Goal: Information Seeking & Learning: Check status

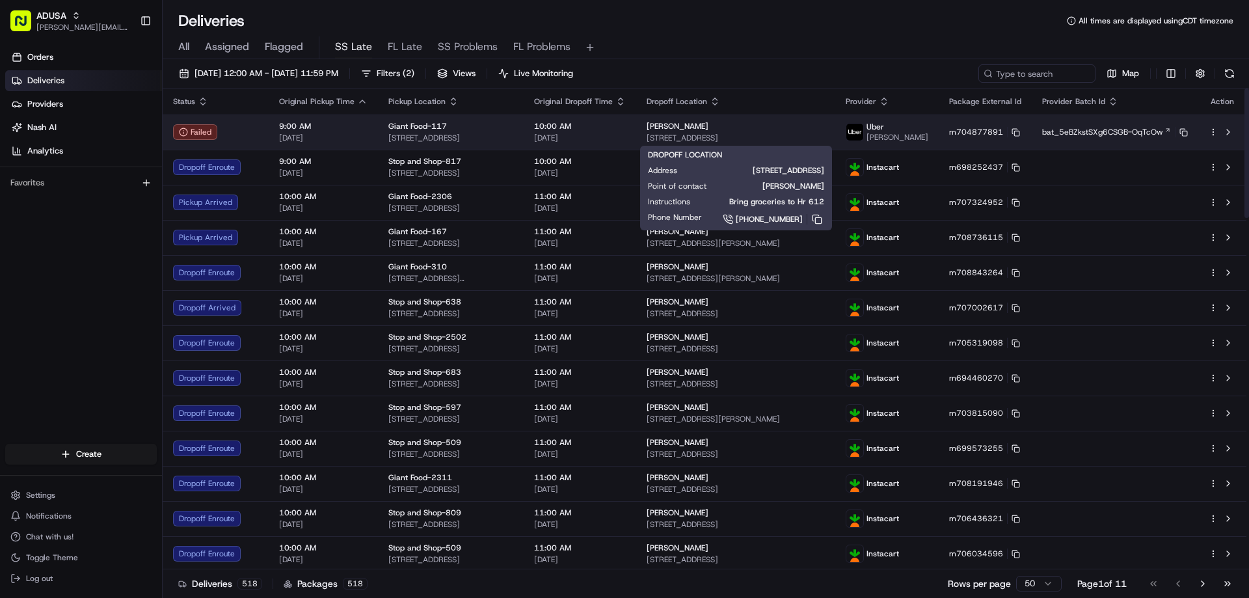
click at [716, 133] on span "[STREET_ADDRESS]" at bounding box center [736, 138] width 178 height 10
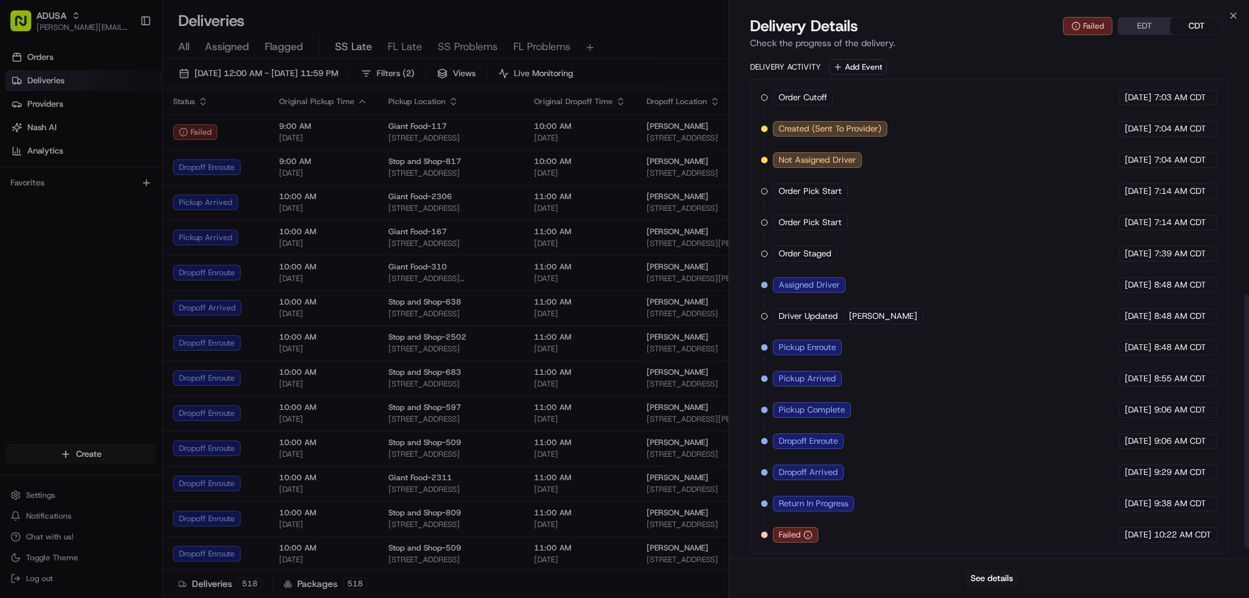
scroll to position [498, 0]
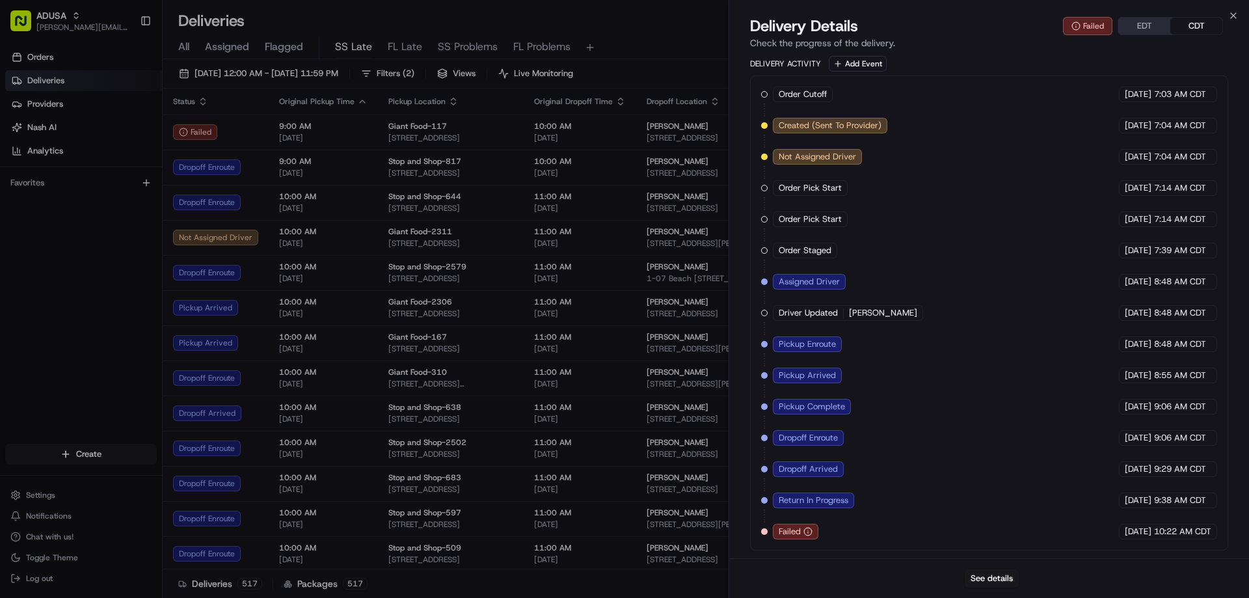
click at [846, 526] on div "Order Cutoff Giant Food [DATE] 7:03 AM CDT Created (Sent To Provider) Uber [DAT…" at bounding box center [989, 313] width 456 height 453
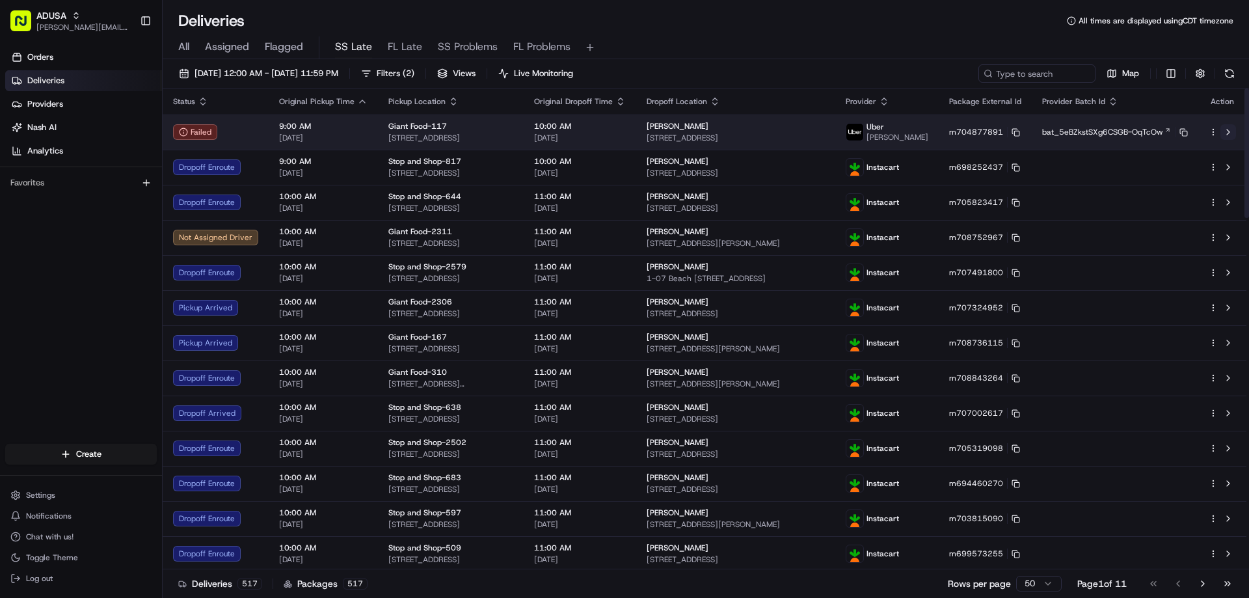
click at [1227, 132] on button at bounding box center [1228, 132] width 16 height 16
click at [1212, 131] on html "ADUSA [EMAIL_ADDRESS][PERSON_NAME][DOMAIN_NAME] Toggle Sidebar Orders Deliverie…" at bounding box center [624, 299] width 1249 height 598
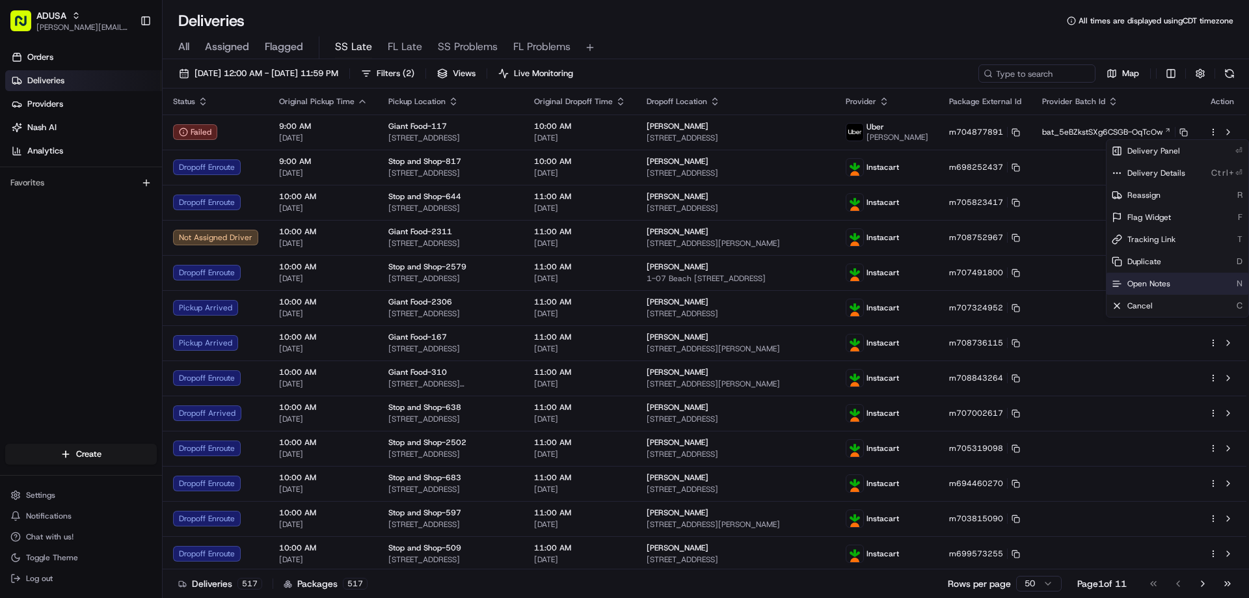
click at [1133, 280] on span "Open Notes" at bounding box center [1148, 283] width 43 height 10
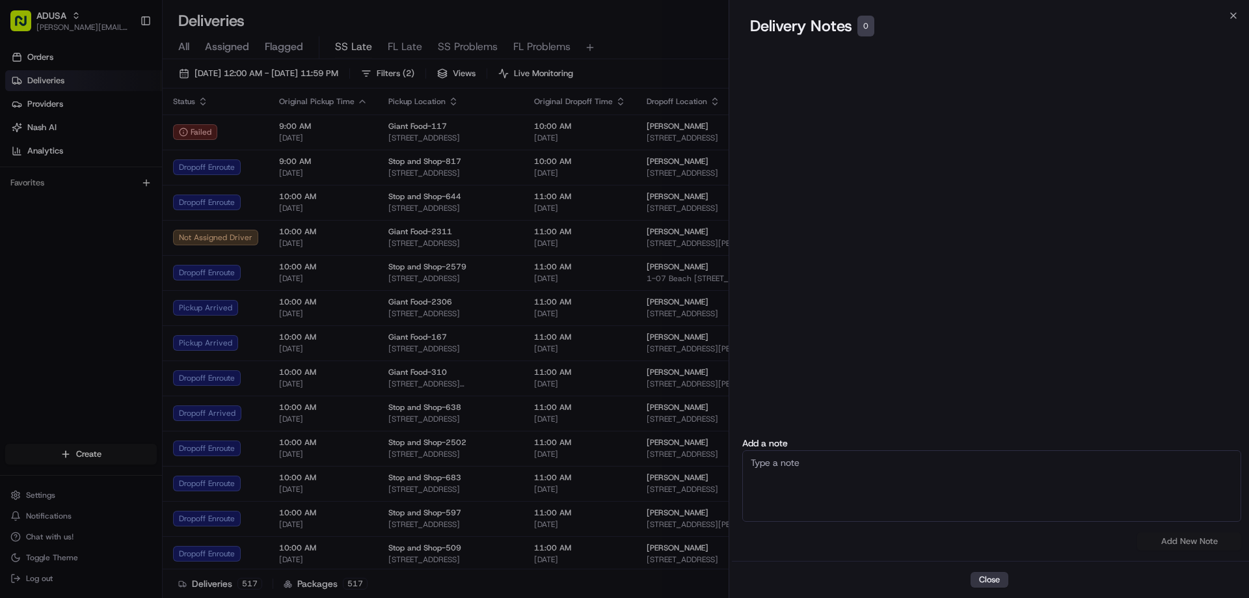
click at [988, 580] on button "Close" at bounding box center [989, 580] width 38 height 16
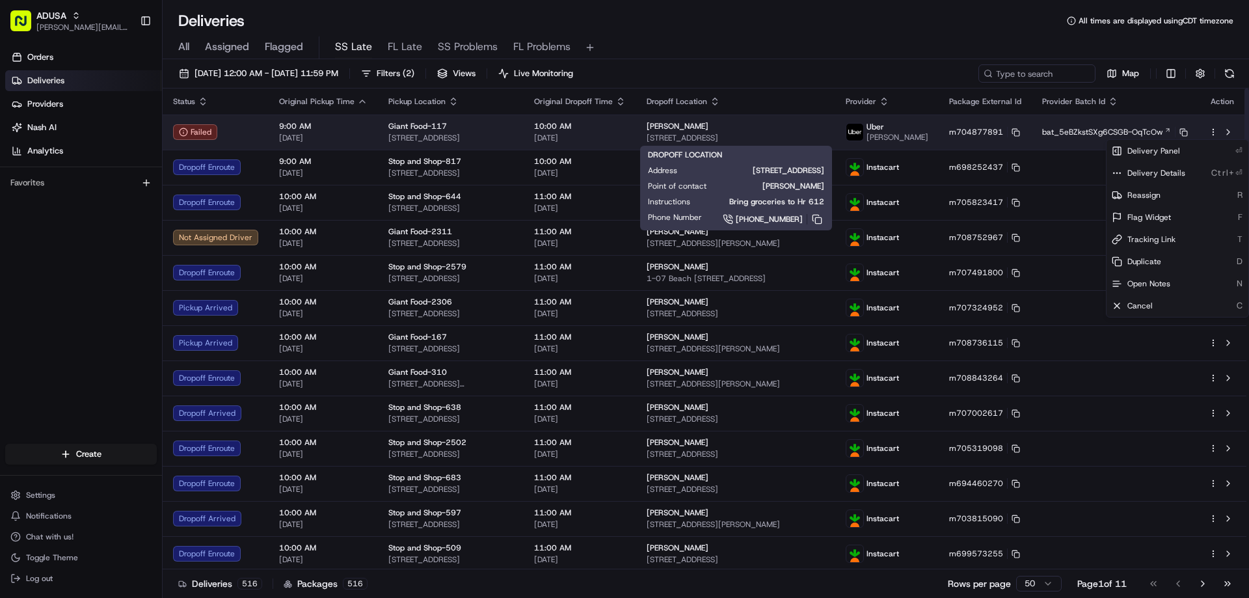
click at [753, 140] on span "[STREET_ADDRESS]" at bounding box center [736, 138] width 178 height 10
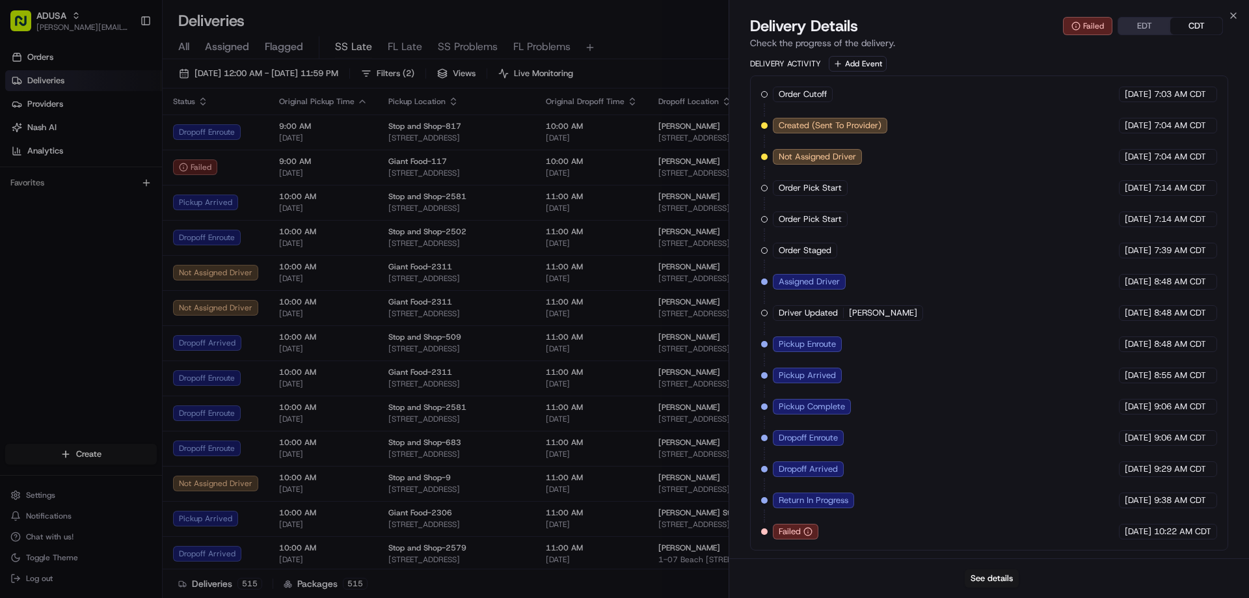
click at [799, 530] on span "Failed" at bounding box center [790, 532] width 22 height 12
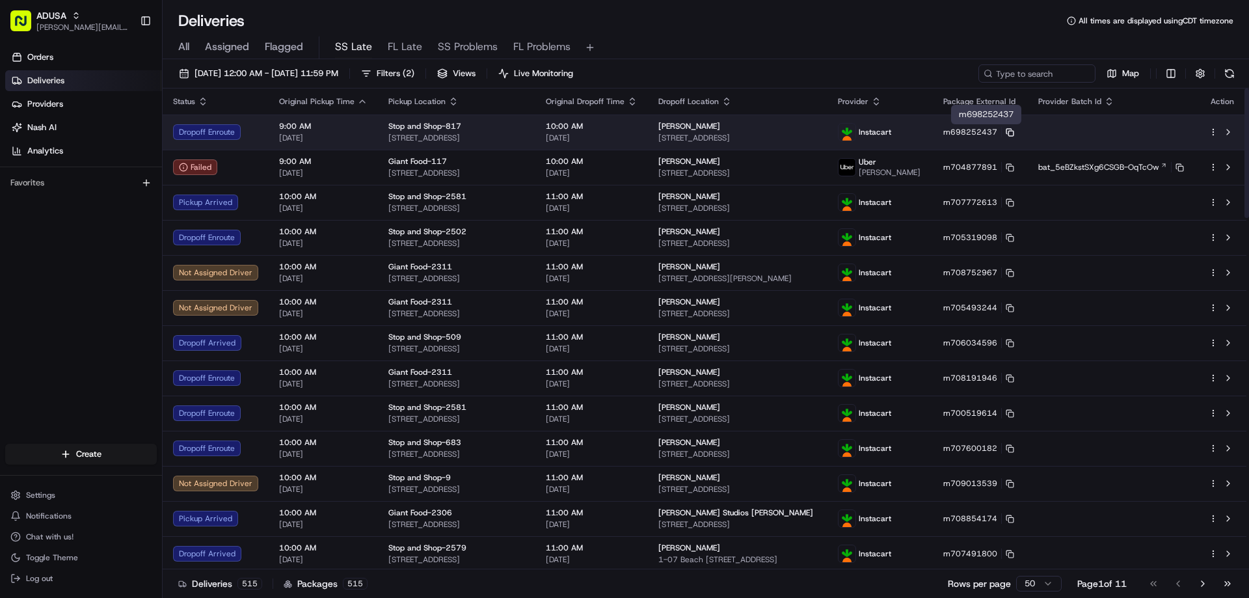
click at [1014, 132] on icon at bounding box center [1010, 132] width 8 height 8
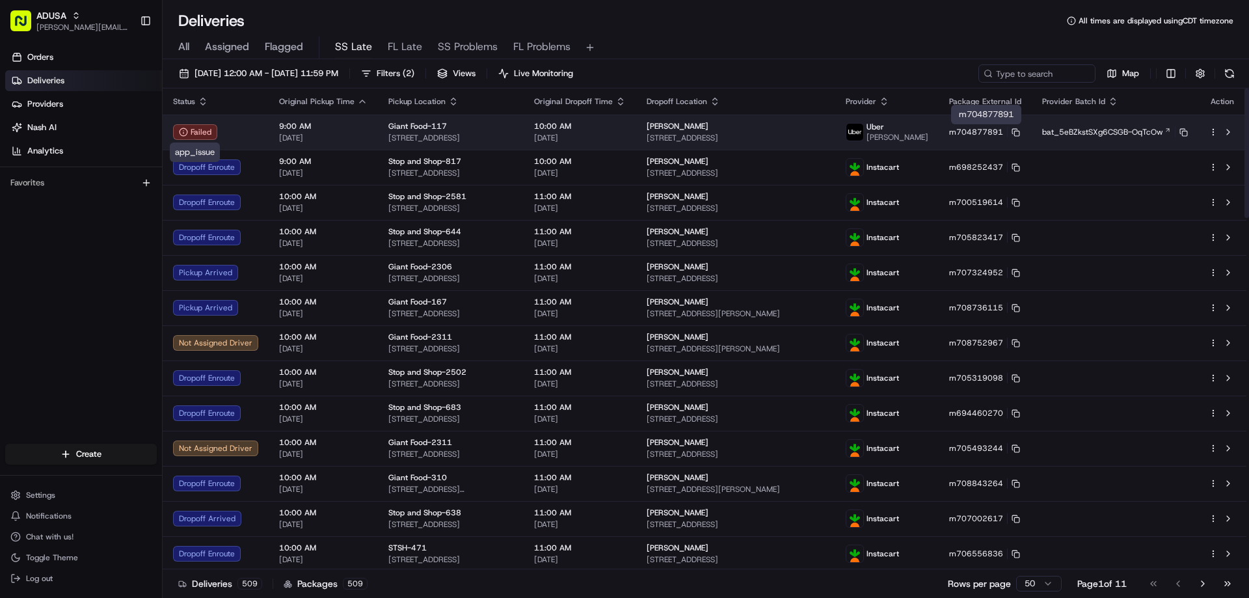
click at [196, 133] on div "Failed" at bounding box center [195, 132] width 44 height 16
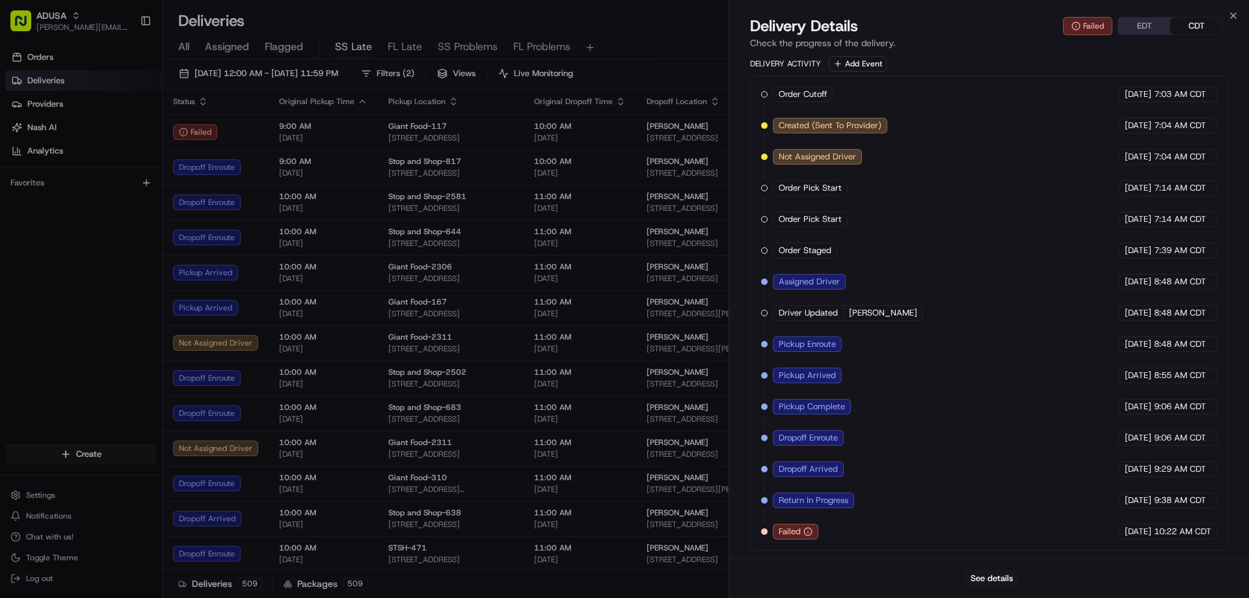
click at [790, 529] on span "Failed" at bounding box center [790, 532] width 22 height 12
click at [825, 527] on div "Order Cutoff Giant Food [DATE] 7:03 AM CDT Created (Sent To Provider) Uber [DAT…" at bounding box center [989, 313] width 456 height 453
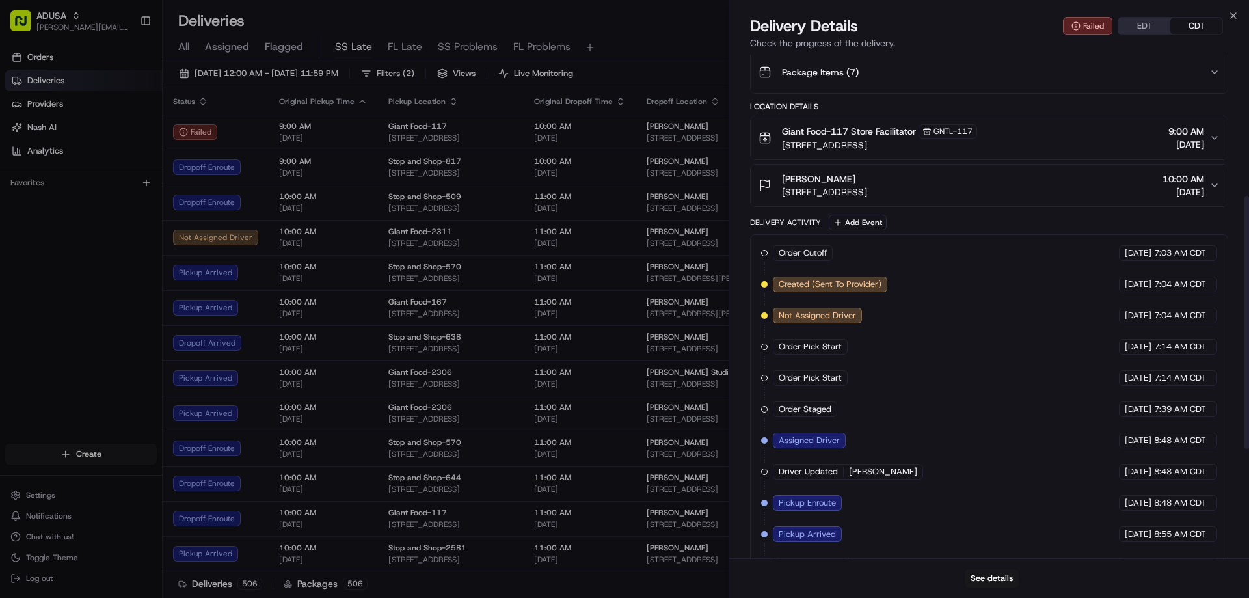
scroll to position [238, 0]
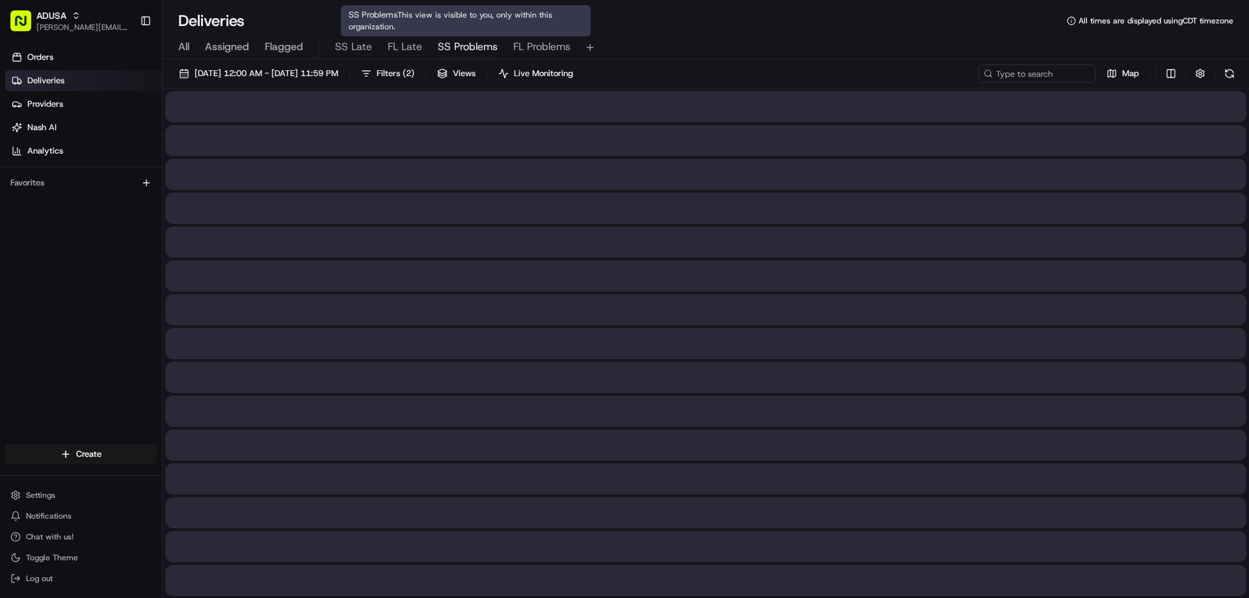
click at [458, 47] on span "SS Problems" at bounding box center [468, 47] width 60 height 16
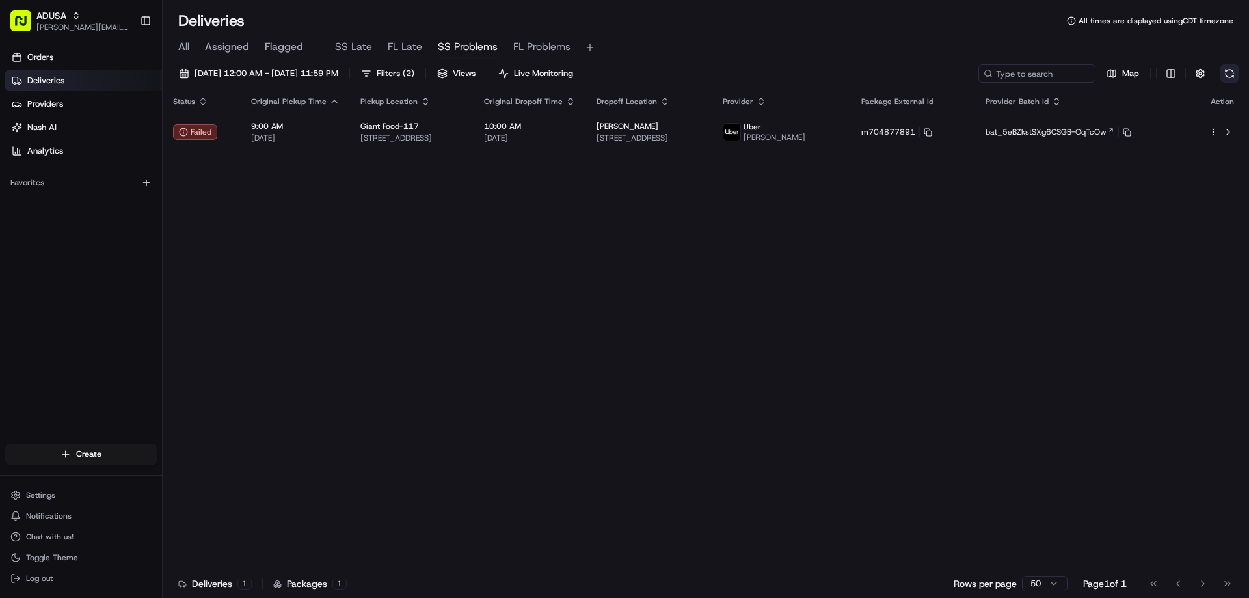
click at [1236, 73] on button at bounding box center [1229, 73] width 18 height 18
click at [1236, 73] on div "Map" at bounding box center [1108, 73] width 260 height 18
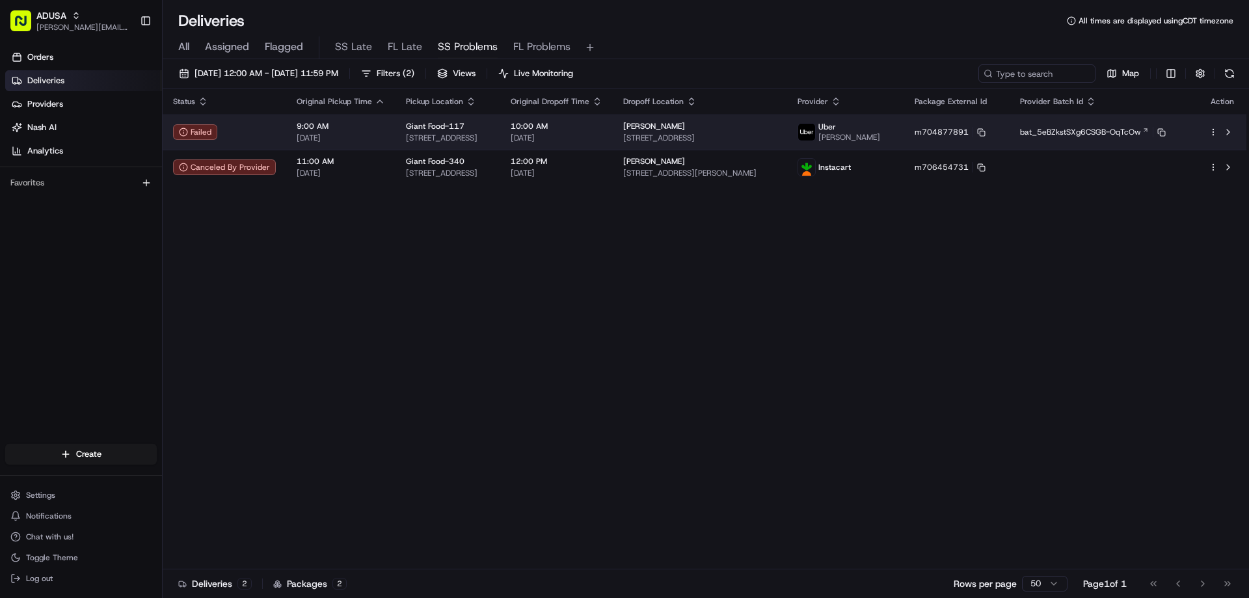
click at [1213, 131] on html "ADUSA [EMAIL_ADDRESS][PERSON_NAME][DOMAIN_NAME] Toggle Sidebar Orders Deliverie…" at bounding box center [624, 299] width 1249 height 598
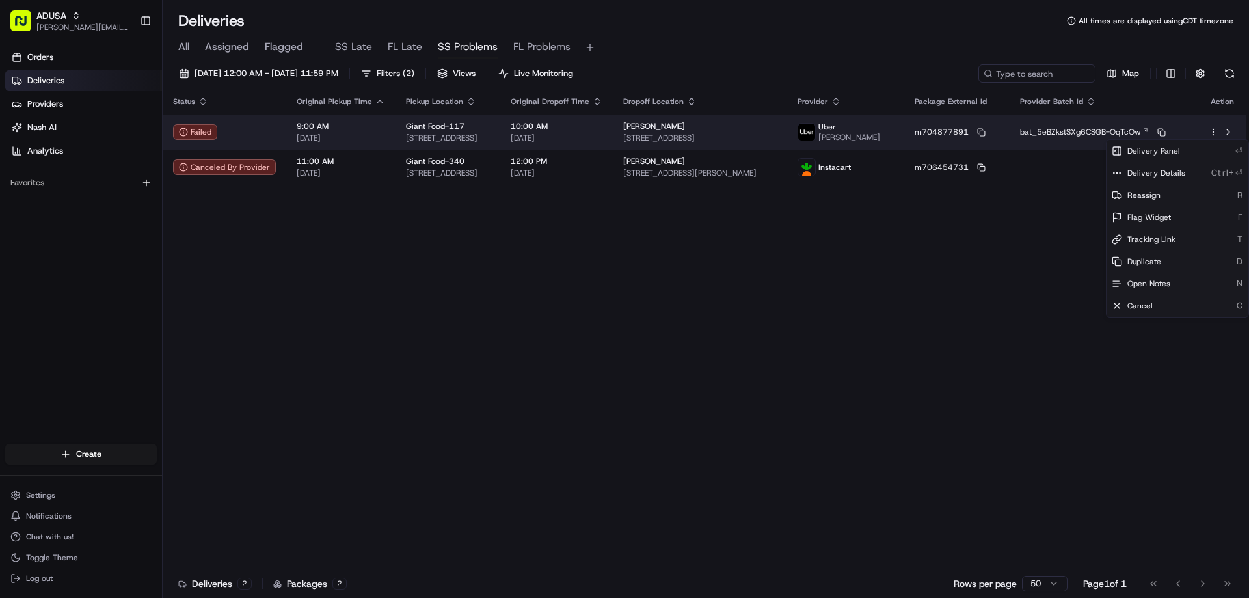
click at [1213, 131] on html "ADUSA [EMAIL_ADDRESS][PERSON_NAME][DOMAIN_NAME] Toggle Sidebar Orders Deliverie…" at bounding box center [624, 299] width 1249 height 598
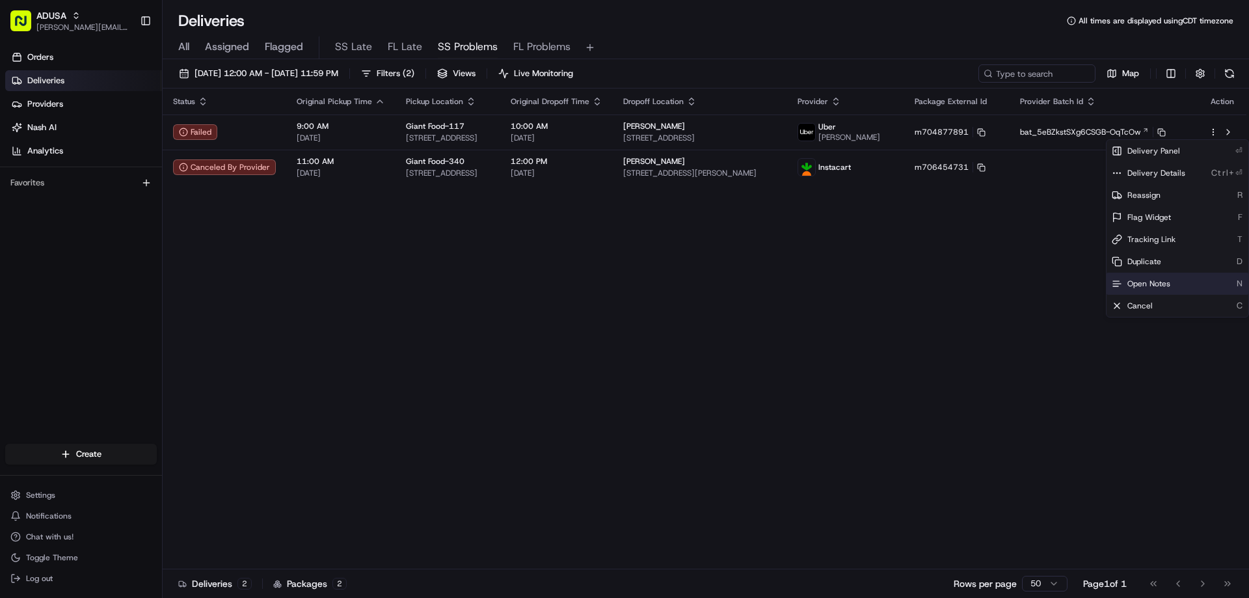
click at [1157, 285] on span "Open Notes" at bounding box center [1148, 283] width 43 height 10
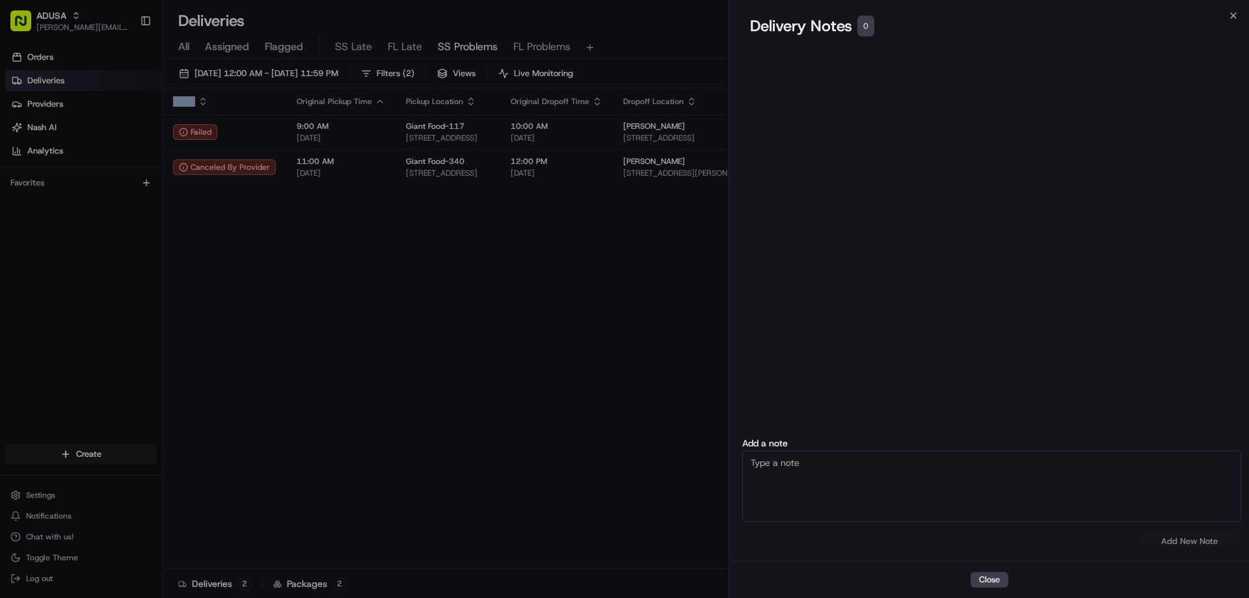
click at [651, 317] on div "Status Original Pickup Time Pickup Location Original Dropoff Time Dropoff Locat…" at bounding box center [705, 328] width 1084 height 481
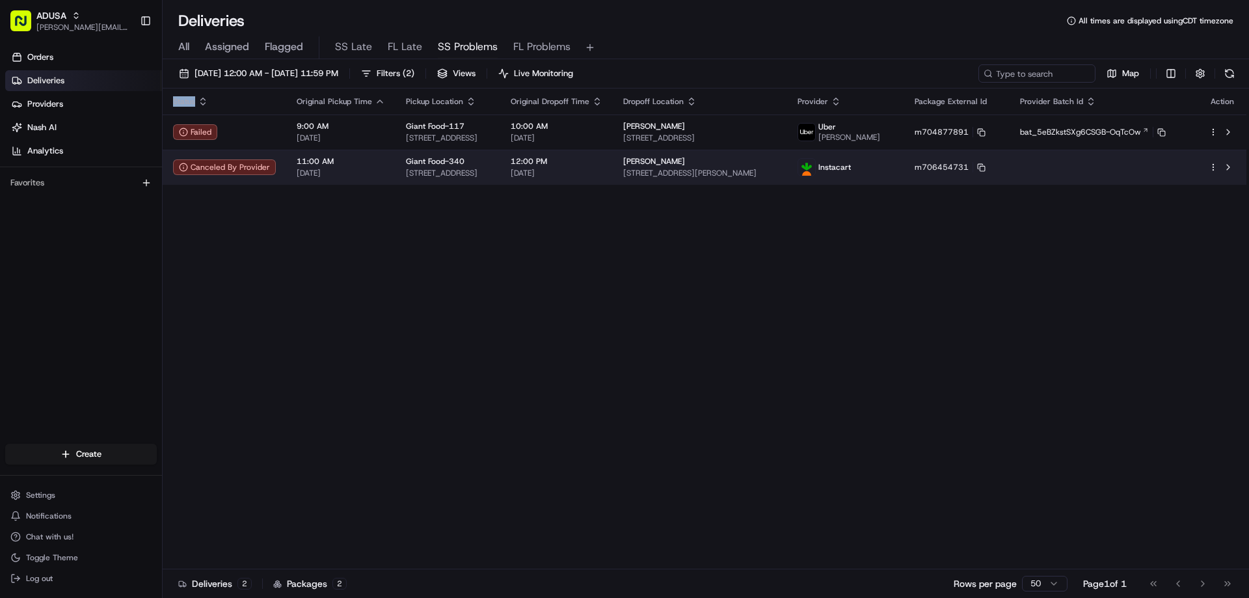
click at [1214, 170] on html "ADUSA [EMAIL_ADDRESS][PERSON_NAME][DOMAIN_NAME] Toggle Sidebar Orders Deliverie…" at bounding box center [624, 299] width 1249 height 598
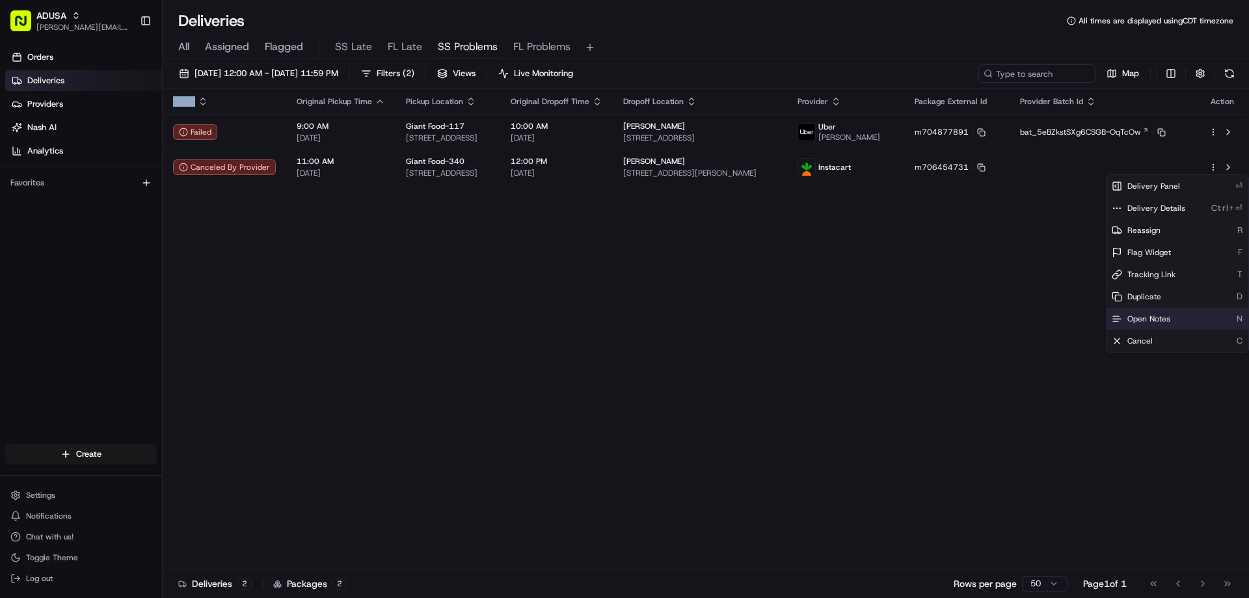
click at [1143, 313] on div "Open Notes N" at bounding box center [1177, 319] width 142 height 22
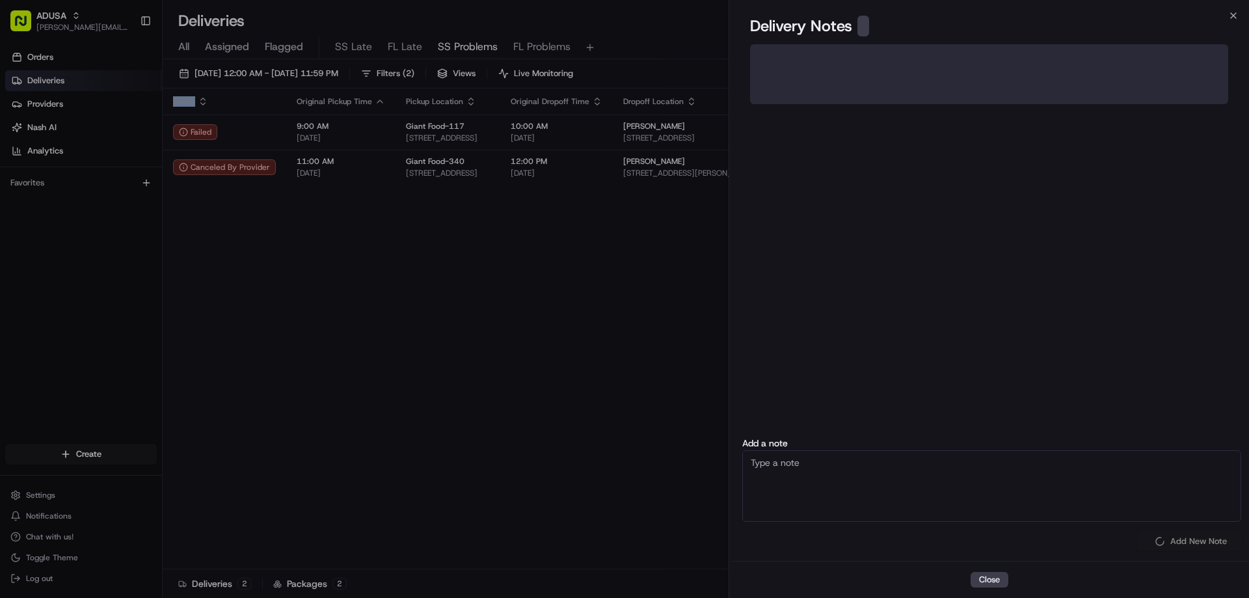
click at [1143, 313] on div at bounding box center [624, 299] width 1249 height 598
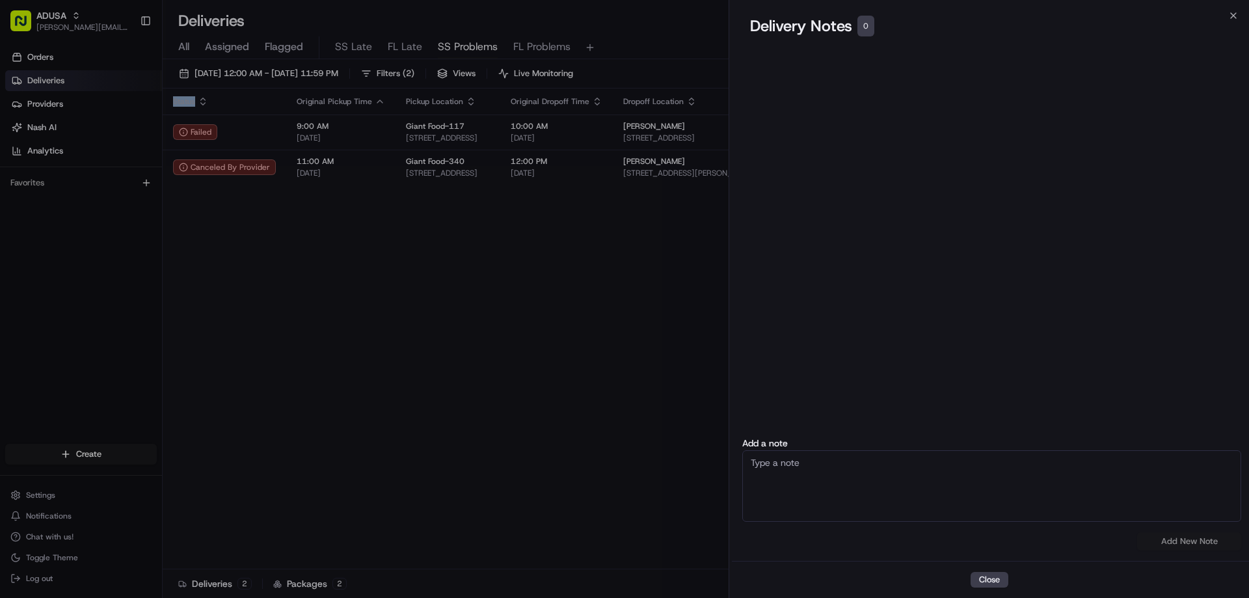
click at [585, 356] on div "Status Original Pickup Time Pickup Location Original Dropoff Time Dropoff Locat…" at bounding box center [705, 328] width 1084 height 481
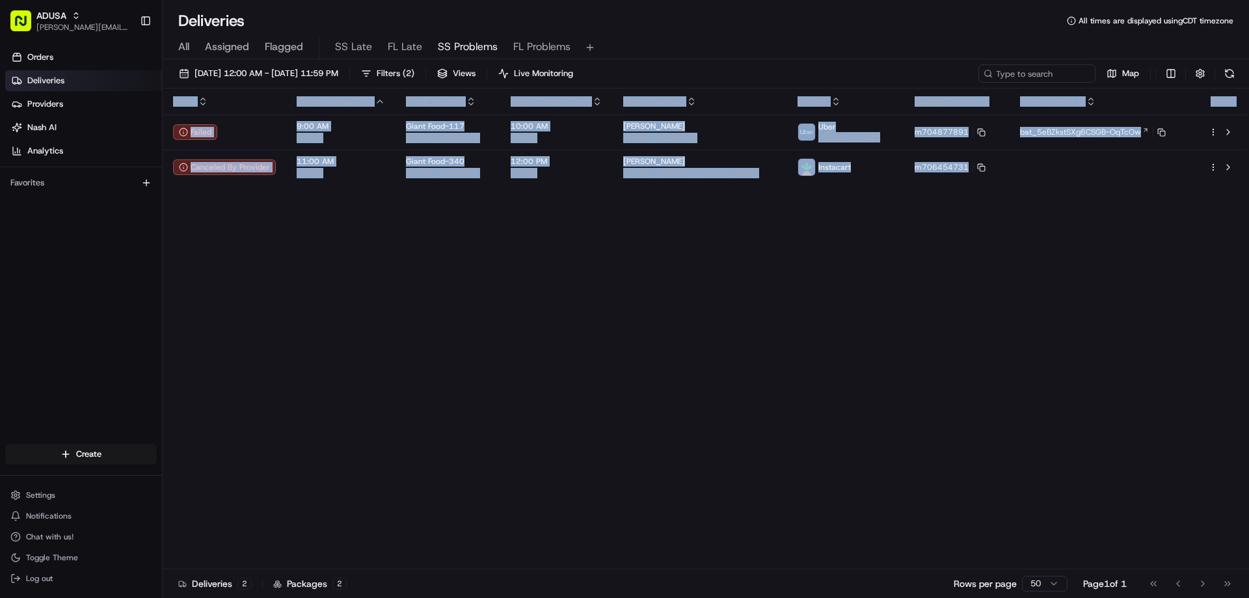
click at [585, 356] on div "Status Original Pickup Time Pickup Location Original Dropoff Time Dropoff Locat…" at bounding box center [705, 328] width 1084 height 481
click at [586, 356] on div "Status Original Pickup Time Pickup Location Original Dropoff Time Dropoff Locat…" at bounding box center [705, 328] width 1084 height 481
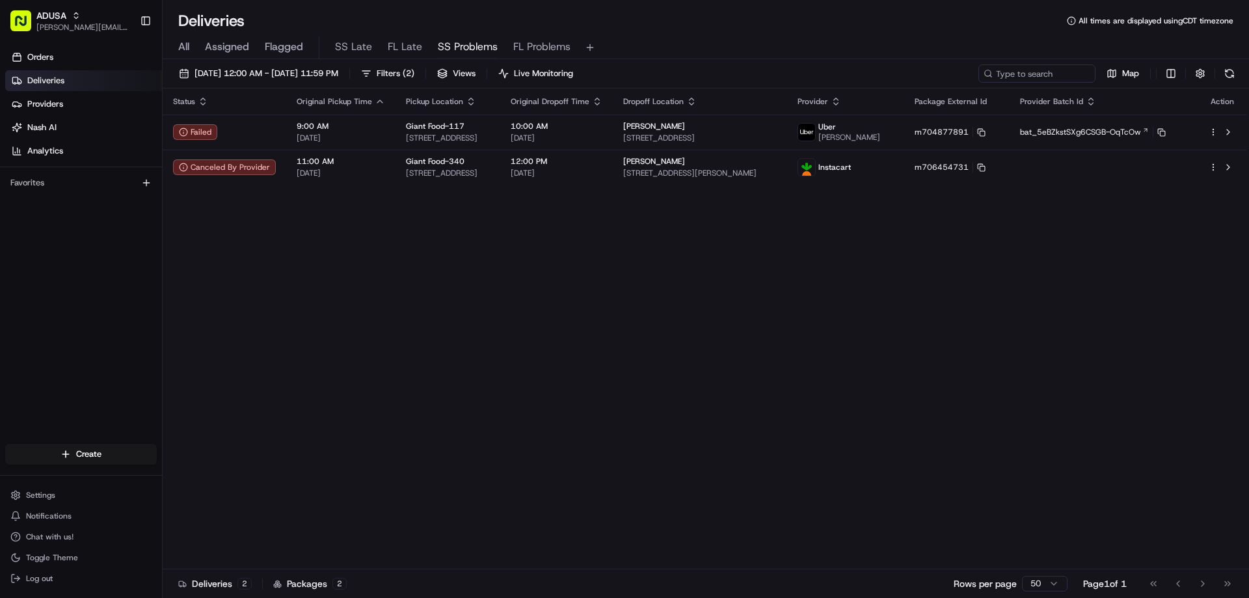
click at [586, 356] on div "Status Original Pickup Time Pickup Location Original Dropoff Time Dropoff Locat…" at bounding box center [705, 328] width 1084 height 481
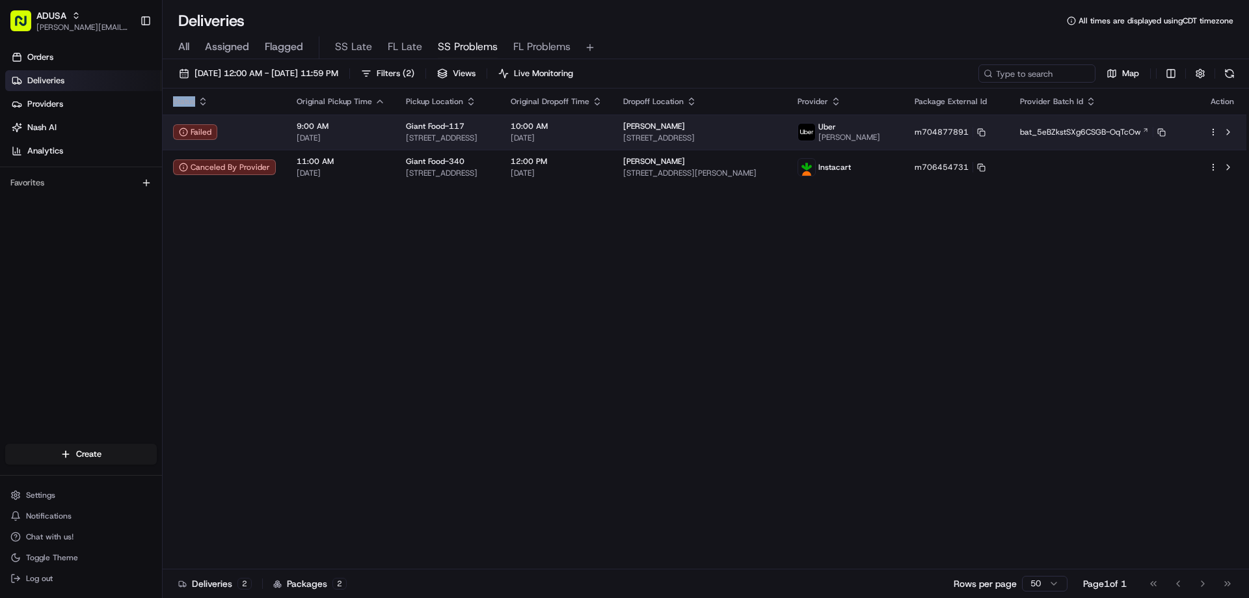
click at [736, 132] on div "[PERSON_NAME] [STREET_ADDRESS]" at bounding box center [699, 132] width 153 height 22
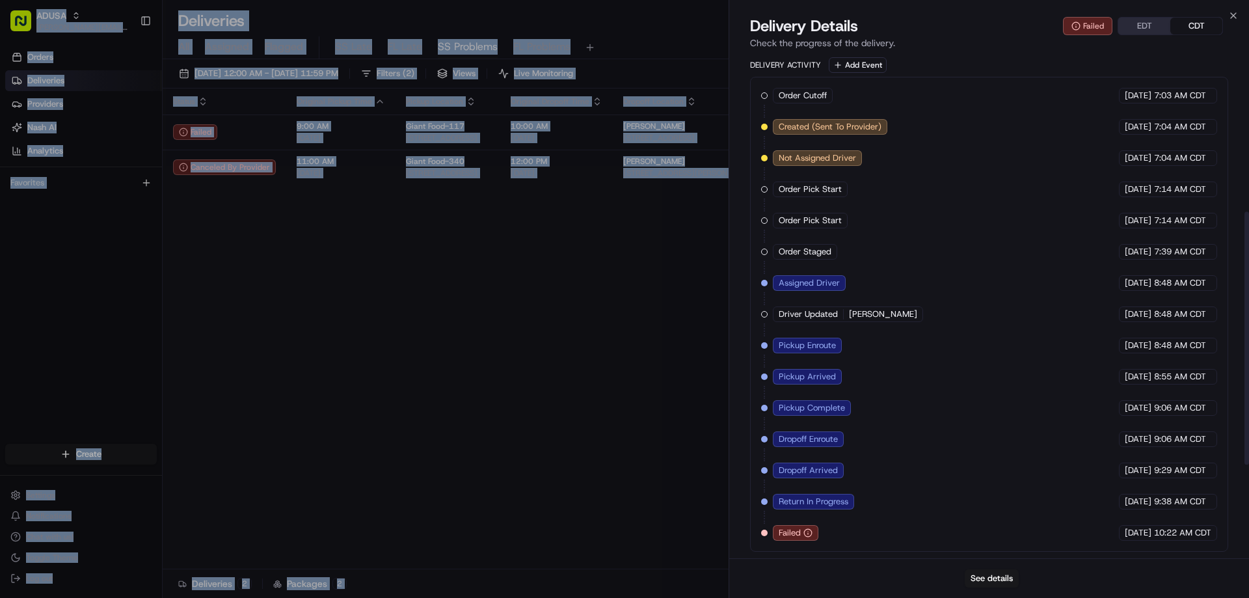
scroll to position [498, 0]
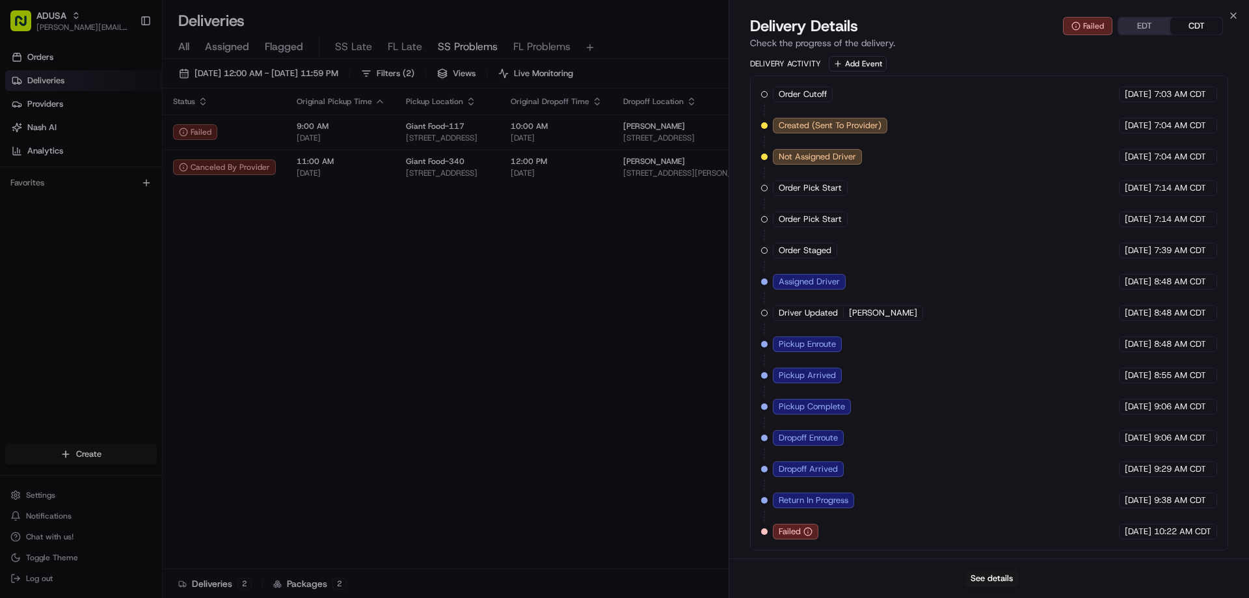
click at [1151, 526] on div "[DATE] 10:22 AM CDT" at bounding box center [1168, 532] width 98 height 16
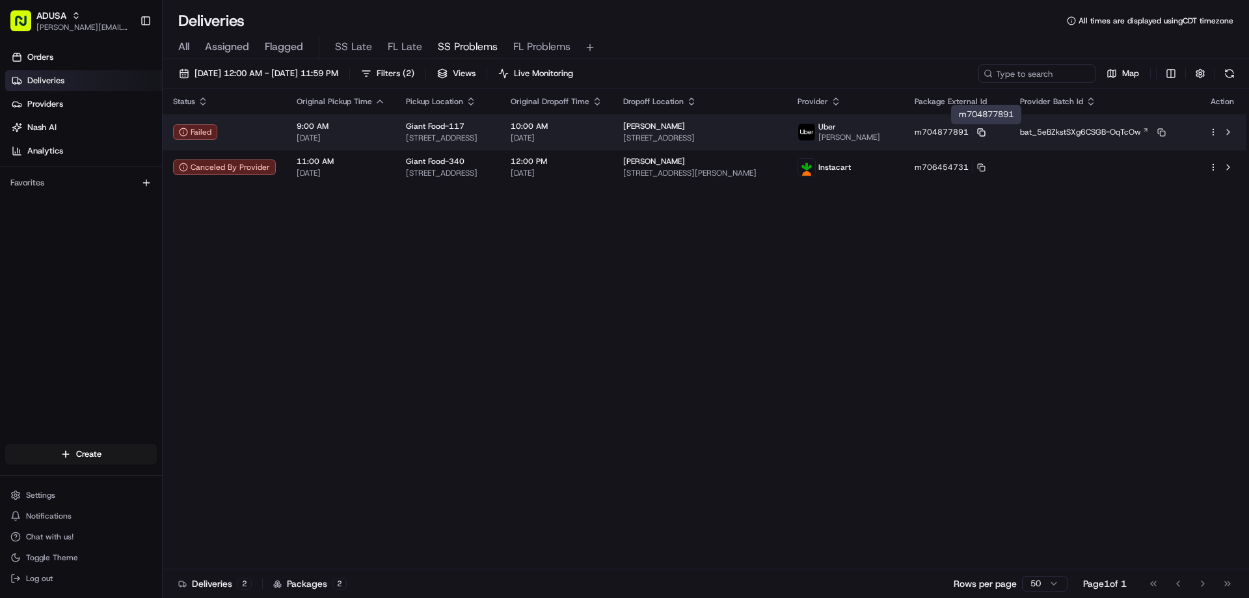
click at [985, 130] on icon at bounding box center [981, 132] width 8 height 8
click at [880, 134] on span "[PERSON_NAME]" at bounding box center [849, 137] width 62 height 10
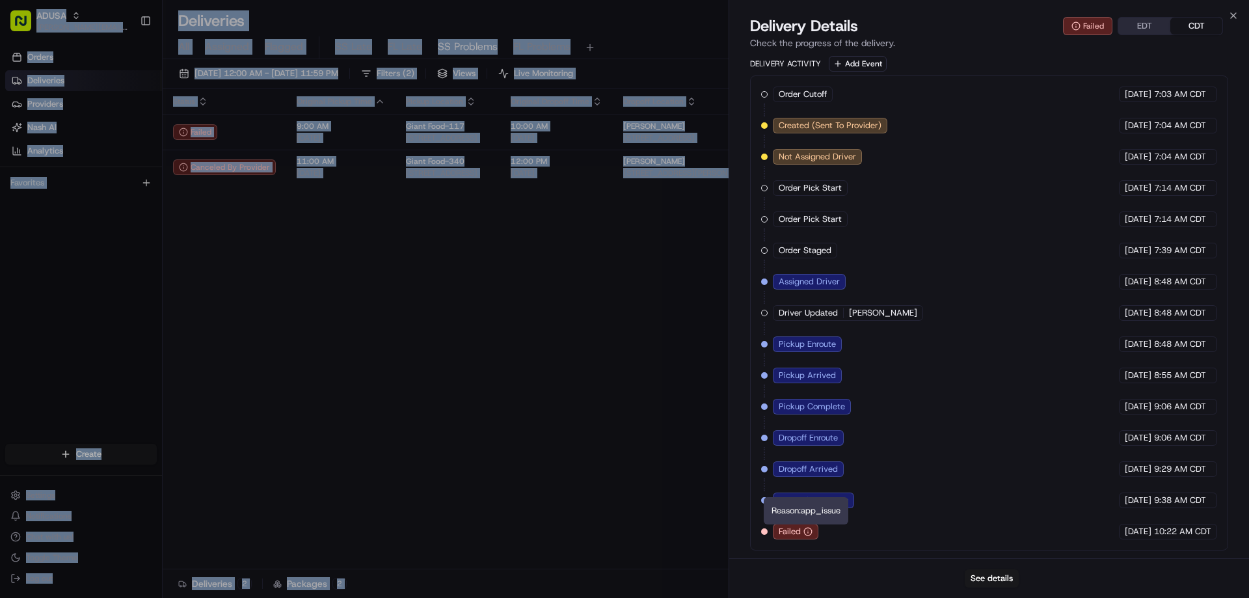
click at [805, 527] on icon "button" at bounding box center [807, 531] width 9 height 9
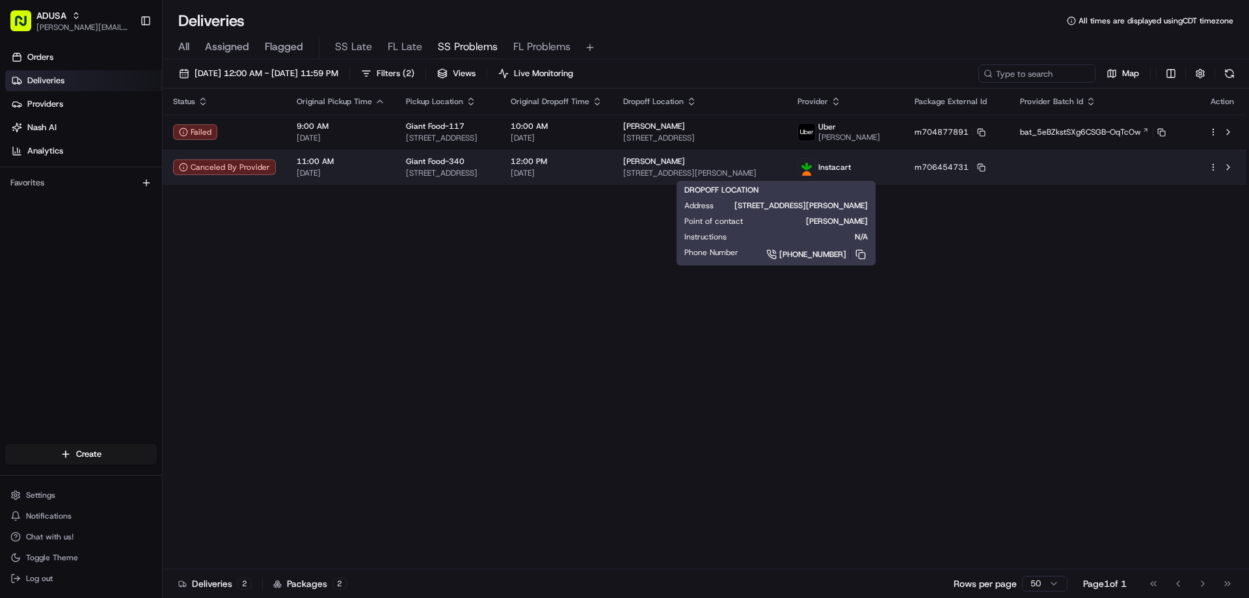
click at [685, 163] on span "[PERSON_NAME]" at bounding box center [654, 161] width 62 height 10
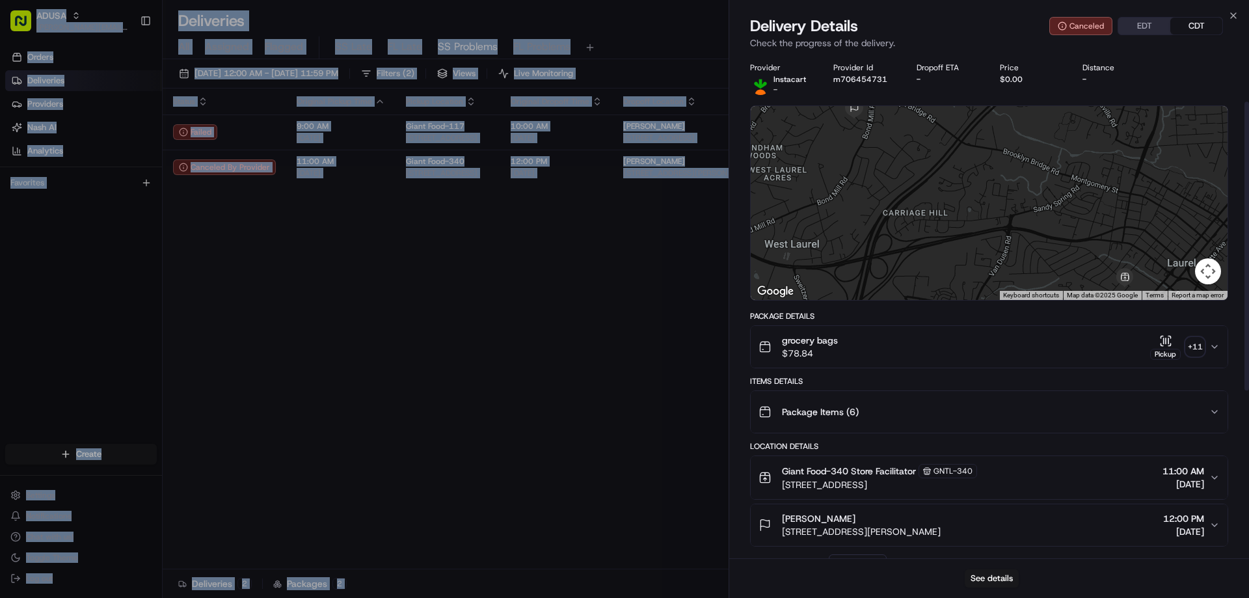
scroll to position [373, 0]
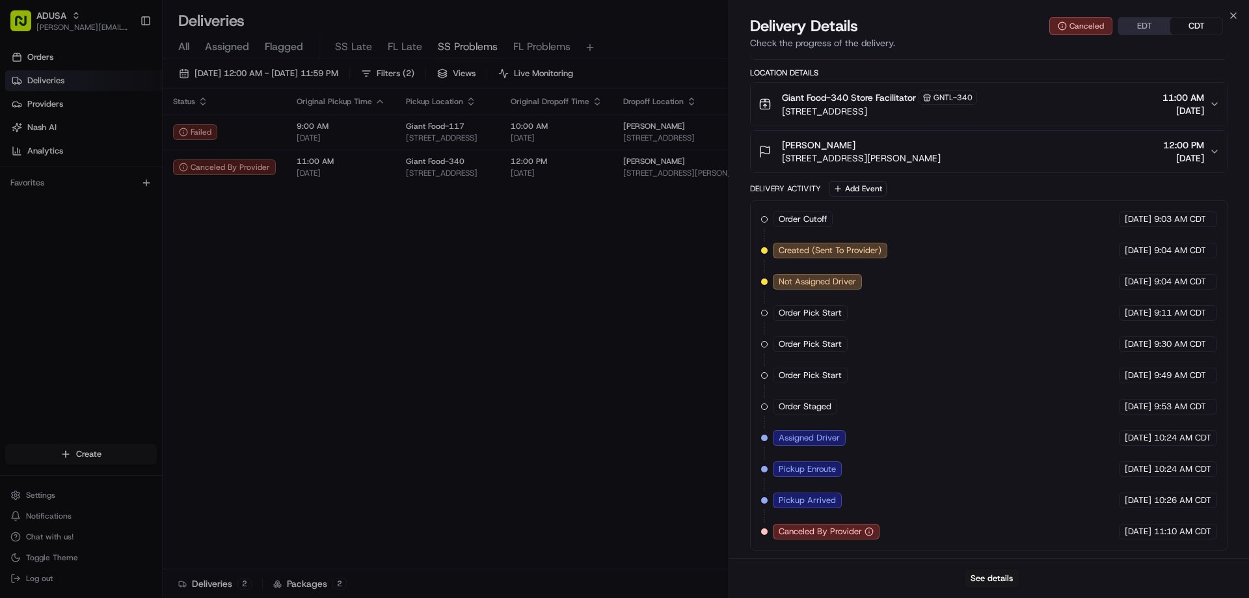
click at [827, 532] on span "Canceled By Provider" at bounding box center [820, 532] width 83 height 12
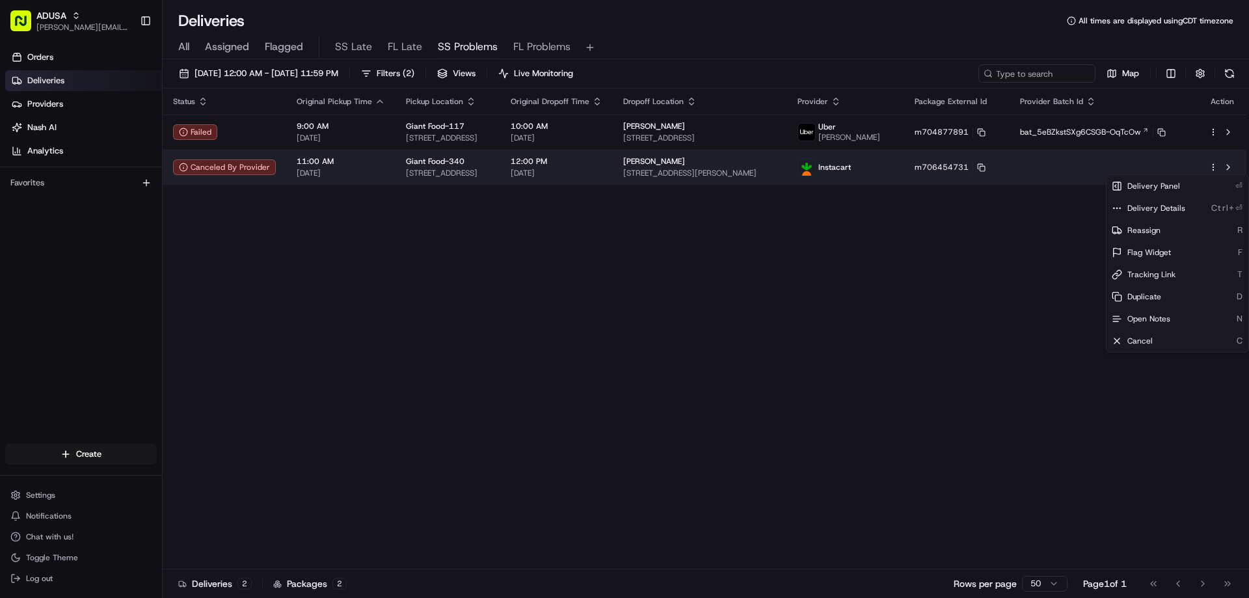
click at [1216, 166] on html "ADUSA [EMAIL_ADDRESS][PERSON_NAME][DOMAIN_NAME] Toggle Sidebar Orders Deliverie…" at bounding box center [624, 299] width 1249 height 598
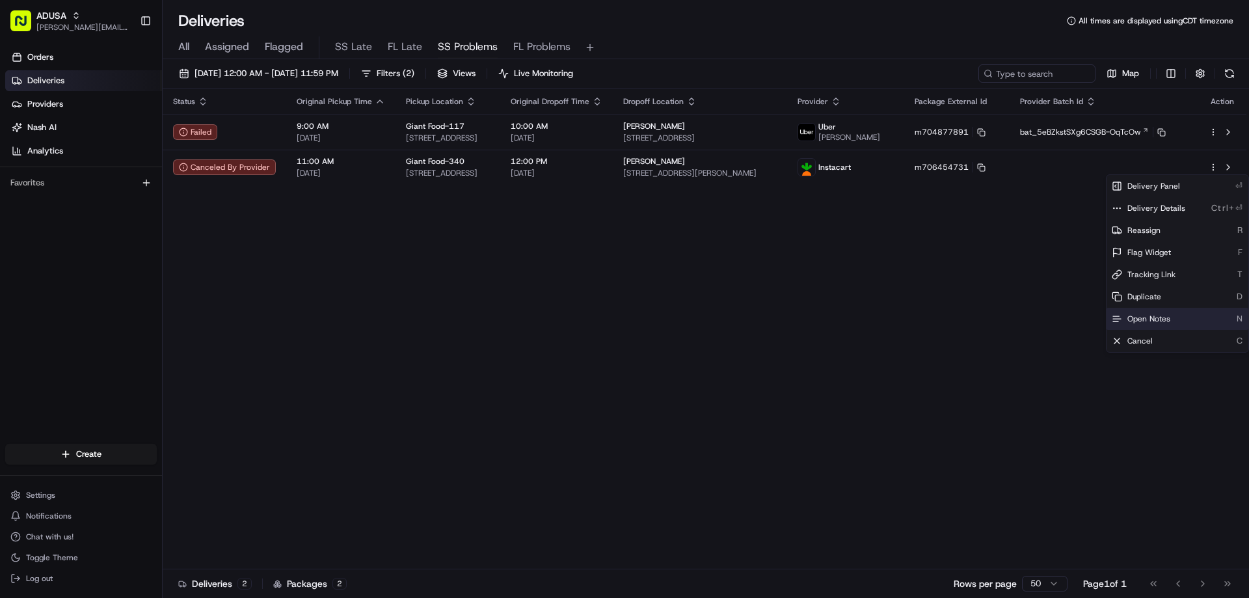
click at [1143, 319] on span "Open Notes" at bounding box center [1148, 319] width 43 height 10
click at [682, 351] on div "Status Original Pickup Time Pickup Location Original Dropoff Time Dropoff Locat…" at bounding box center [705, 328] width 1084 height 481
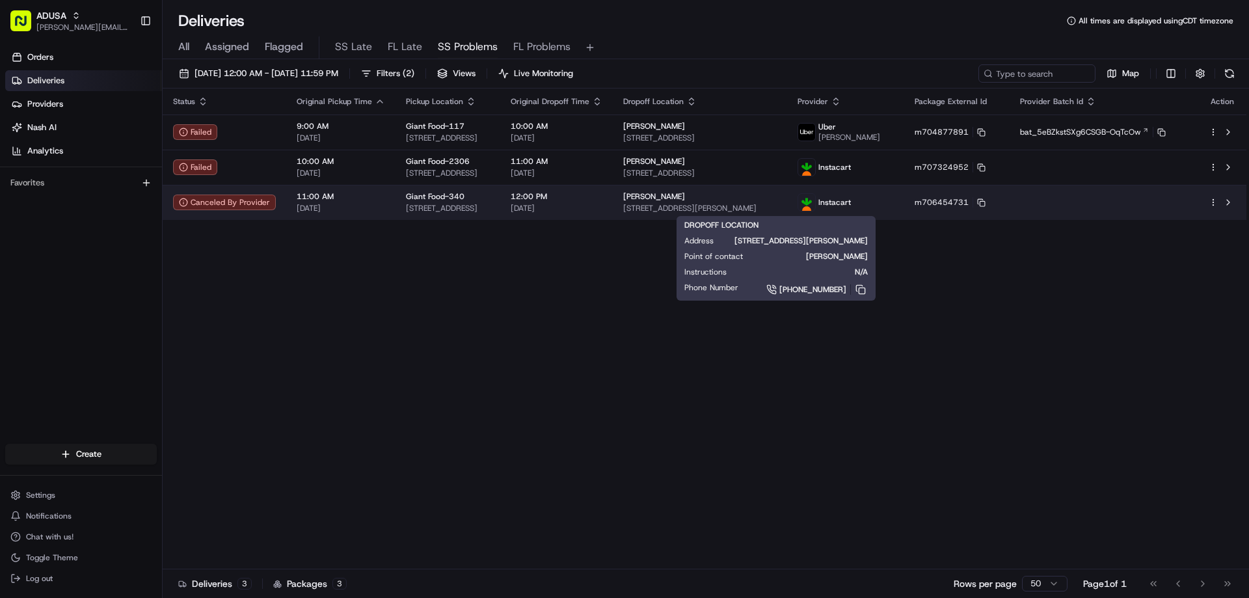
click at [685, 200] on span "[PERSON_NAME]" at bounding box center [654, 196] width 62 height 10
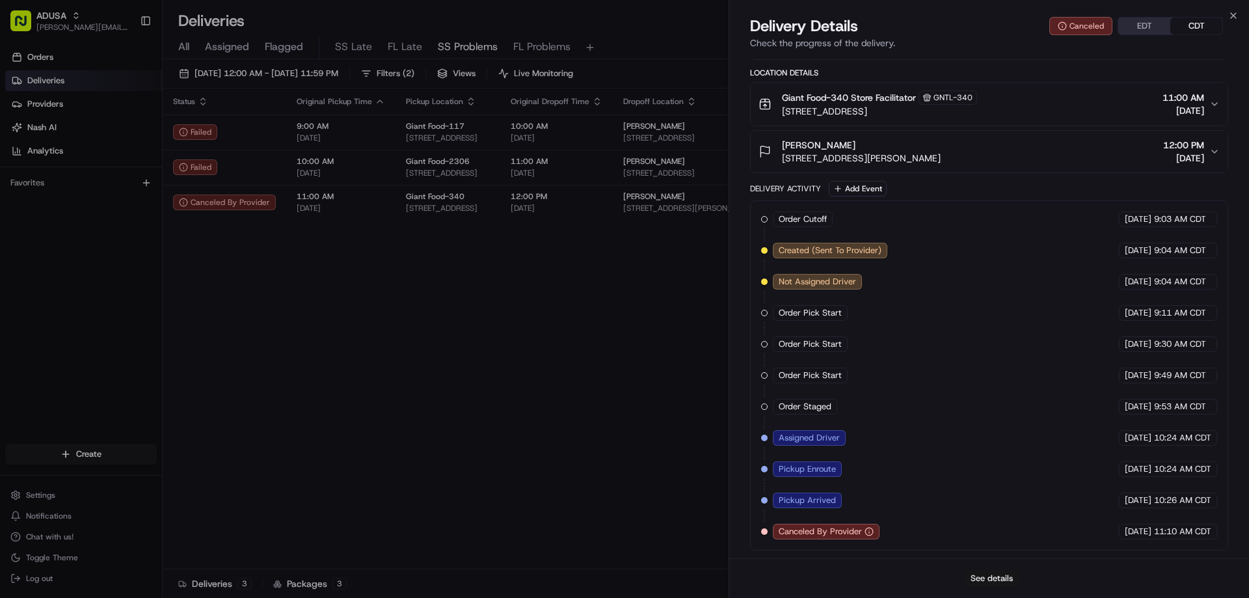
click at [976, 573] on button "See details" at bounding box center [992, 578] width 54 height 18
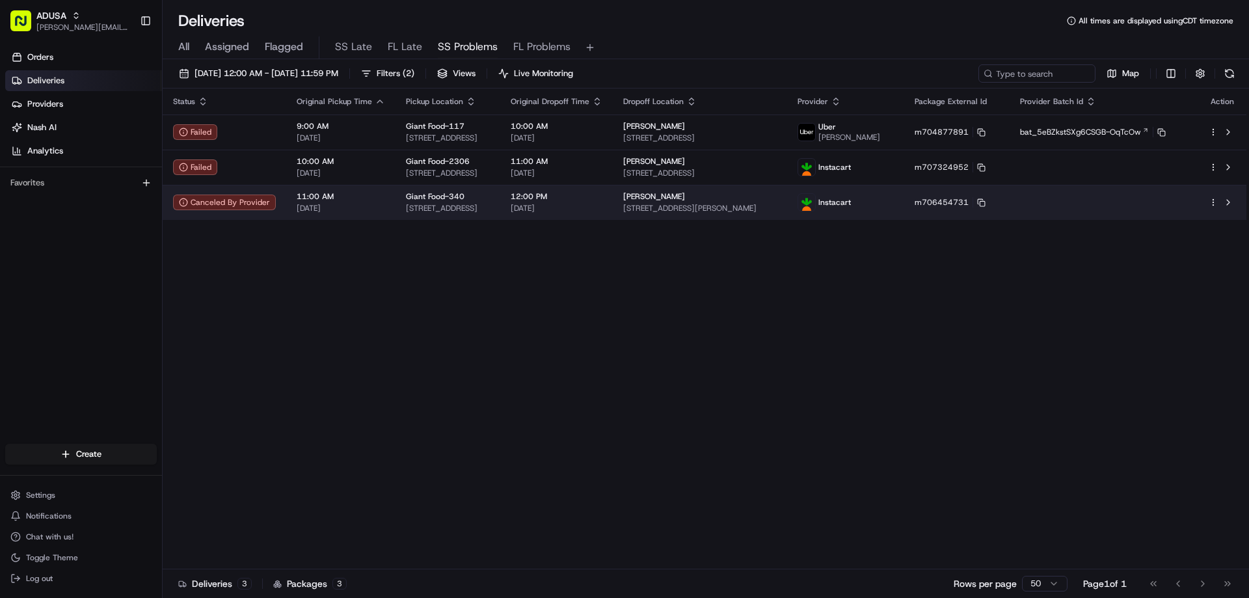
click at [1211, 198] on html "ADUSA [EMAIL_ADDRESS][PERSON_NAME][DOMAIN_NAME] Toggle Sidebar Orders Deliverie…" at bounding box center [624, 299] width 1249 height 598
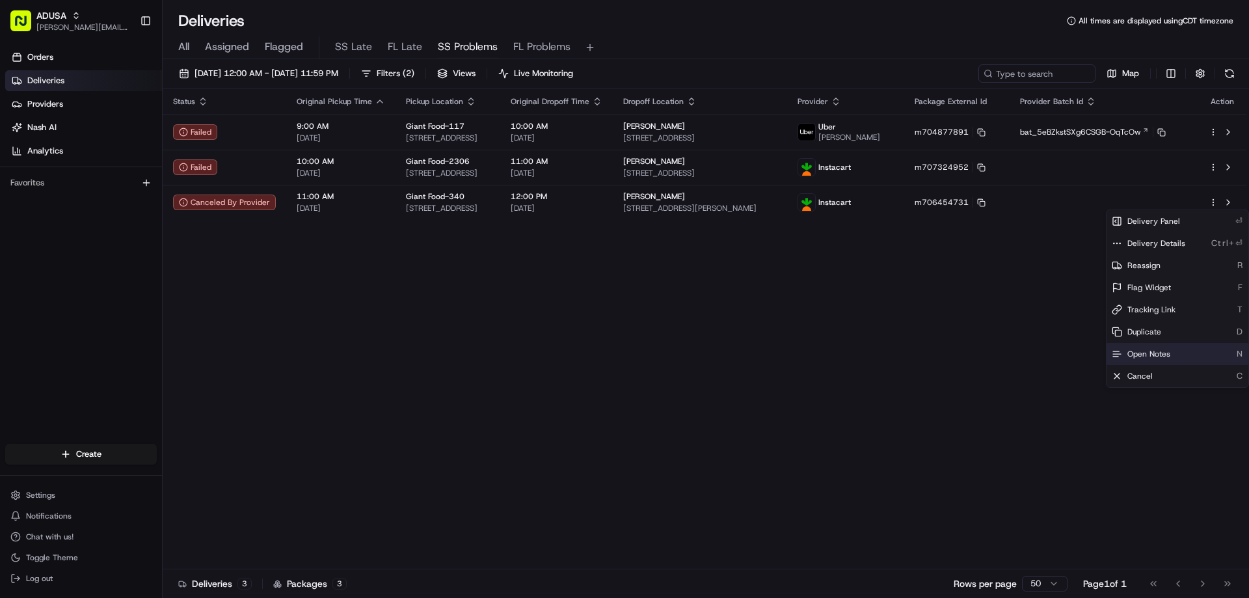
click at [1145, 350] on span "Open Notes" at bounding box center [1148, 354] width 43 height 10
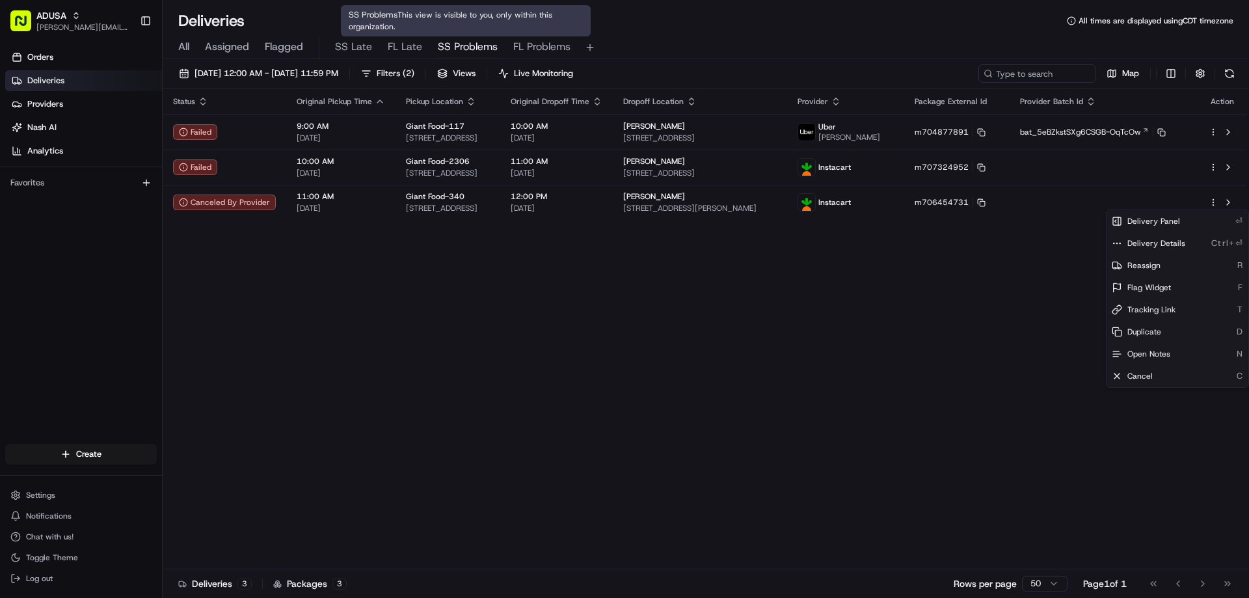
click at [451, 43] on span "SS Problems" at bounding box center [468, 47] width 60 height 16
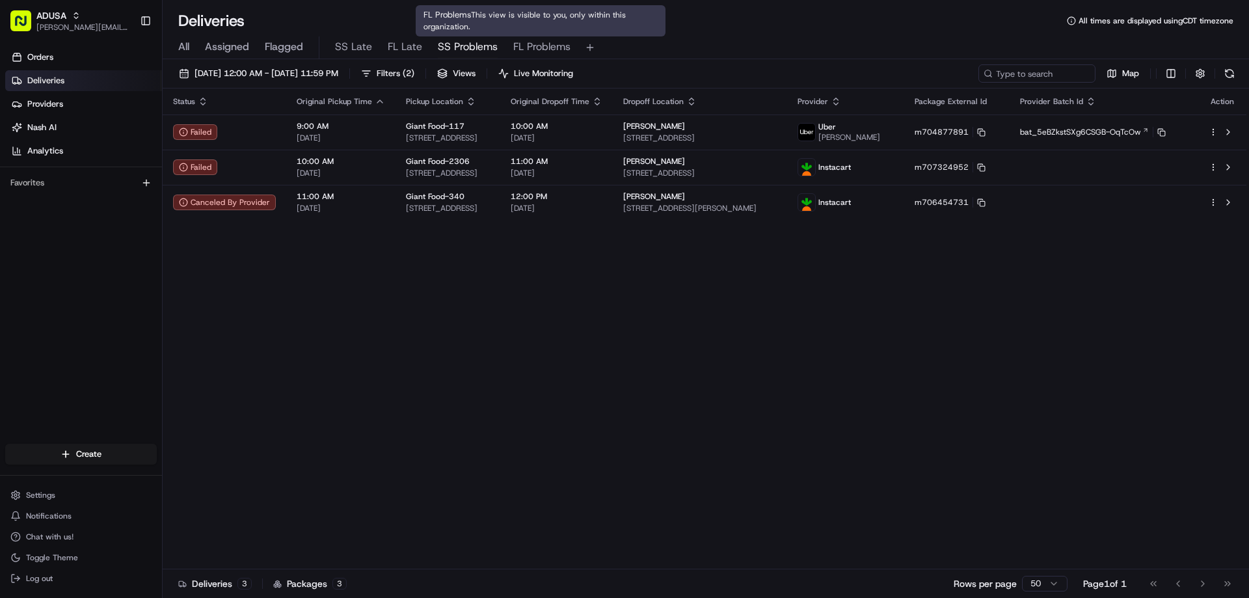
click at [541, 46] on span "FL Problems" at bounding box center [541, 47] width 57 height 16
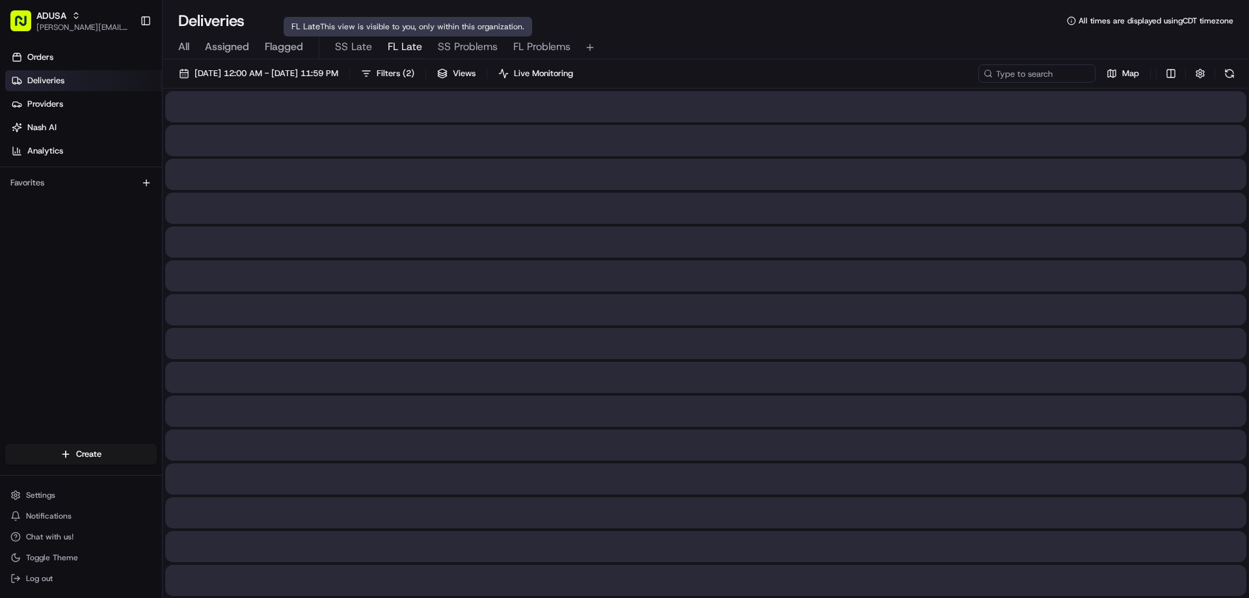
click at [403, 49] on span "FL Late" at bounding box center [405, 47] width 34 height 16
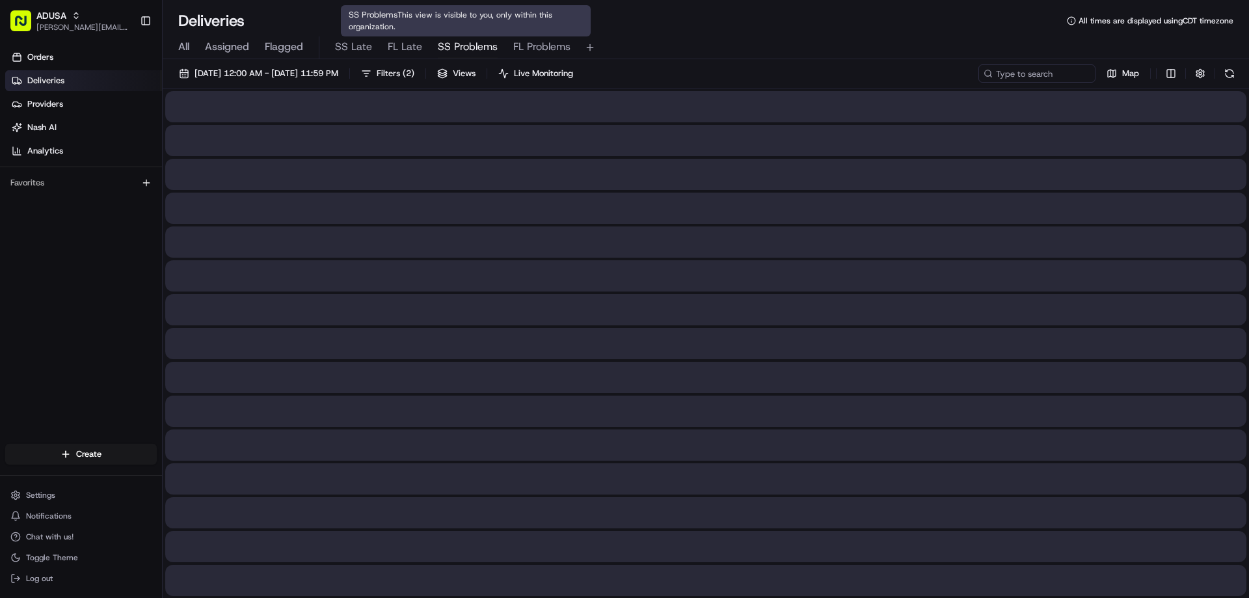
click at [463, 49] on span "SS Problems" at bounding box center [468, 47] width 60 height 16
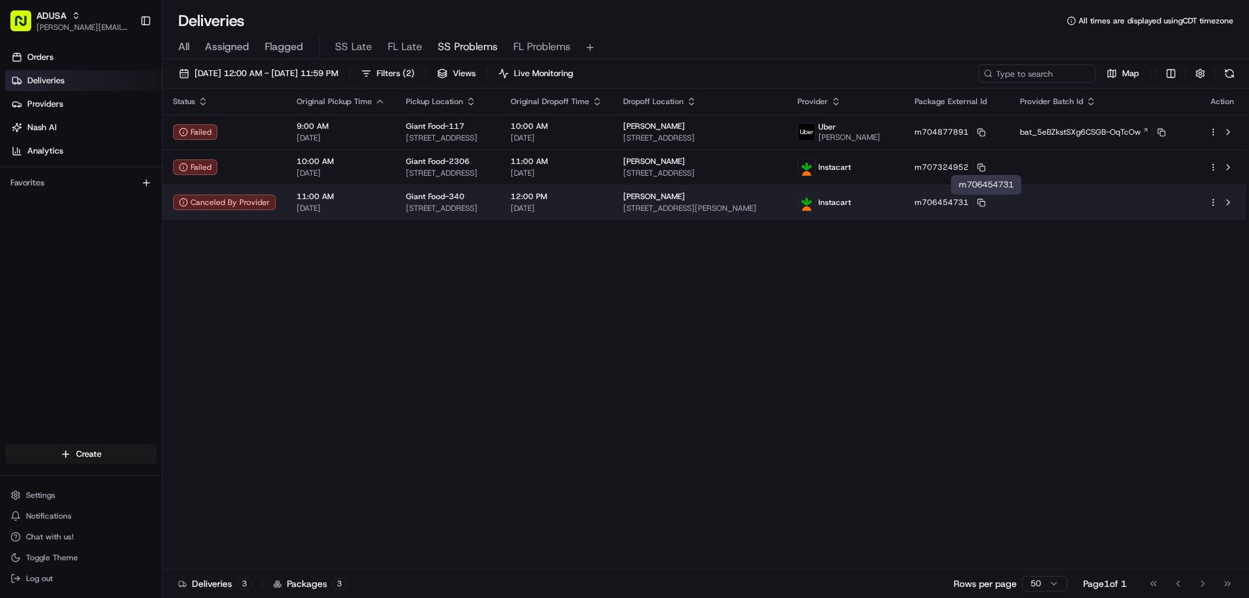
click at [1009, 200] on td "m706454731" at bounding box center [956, 202] width 105 height 35
click at [985, 201] on icon at bounding box center [981, 202] width 8 height 8
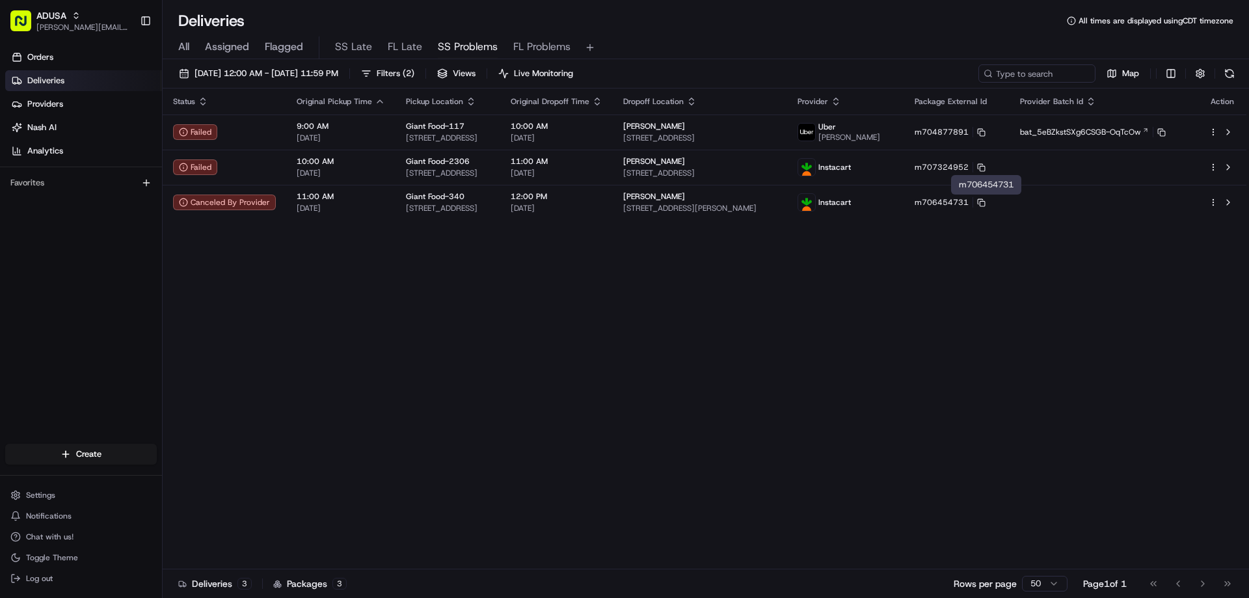
click at [976, 237] on div "Status Original Pickup Time Pickup Location Original Dropoff Time Dropoff Locat…" at bounding box center [705, 328] width 1084 height 481
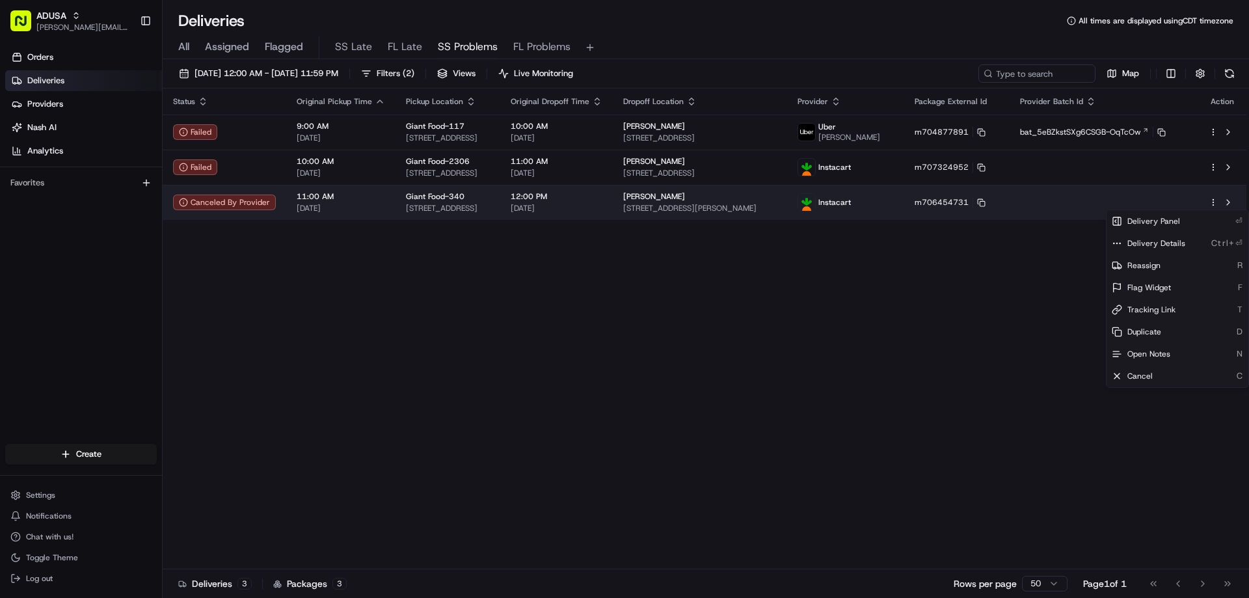
click at [1210, 200] on html "ADUSA [EMAIL_ADDRESS][PERSON_NAME][DOMAIN_NAME] Toggle Sidebar Orders Deliverie…" at bounding box center [624, 299] width 1249 height 598
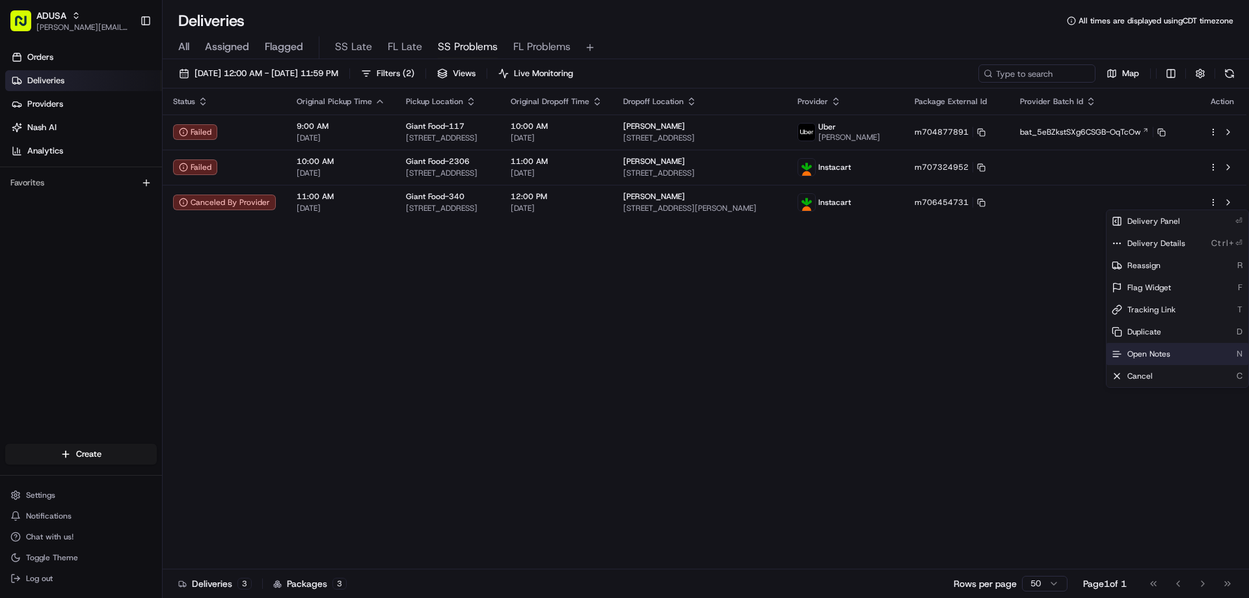
click at [1146, 351] on span "Open Notes" at bounding box center [1148, 354] width 43 height 10
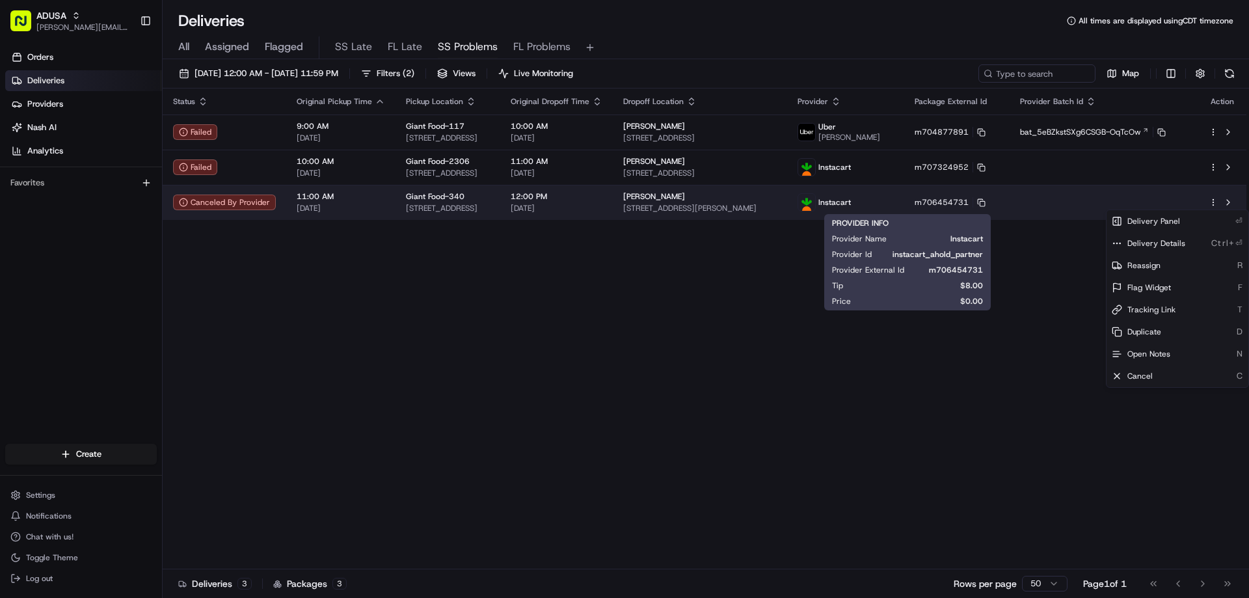
click at [851, 205] on span "Instacart" at bounding box center [834, 202] width 33 height 10
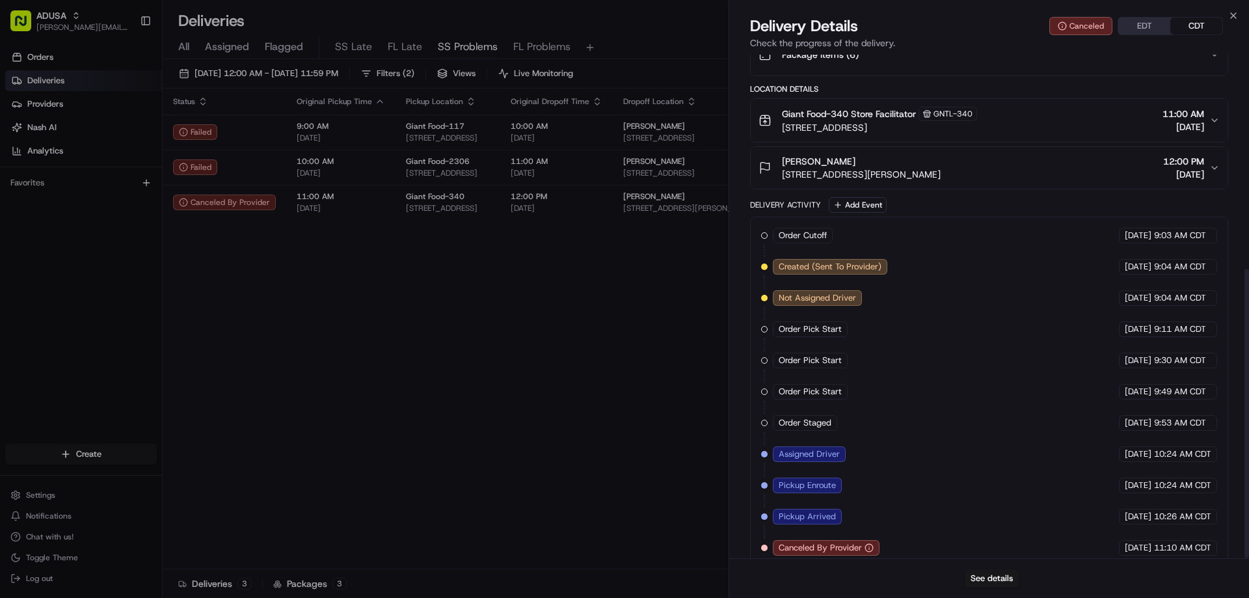
scroll to position [373, 0]
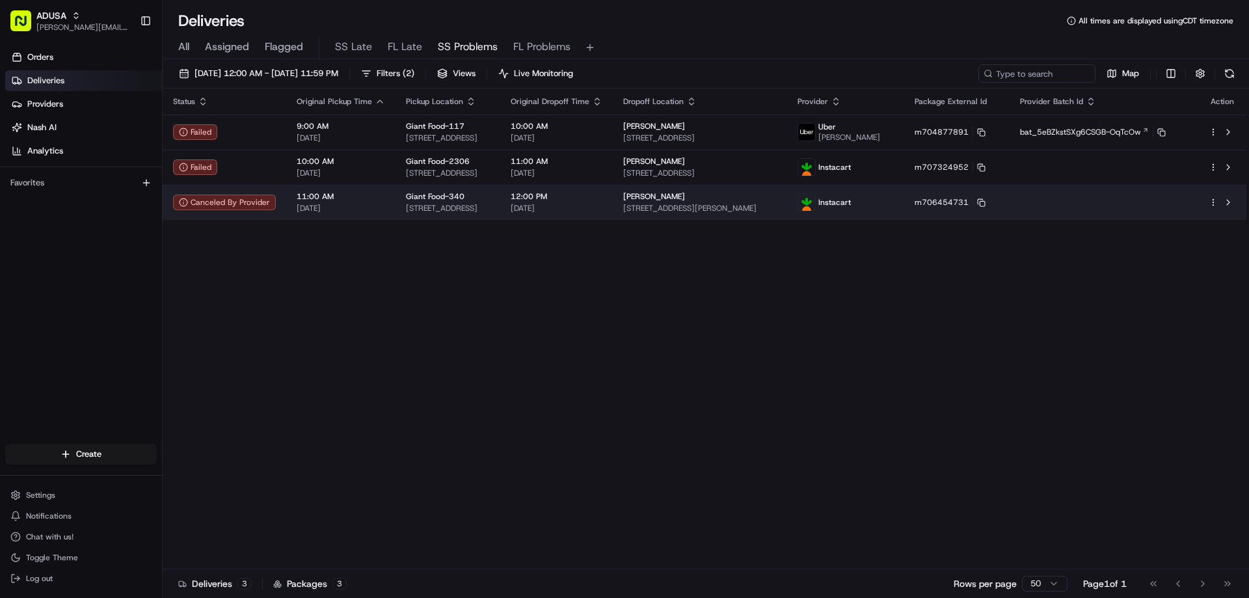
click at [1214, 203] on html "ADUSA [EMAIL_ADDRESS][PERSON_NAME][DOMAIN_NAME] Toggle Sidebar Orders Deliverie…" at bounding box center [624, 299] width 1249 height 598
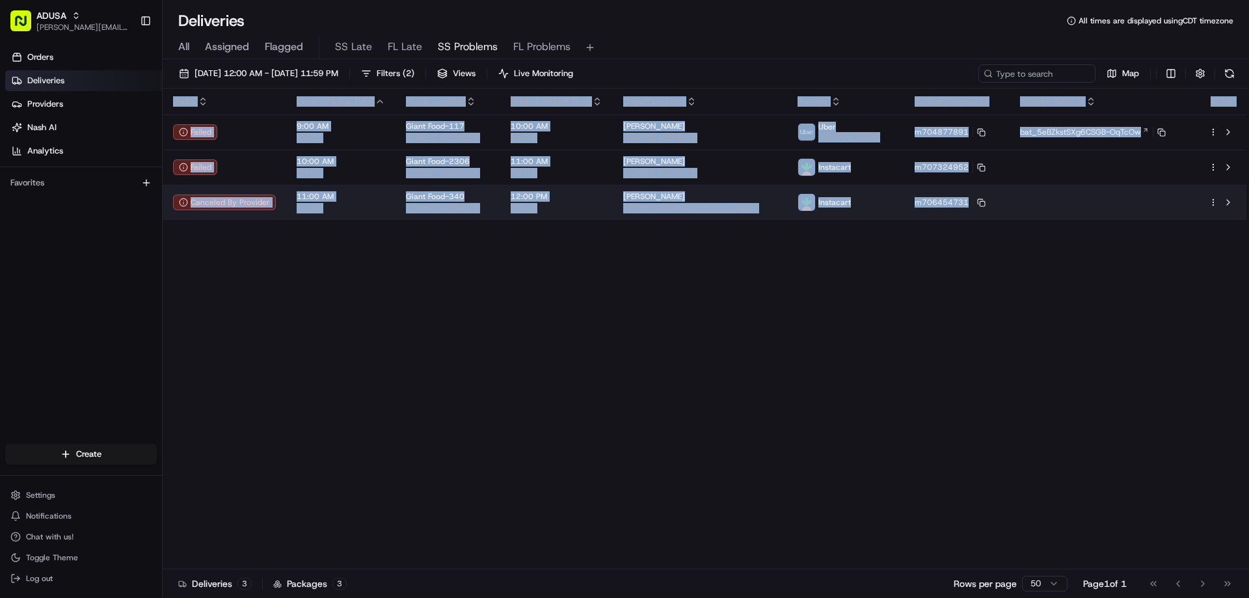
click at [1214, 203] on html "ADUSA [EMAIL_ADDRESS][PERSON_NAME][DOMAIN_NAME] Toggle Sidebar Orders Deliverie…" at bounding box center [624, 299] width 1249 height 598
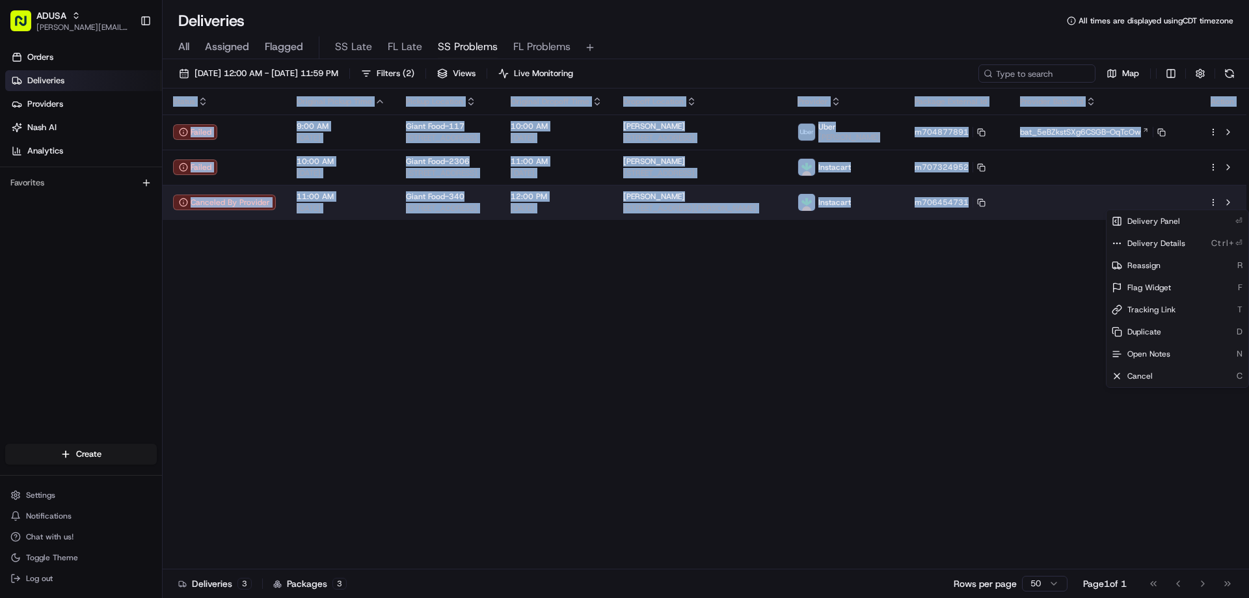
click at [1214, 203] on html "ADUSA [EMAIL_ADDRESS][PERSON_NAME][DOMAIN_NAME] Toggle Sidebar Orders Deliverie…" at bounding box center [624, 299] width 1249 height 598
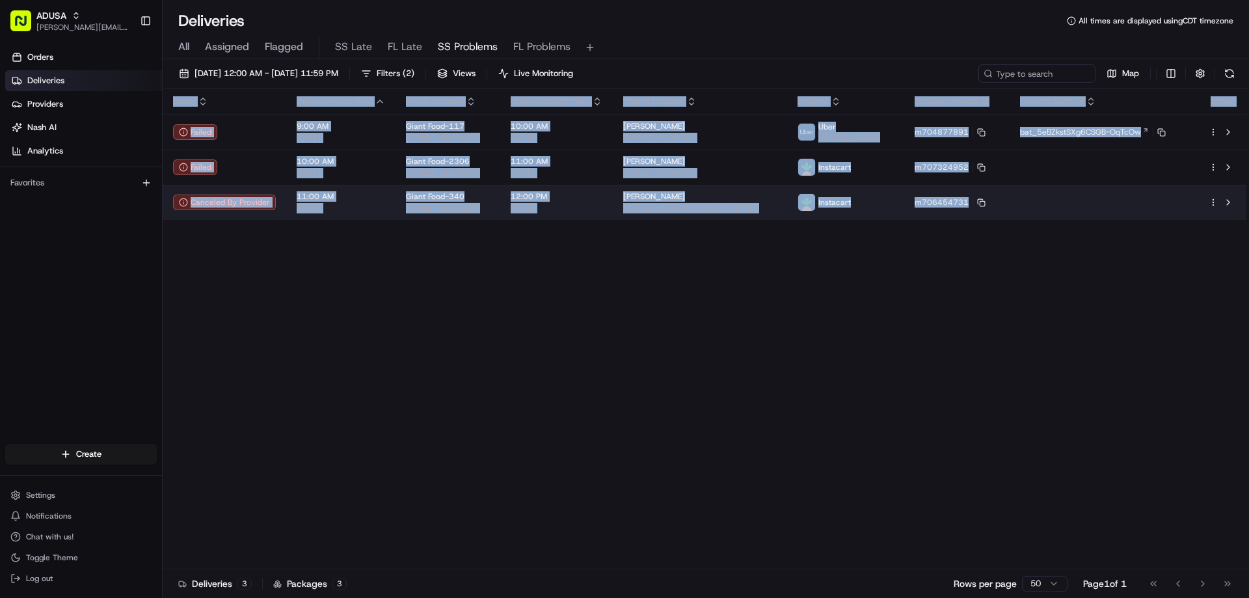
click at [1214, 197] on div at bounding box center [1221, 202] width 27 height 16
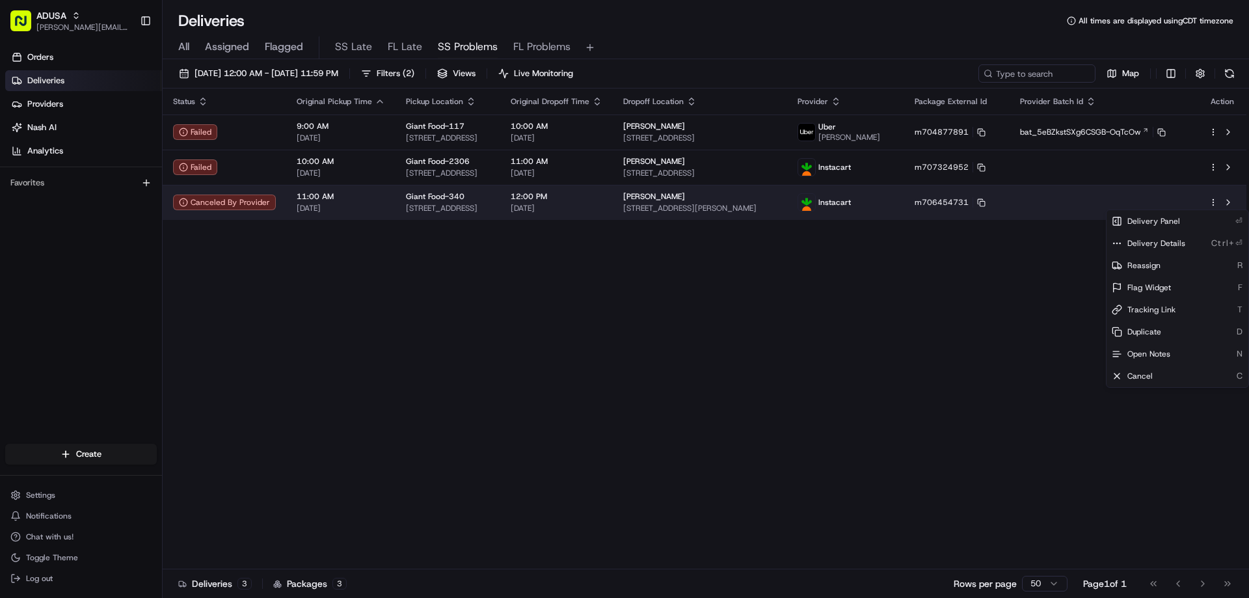
click at [1212, 204] on html "ADUSA [EMAIL_ADDRESS][PERSON_NAME][DOMAIN_NAME] Toggle Sidebar Orders Deliverie…" at bounding box center [624, 299] width 1249 height 598
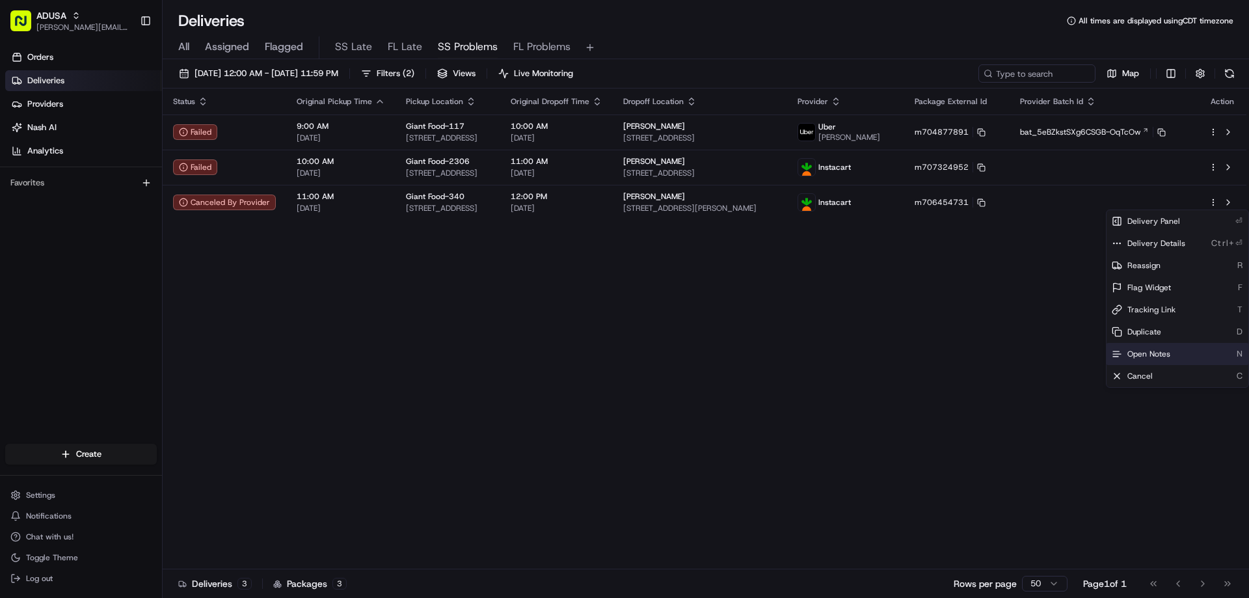
click at [1145, 352] on span "Open Notes" at bounding box center [1148, 354] width 43 height 10
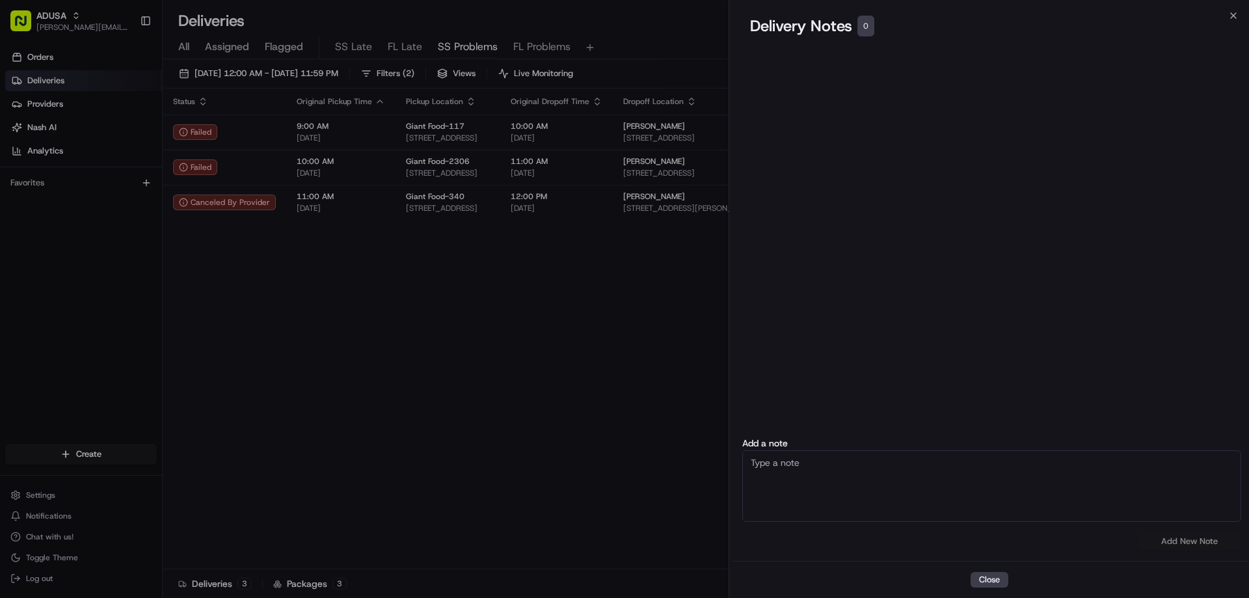
click at [764, 473] on textarea at bounding box center [991, 486] width 499 height 72
click at [788, 460] on textarea at bounding box center [991, 486] width 499 height 72
type textarea "IC, order was cancelled by Cust request since the items were wrong"
click at [1172, 540] on button "Add New Note" at bounding box center [1189, 541] width 104 height 18
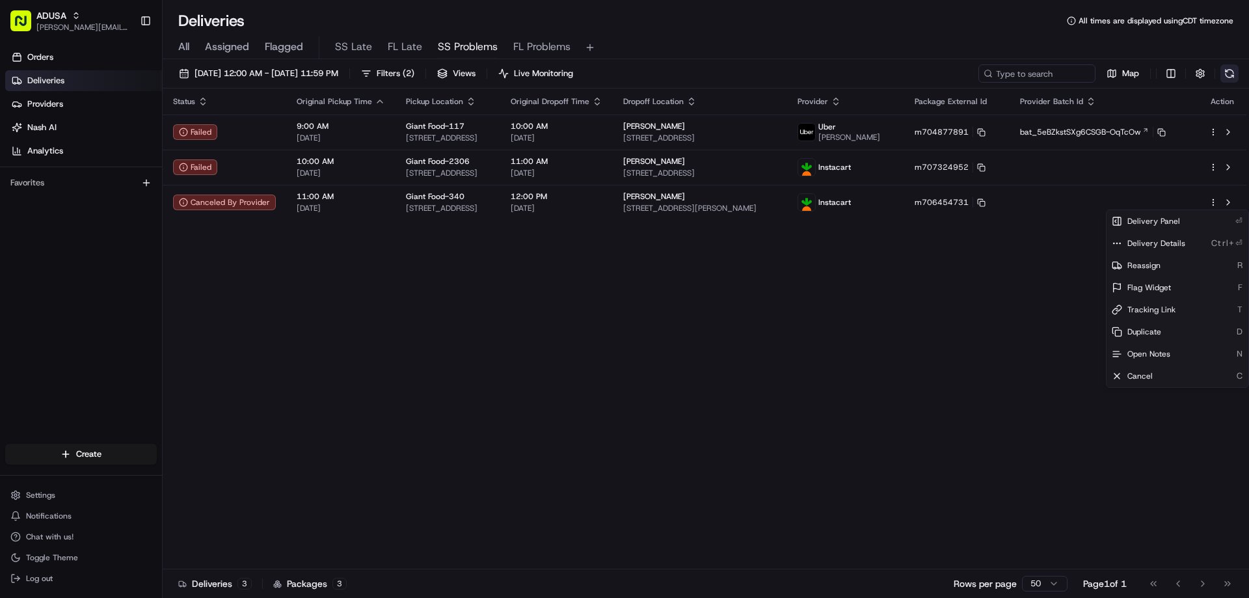
click at [1229, 70] on button at bounding box center [1229, 73] width 18 height 18
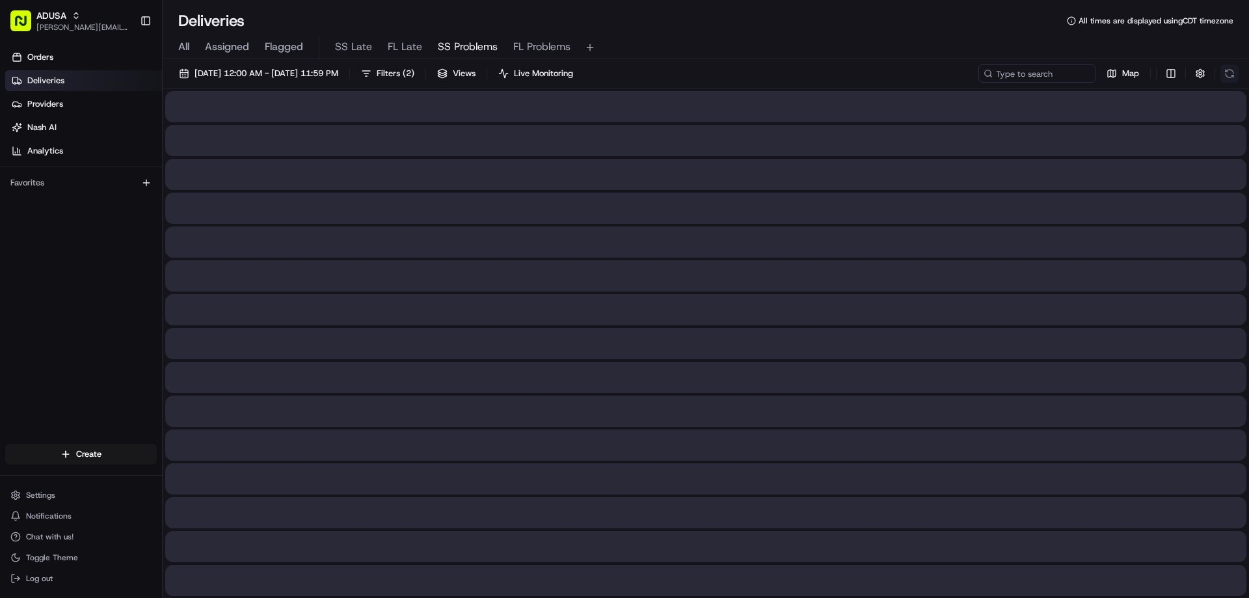
click at [1229, 70] on div "Map" at bounding box center [1108, 73] width 260 height 18
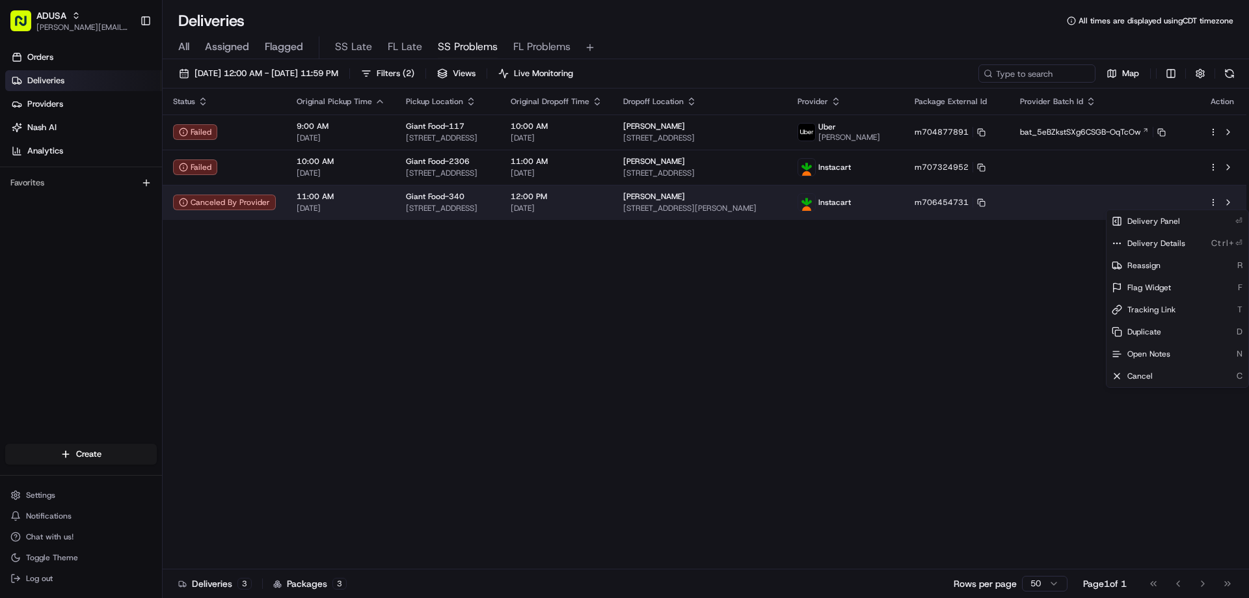
click at [1214, 202] on html "ADUSA [EMAIL_ADDRESS][PERSON_NAME][DOMAIN_NAME] Toggle Sidebar Orders Deliverie…" at bounding box center [624, 299] width 1249 height 598
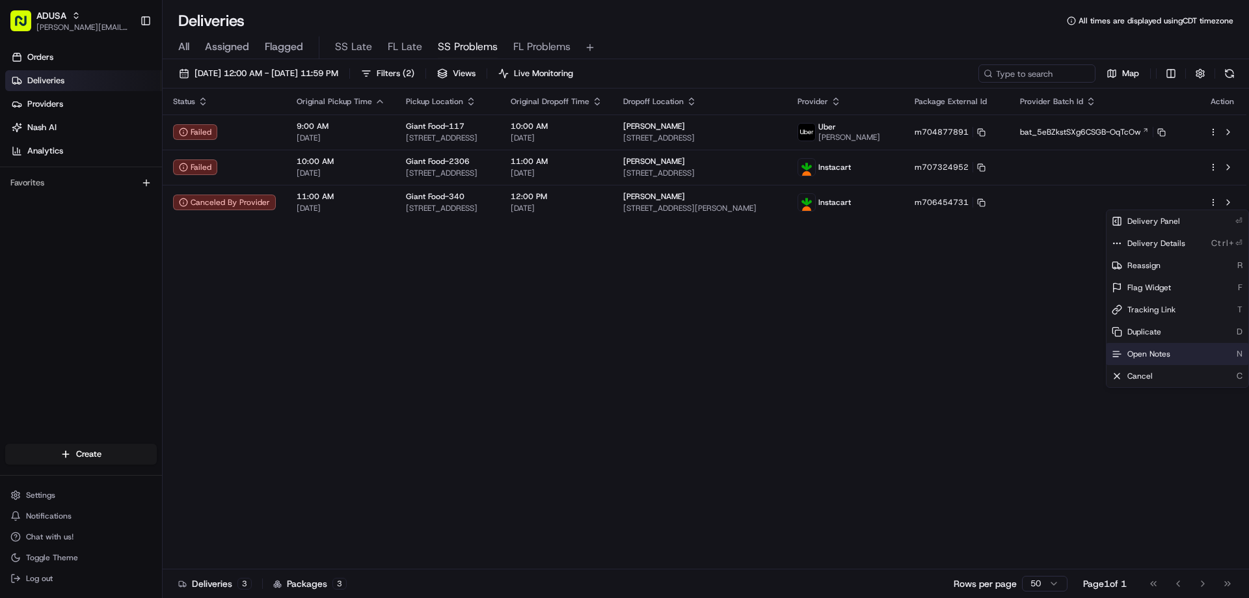
click at [1132, 354] on span "Open Notes" at bounding box center [1148, 354] width 43 height 10
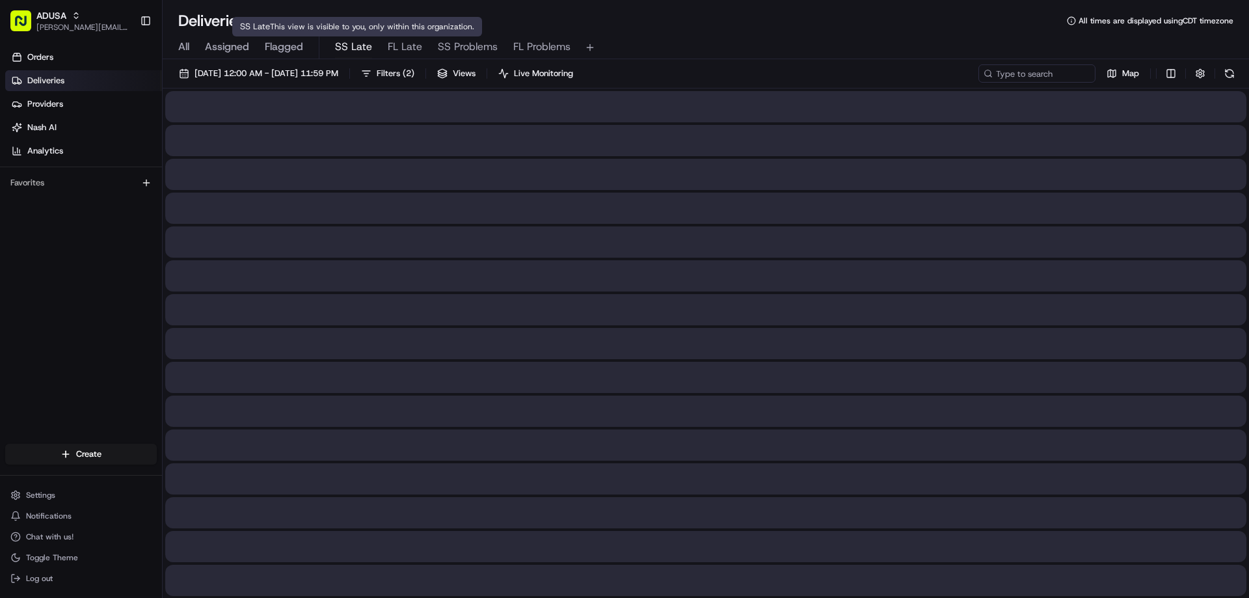
click at [347, 45] on span "SS Late" at bounding box center [353, 47] width 37 height 16
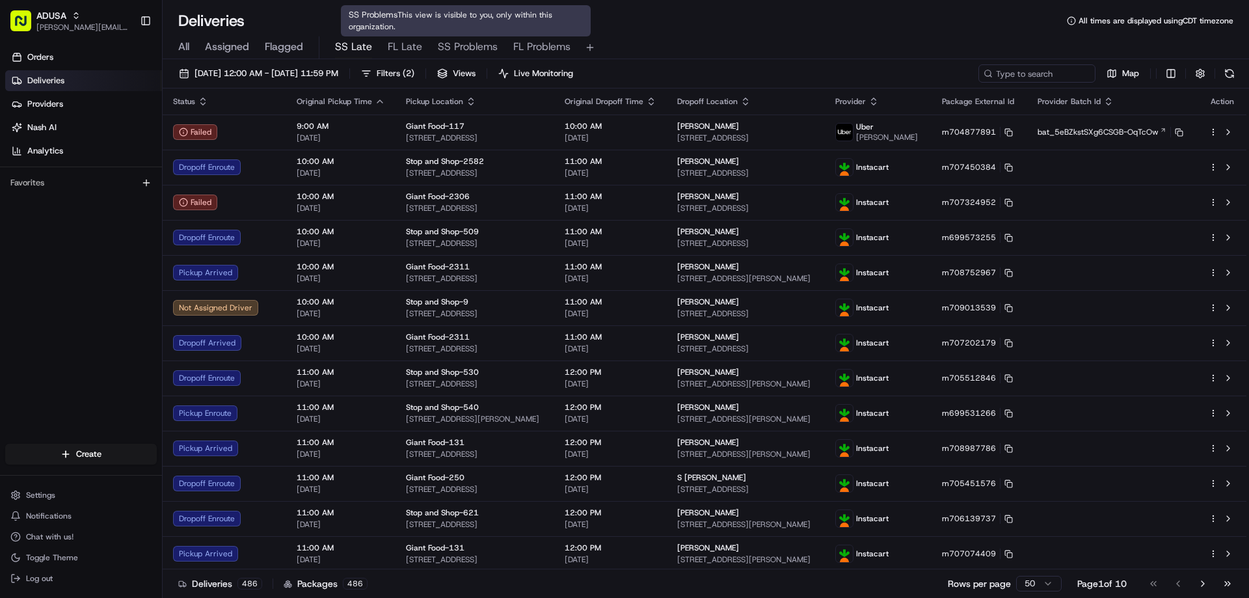
click at [479, 48] on span "SS Problems" at bounding box center [468, 47] width 60 height 16
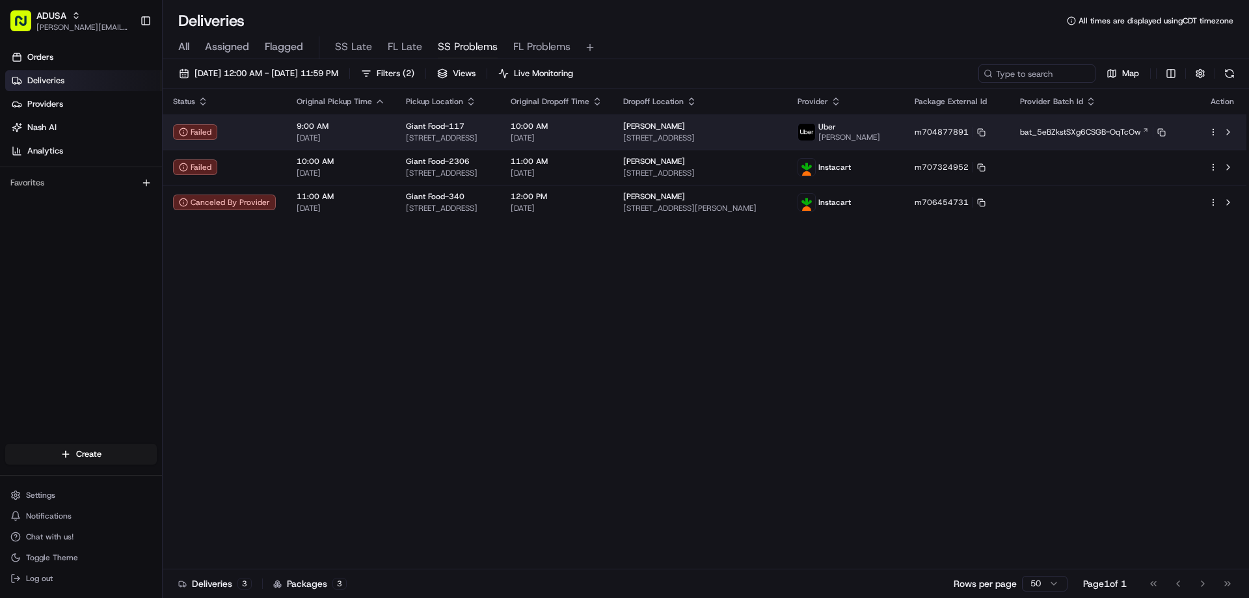
click at [1214, 132] on html "ADUSA [EMAIL_ADDRESS][PERSON_NAME][DOMAIN_NAME] Toggle Sidebar Orders Deliverie…" at bounding box center [624, 299] width 1249 height 598
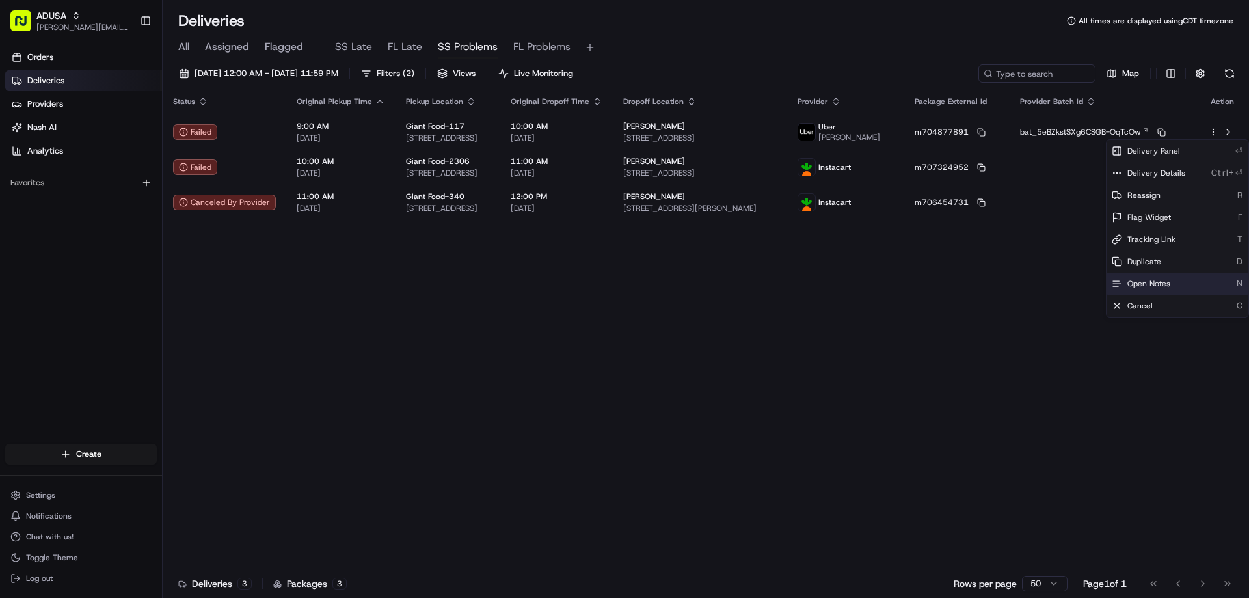
click at [1154, 280] on span "Open Notes" at bounding box center [1148, 283] width 43 height 10
click at [596, 409] on div "Status Original Pickup Time Pickup Location Original Dropoff Time Dropoff Locat…" at bounding box center [705, 328] width 1084 height 481
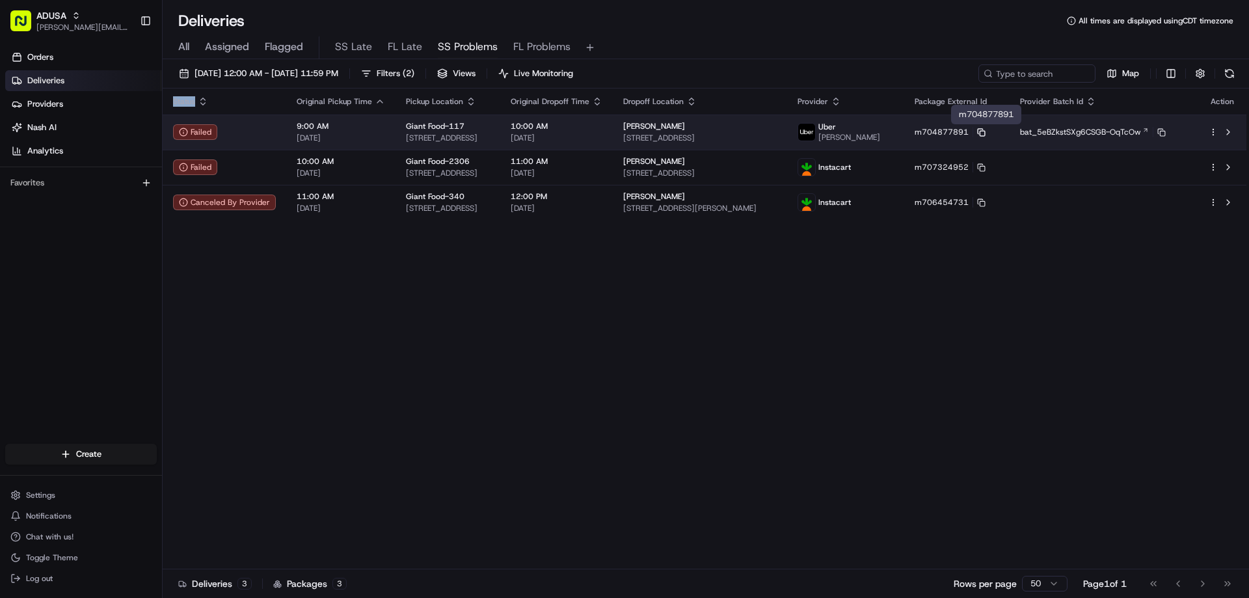
click at [983, 133] on icon at bounding box center [980, 131] width 5 height 5
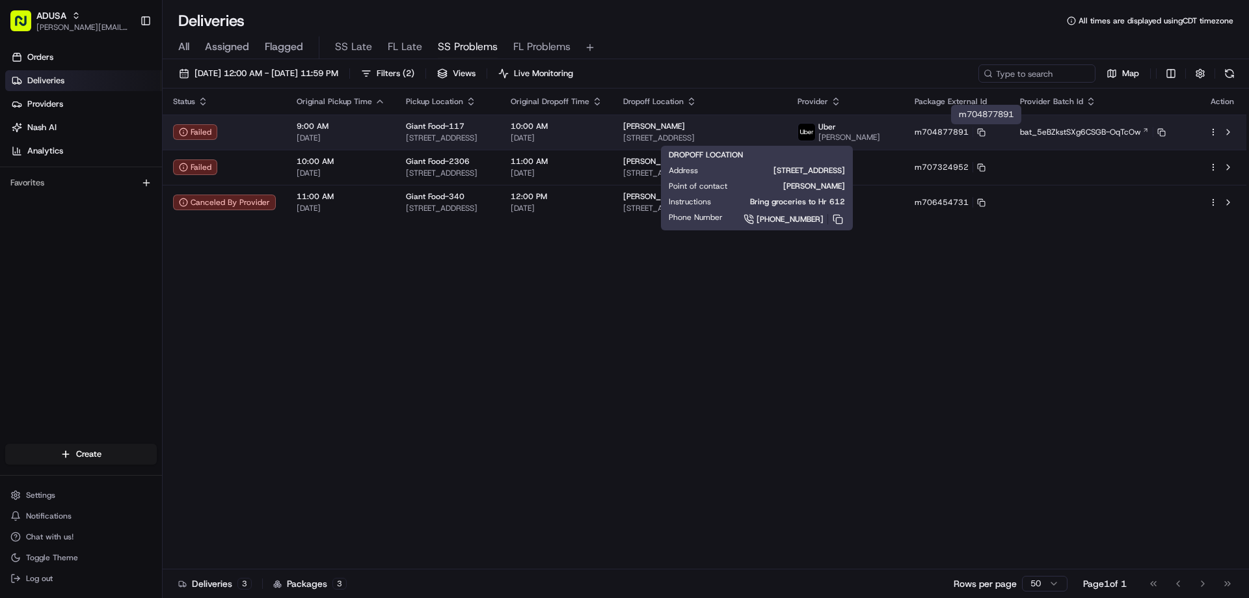
click at [734, 132] on div "[PERSON_NAME] [STREET_ADDRESS]" at bounding box center [699, 132] width 153 height 22
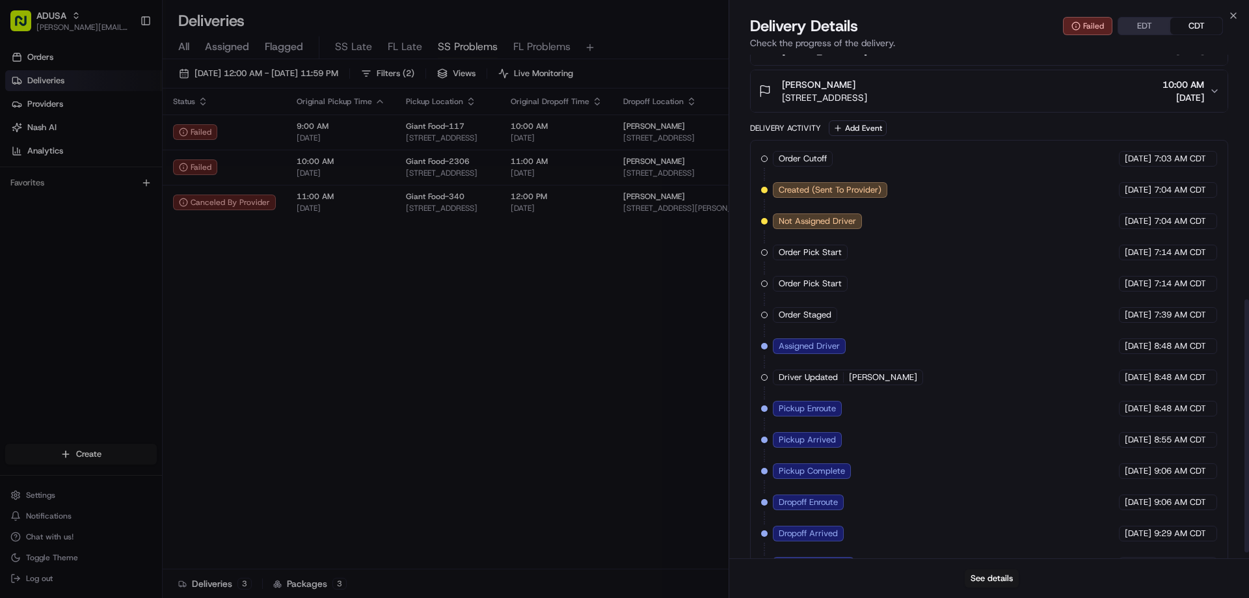
scroll to position [498, 0]
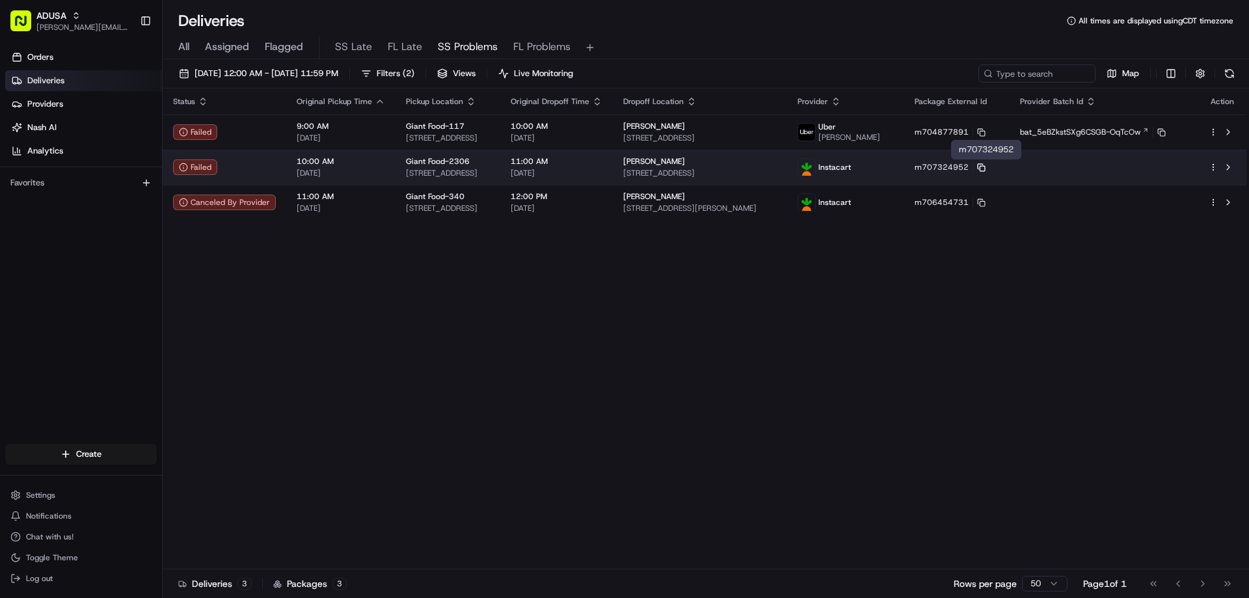
click at [985, 165] on icon at bounding box center [981, 167] width 8 height 8
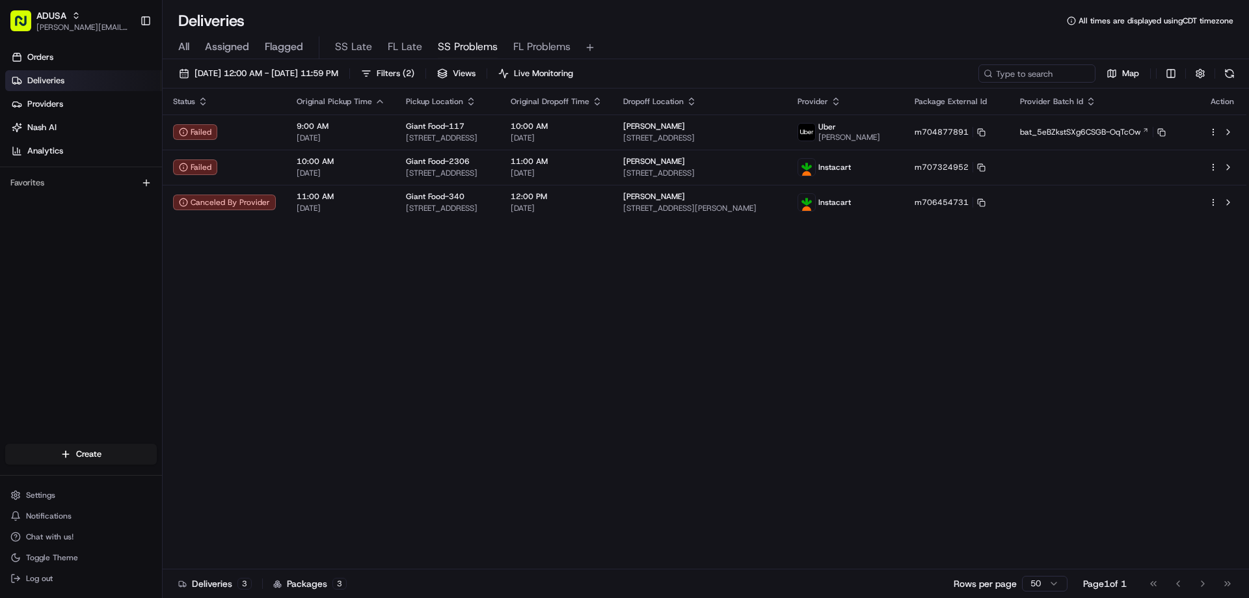
click at [555, 377] on div "Status Original Pickup Time Pickup Location Original Dropoff Time Dropoff Locat…" at bounding box center [705, 328] width 1084 height 481
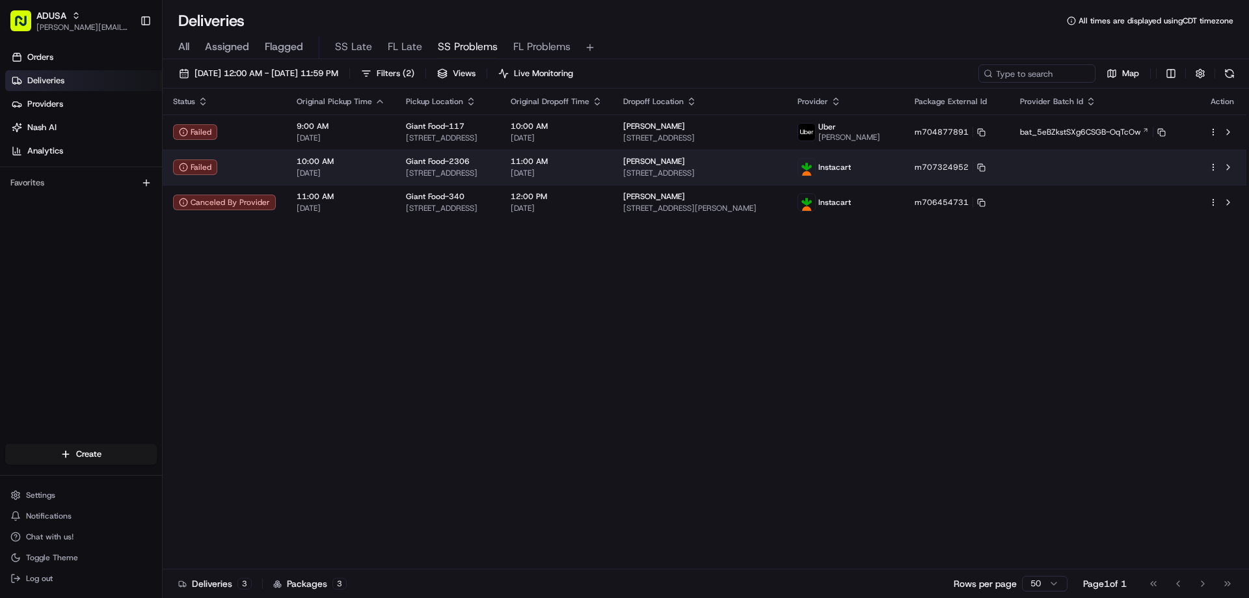
click at [1213, 163] on html "ADUSA [EMAIL_ADDRESS][PERSON_NAME][DOMAIN_NAME] Toggle Sidebar Orders Deliverie…" at bounding box center [624, 299] width 1249 height 598
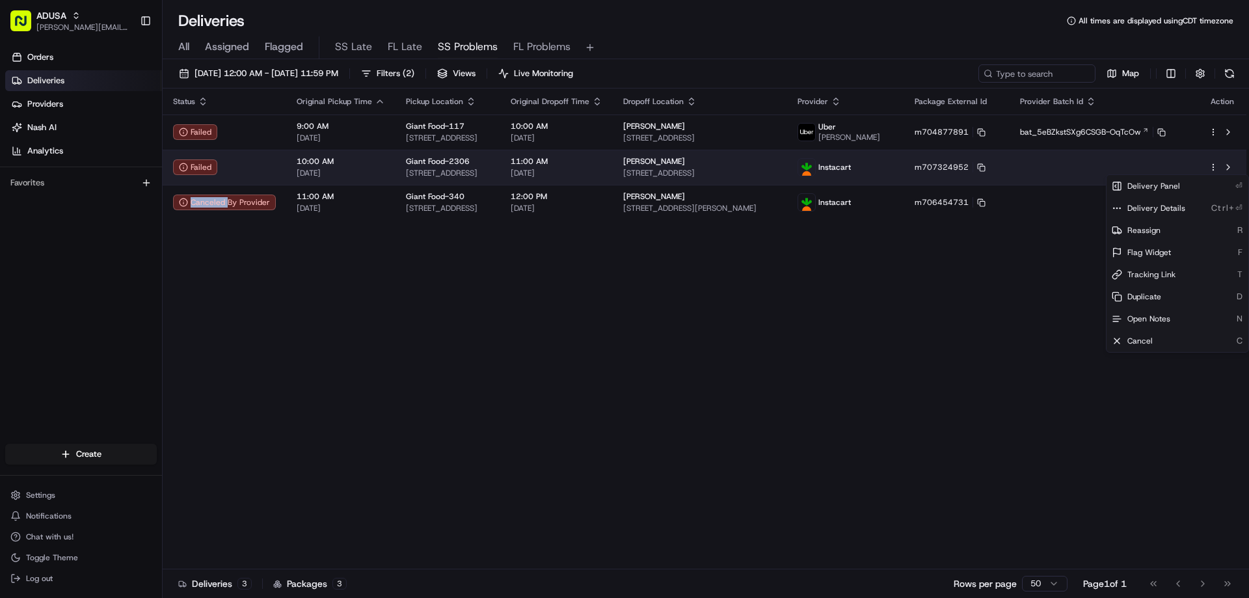
click at [1213, 163] on html "ADUSA [EMAIL_ADDRESS][PERSON_NAME][DOMAIN_NAME] Toggle Sidebar Orders Deliverie…" at bounding box center [624, 299] width 1249 height 598
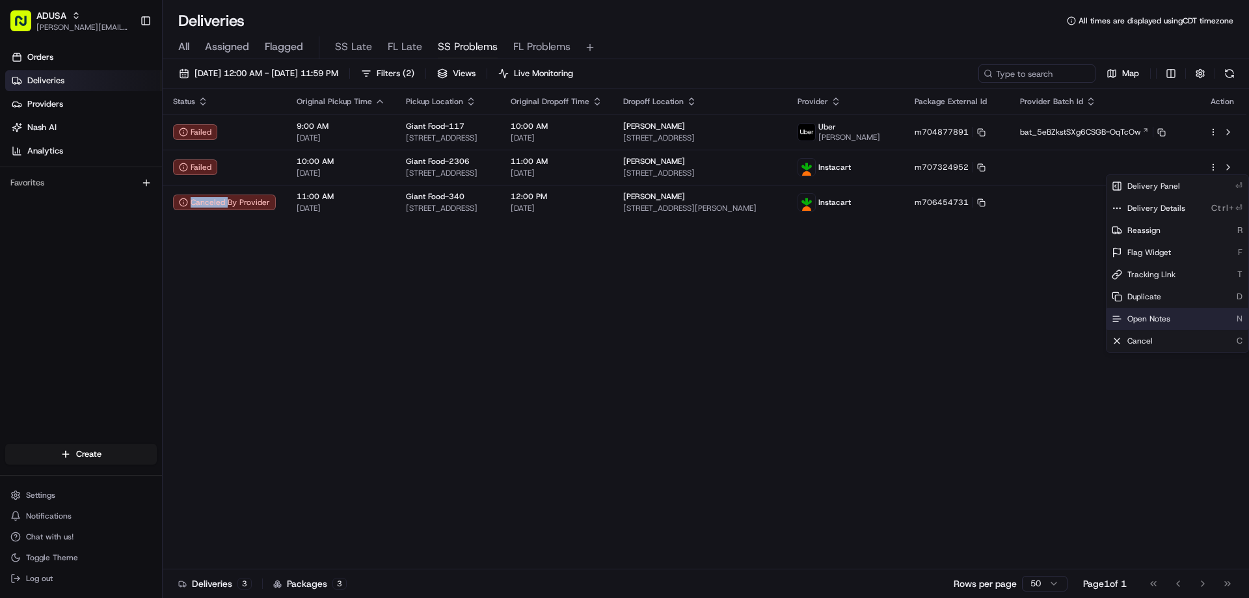
click at [1139, 315] on span "Open Notes" at bounding box center [1148, 319] width 43 height 10
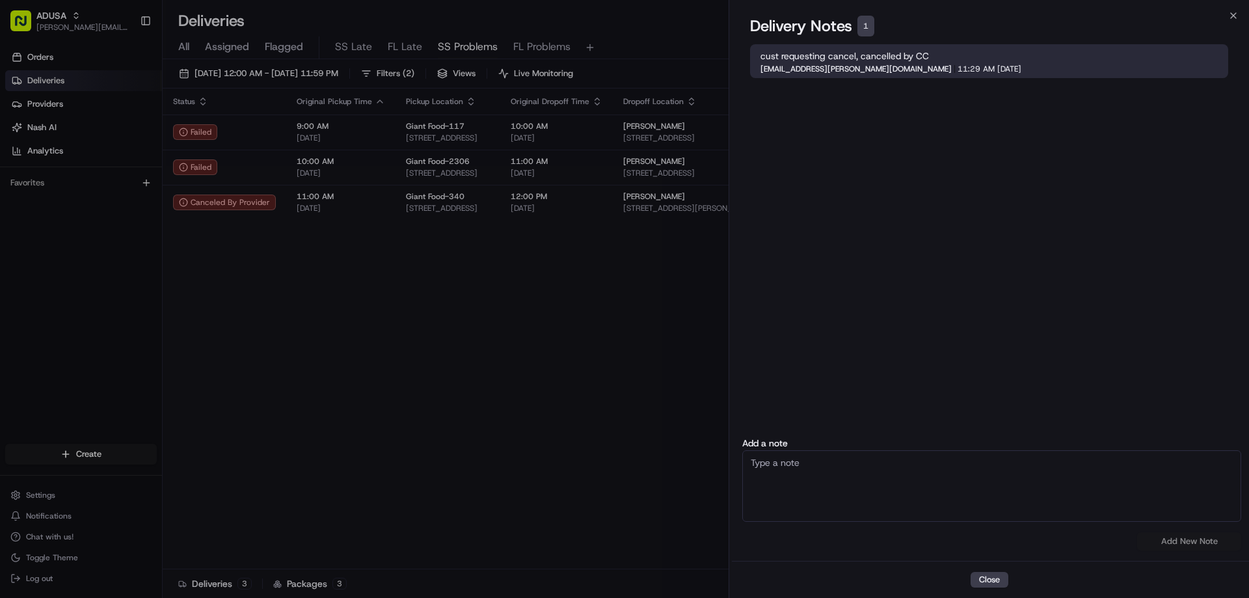
click at [779, 466] on textarea at bounding box center [991, 486] width 499 height 72
type textarea "Order was cancelled by Cust request"
click at [1192, 539] on button "Add New Note" at bounding box center [1189, 541] width 104 height 18
click at [1192, 539] on div "Add a note Order was cancelled by Cust request No results found Add New Note" at bounding box center [992, 494] width 520 height 112
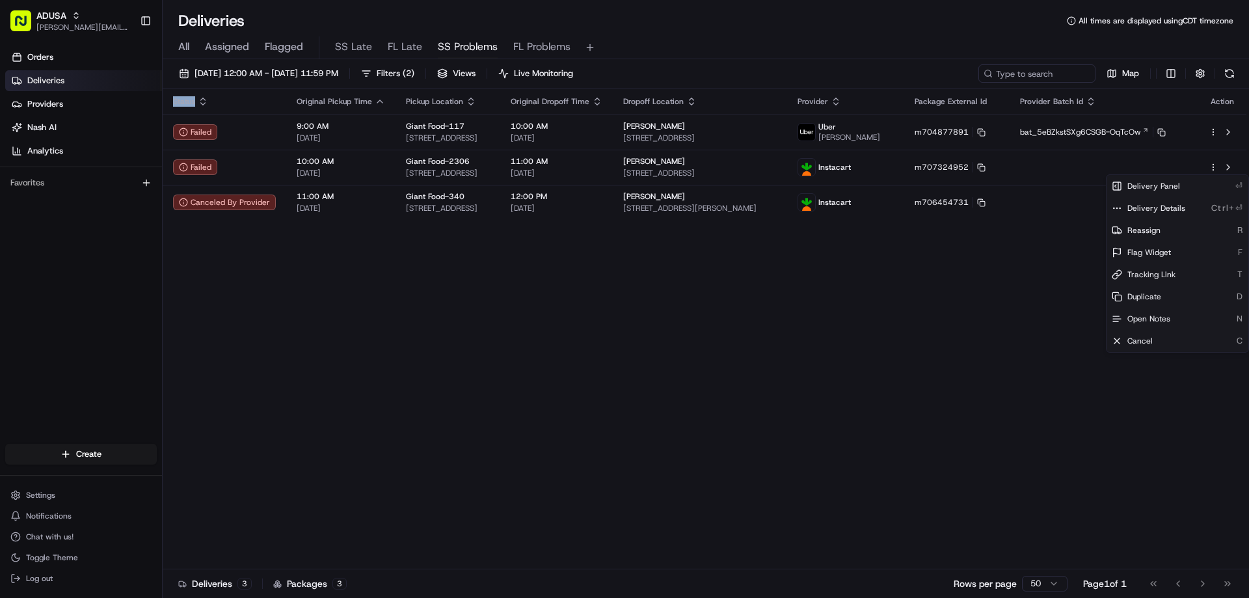
click at [583, 310] on div "Status Original Pickup Time Pickup Location Original Dropoff Time Dropoff Locat…" at bounding box center [705, 328] width 1084 height 481
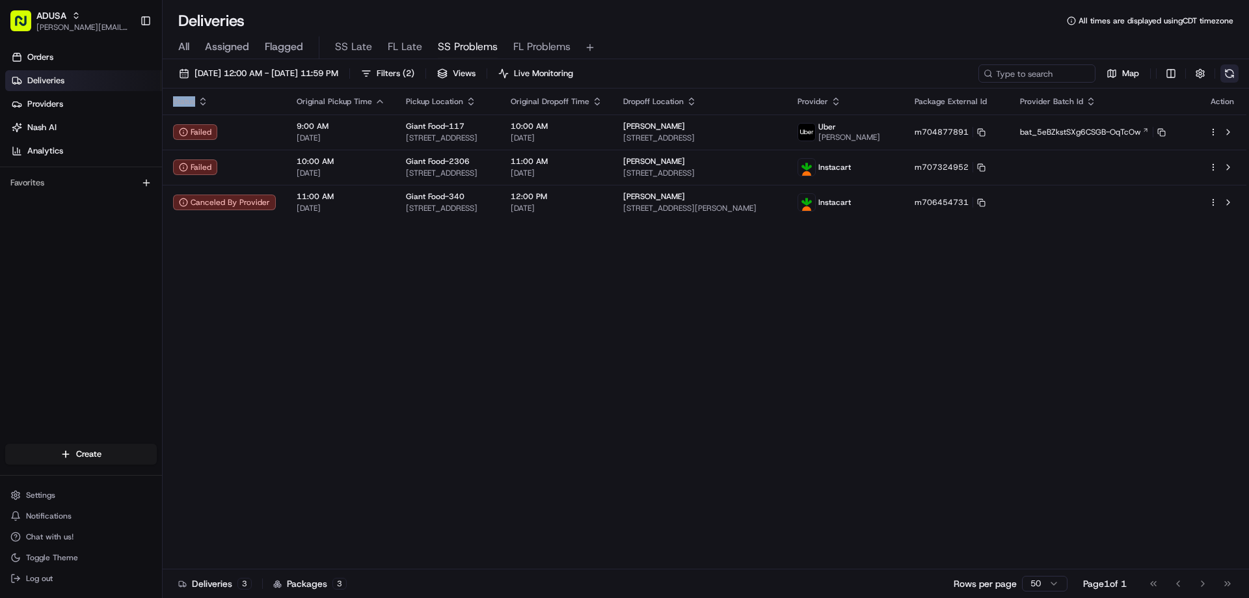
click at [1225, 72] on button at bounding box center [1229, 73] width 18 height 18
click at [443, 414] on div "Status Original Pickup Time Pickup Location Original Dropoff Time Dropoff Locat…" at bounding box center [705, 328] width 1084 height 481
click at [205, 585] on div "Deliveries 3" at bounding box center [214, 583] width 73 height 13
click at [406, 374] on div "Status Original Pickup Time Pickup Location Original Dropoff Time Dropoff Locat…" at bounding box center [705, 328] width 1084 height 481
click at [475, 70] on span "Views" at bounding box center [464, 74] width 23 height 12
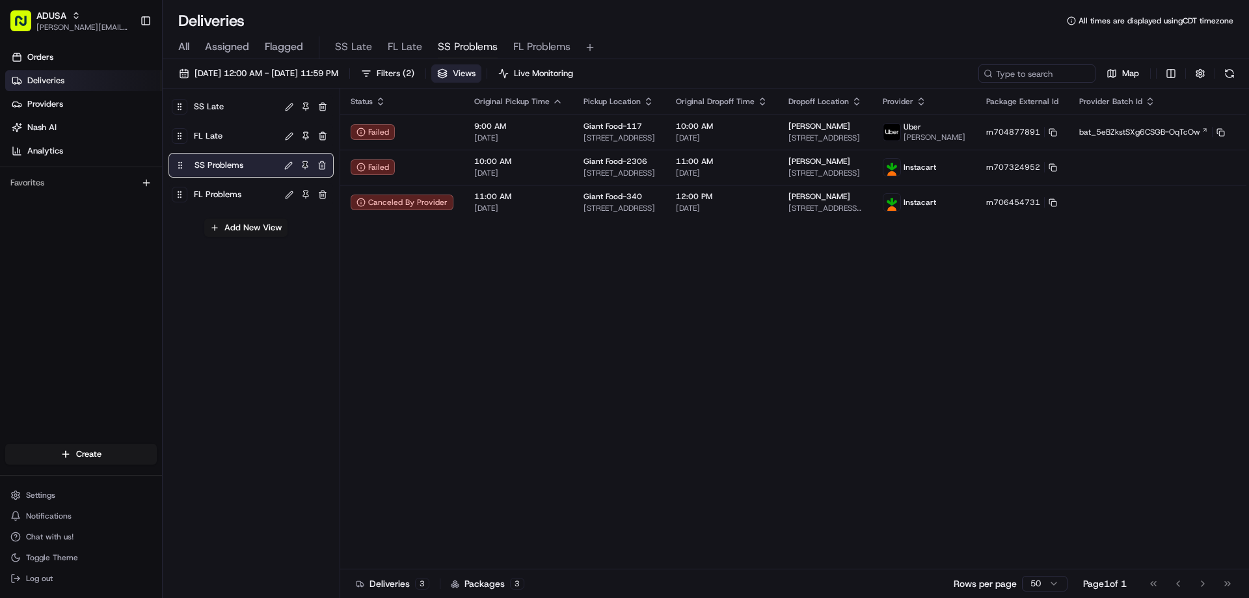
click at [475, 70] on span "Views" at bounding box center [464, 74] width 23 height 12
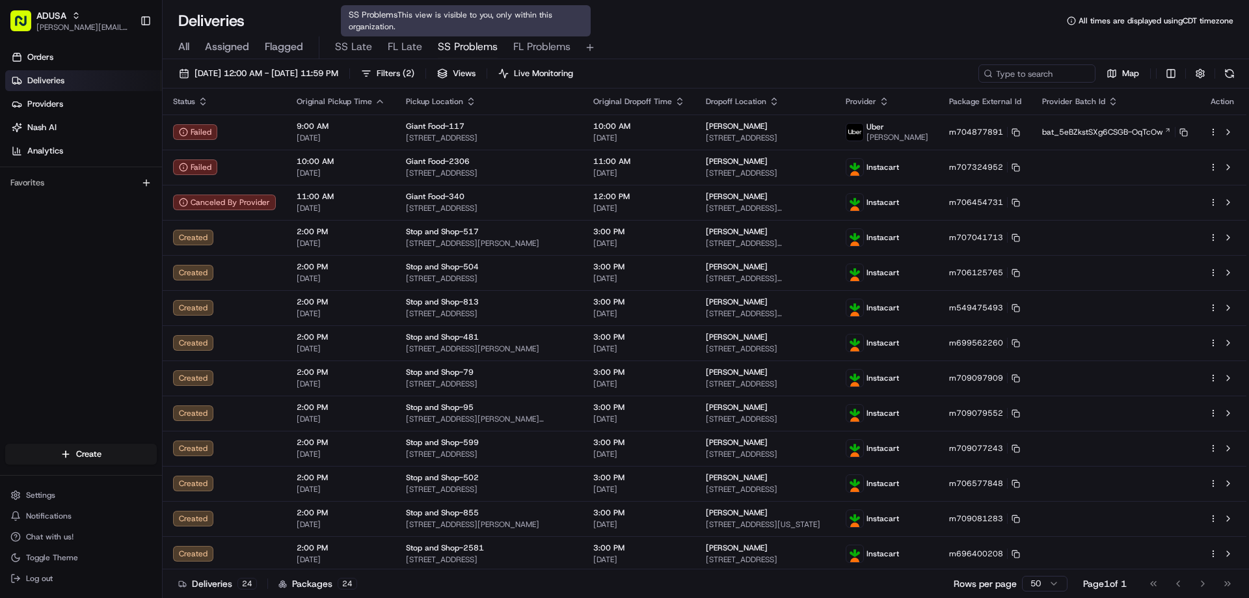
click at [462, 48] on span "SS Problems" at bounding box center [468, 47] width 60 height 16
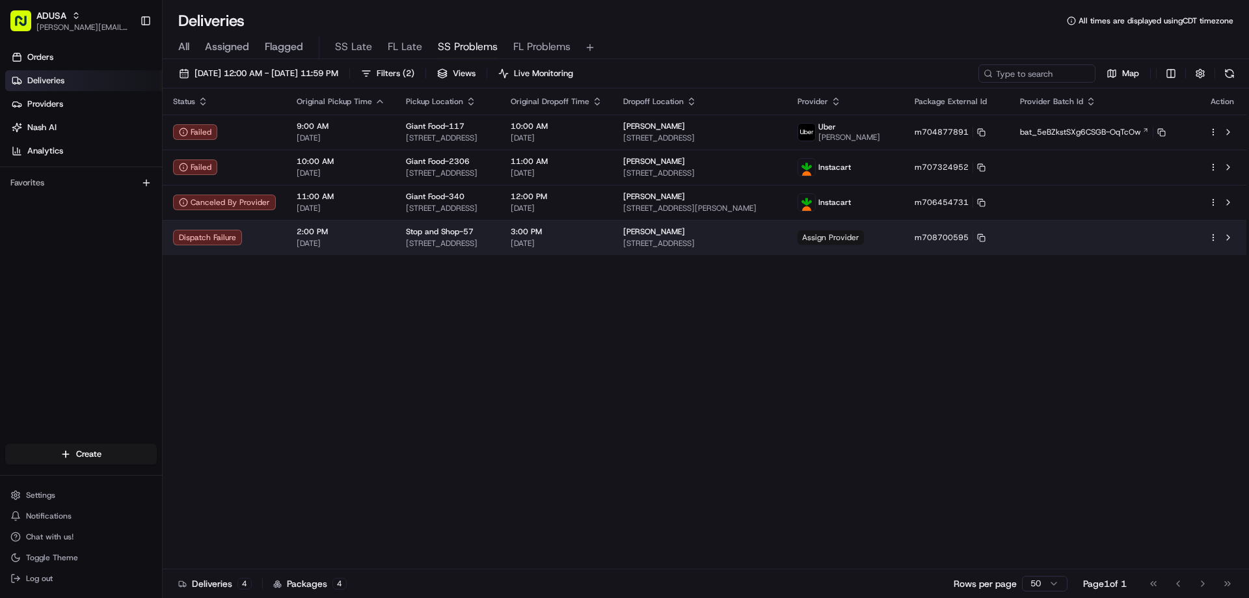
click at [864, 238] on span "Assign Provider" at bounding box center [830, 237] width 66 height 14
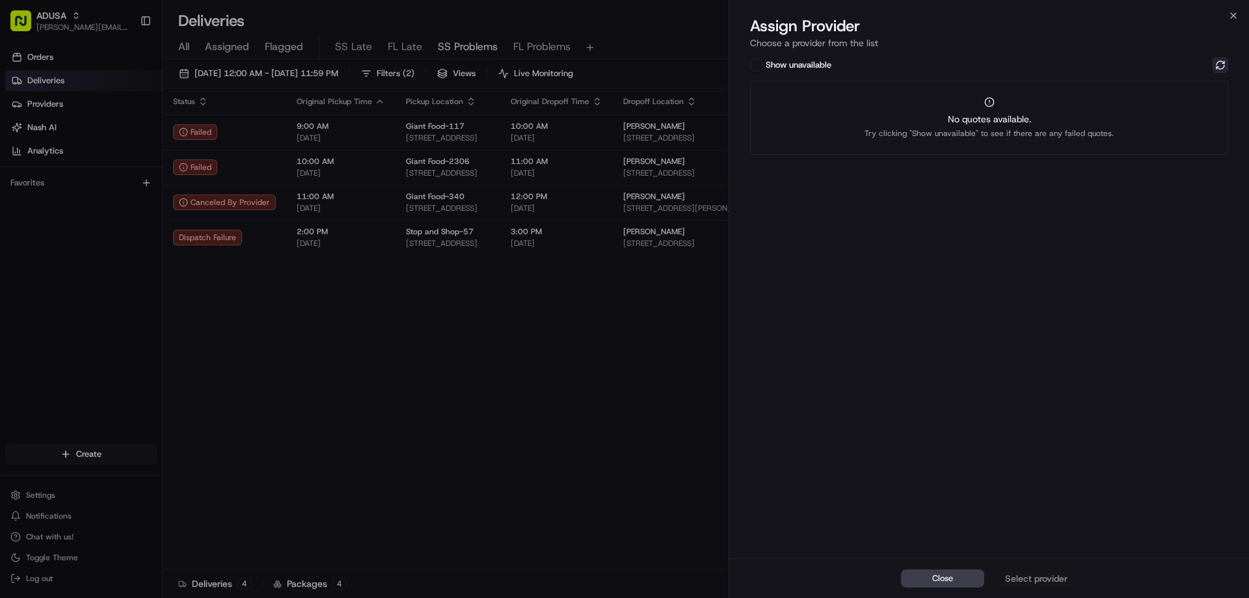
click at [1218, 60] on button at bounding box center [1220, 65] width 16 height 16
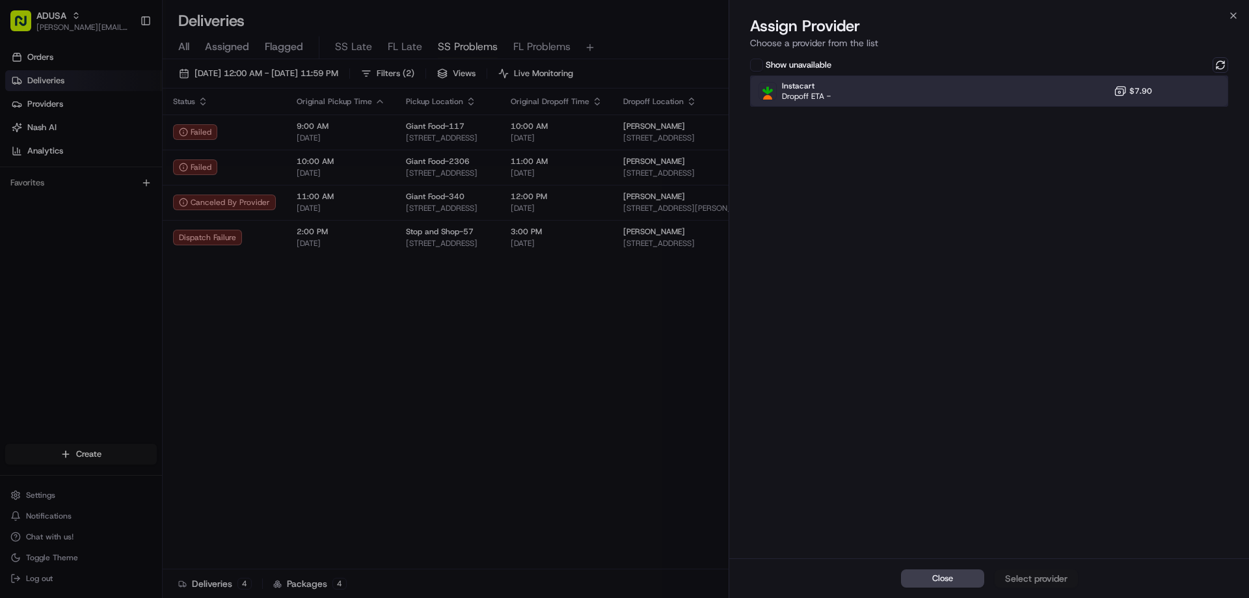
click at [793, 91] on span "Dropoff ETA -" at bounding box center [806, 96] width 49 height 10
click at [1042, 574] on div "Assign Provider" at bounding box center [1036, 578] width 64 height 13
click at [952, 582] on span "Close" at bounding box center [942, 578] width 21 height 12
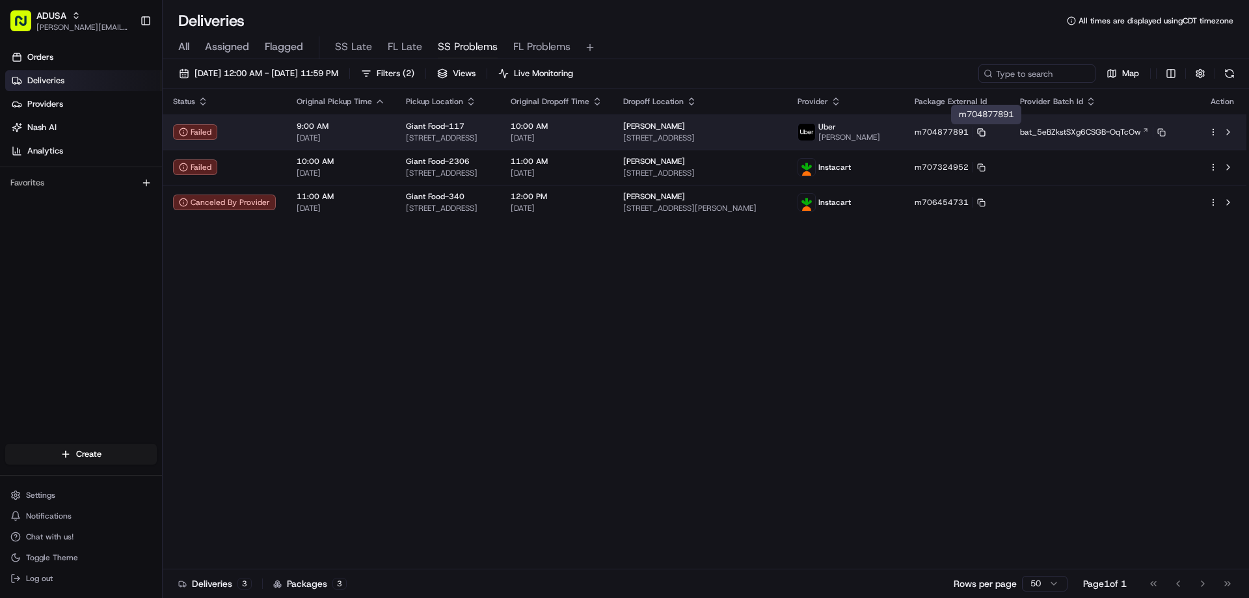
click at [985, 130] on icon at bounding box center [981, 132] width 8 height 8
click at [963, 134] on span "m704877891" at bounding box center [941, 132] width 54 height 10
click at [1212, 131] on html "ADUSA [EMAIL_ADDRESS][PERSON_NAME][DOMAIN_NAME] Toggle Sidebar Orders Deliverie…" at bounding box center [624, 299] width 1249 height 598
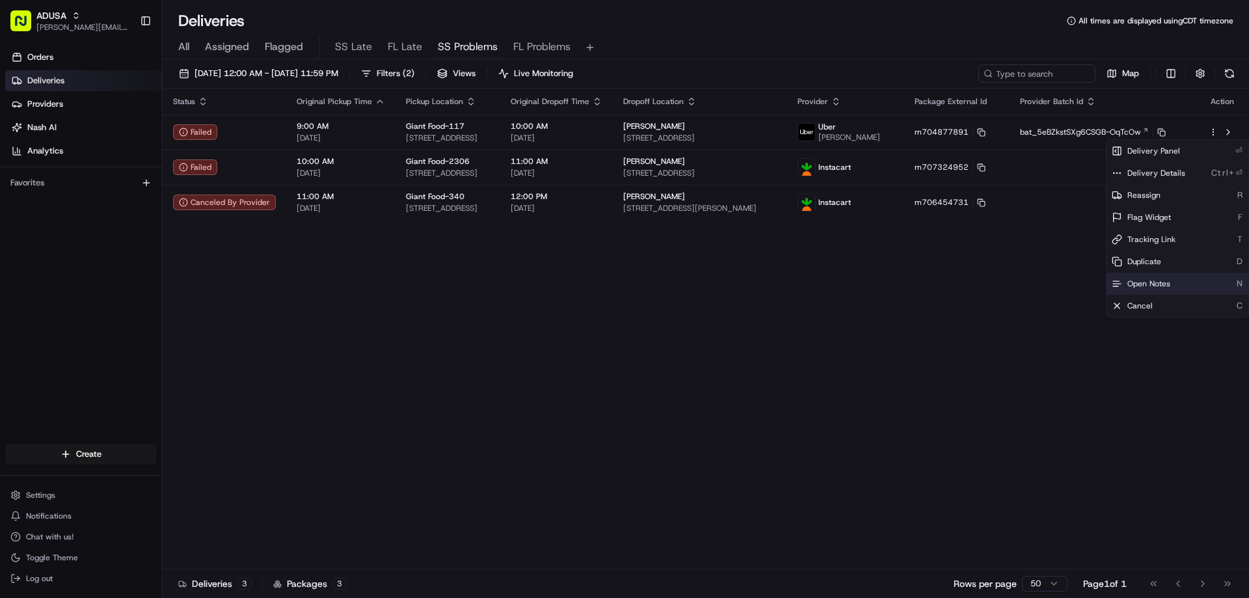
click at [1149, 280] on span "Open Notes" at bounding box center [1148, 283] width 43 height 10
click at [545, 364] on div "Status Original Pickup Time Pickup Location Original Dropoff Time Dropoff Locat…" at bounding box center [705, 328] width 1084 height 481
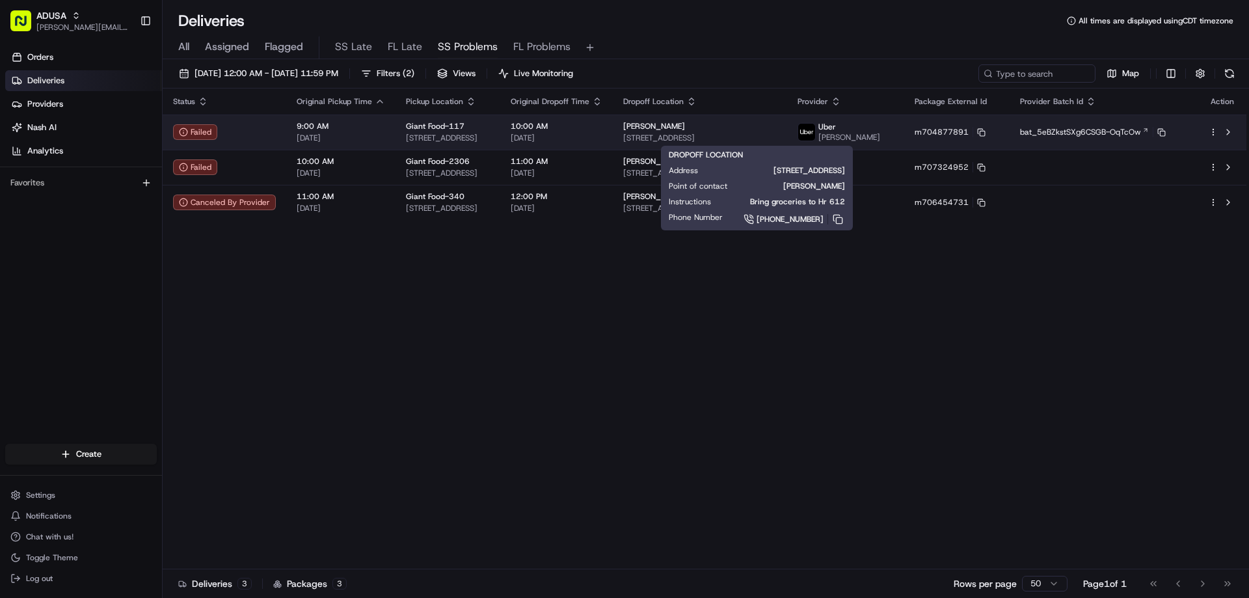
click at [743, 133] on span "[STREET_ADDRESS]" at bounding box center [699, 138] width 153 height 10
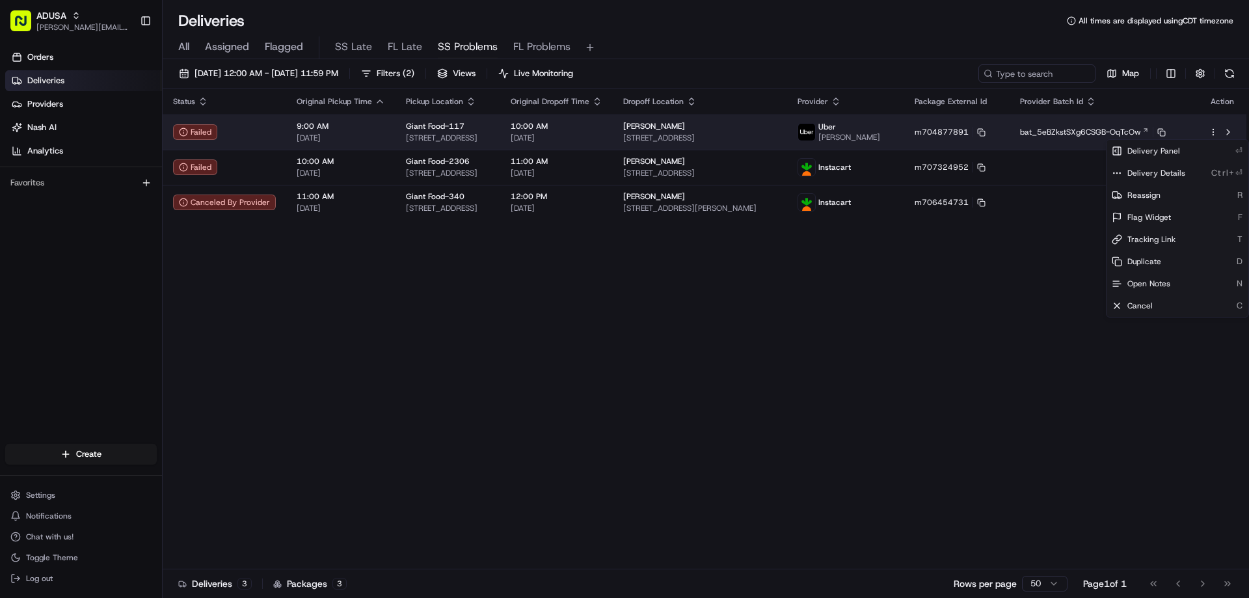
click at [1214, 127] on html "ADUSA [EMAIL_ADDRESS][PERSON_NAME][DOMAIN_NAME] Toggle Sidebar Orders Deliverie…" at bounding box center [624, 299] width 1249 height 598
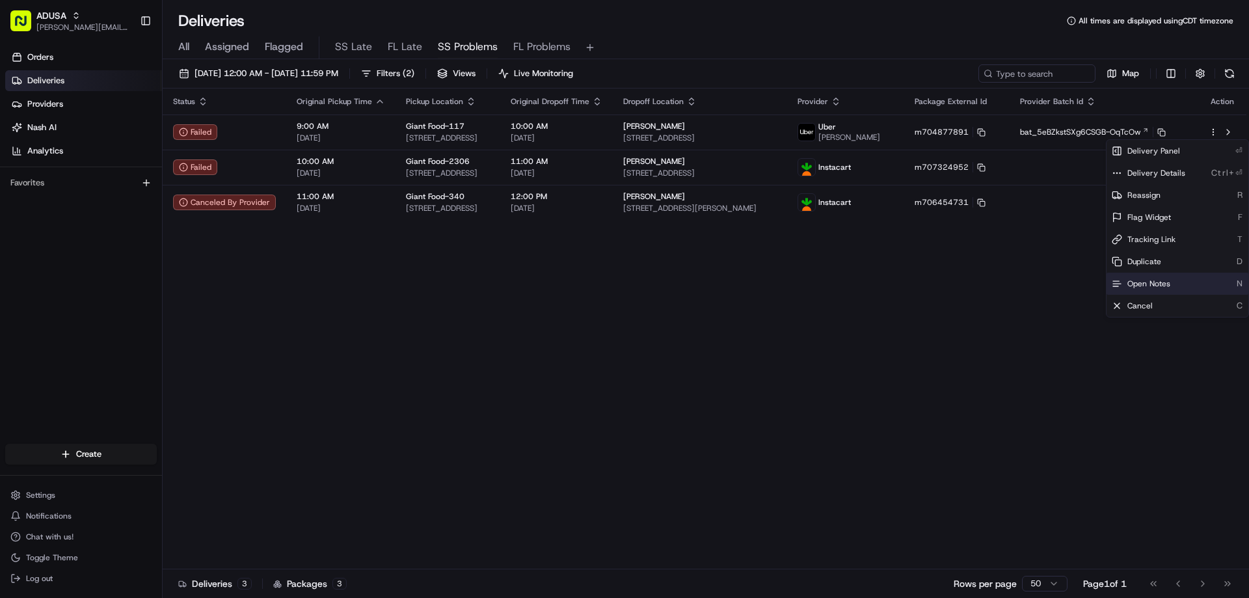
click at [1143, 278] on span "Open Notes" at bounding box center [1148, 283] width 43 height 10
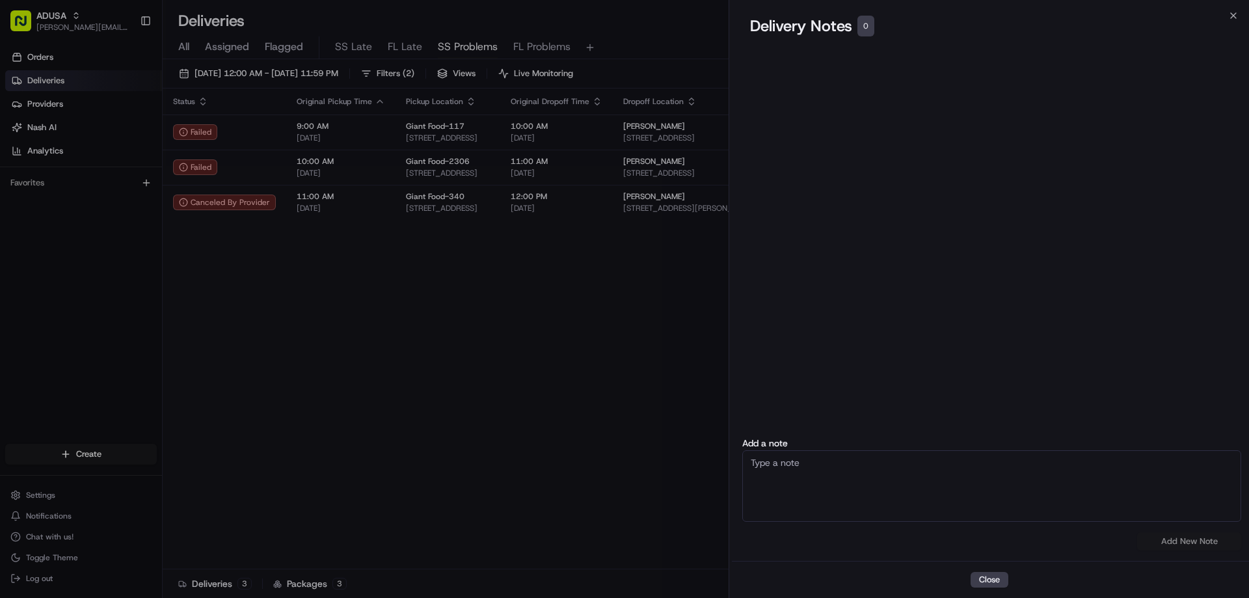
click at [780, 470] on textarea at bounding box center [991, 486] width 499 height 72
type textarea "According to Uber support dvr got some tech issues when finalizing the delivery…"
drag, startPoint x: 749, startPoint y: 466, endPoint x: 1234, endPoint y: 464, distance: 484.6
click at [1234, 464] on textarea "According to Uber support dvr got some tech issues when finalizing the delivery…" at bounding box center [991, 486] width 499 height 72
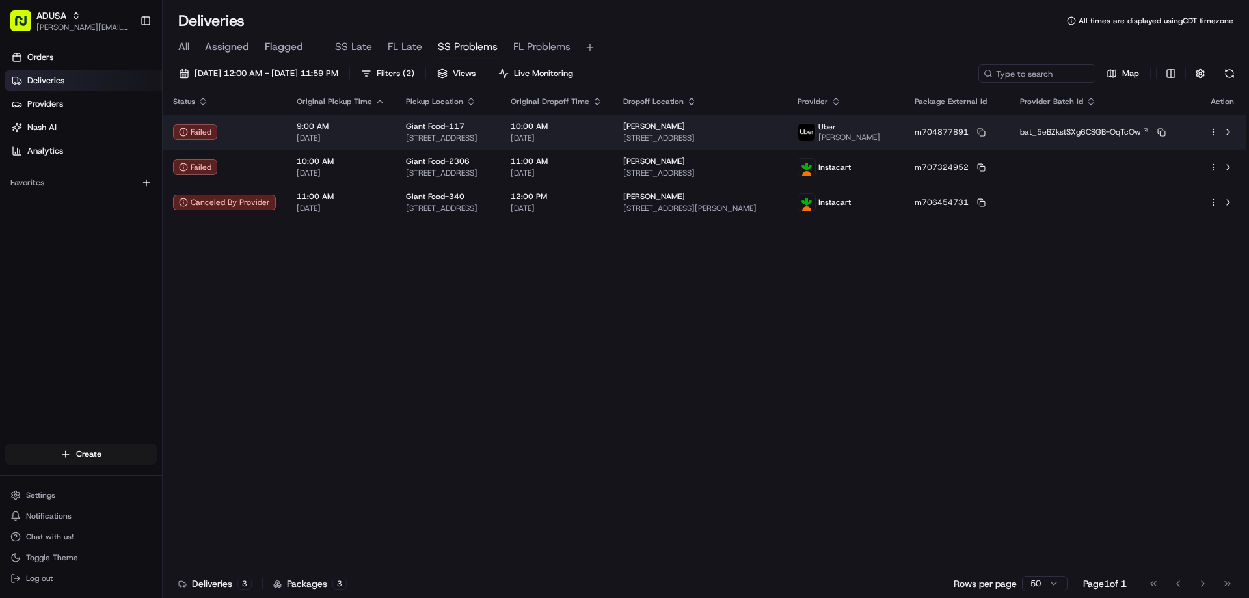
click at [1215, 130] on icon "button" at bounding box center [1212, 131] width 9 height 9
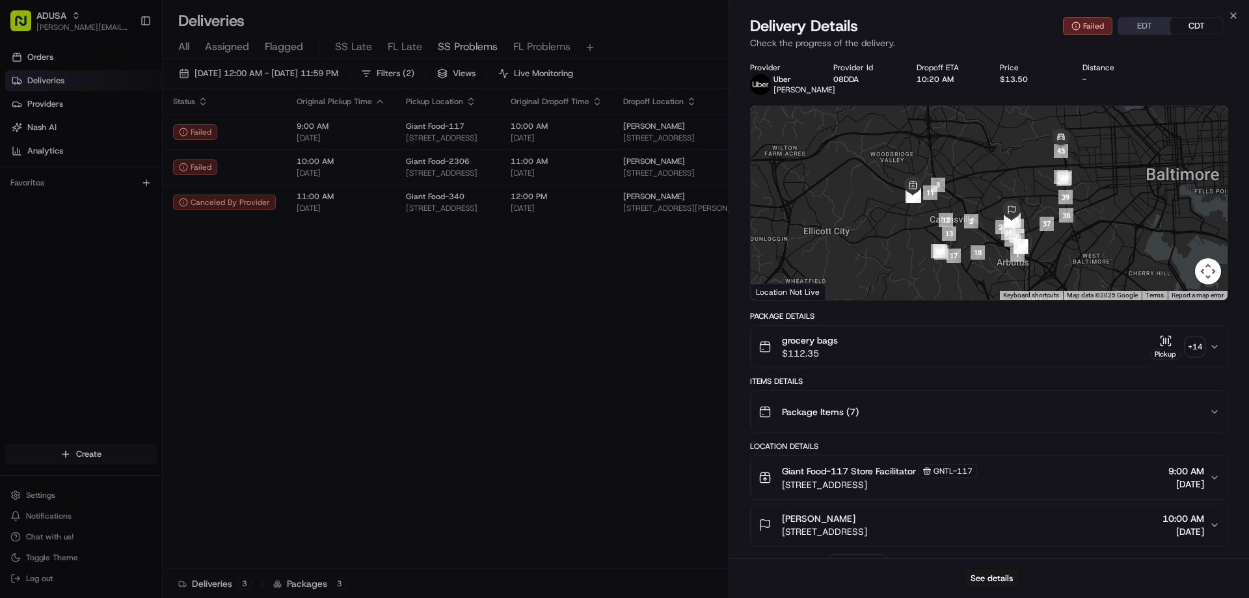
drag, startPoint x: 589, startPoint y: 356, endPoint x: 696, endPoint y: 340, distance: 108.6
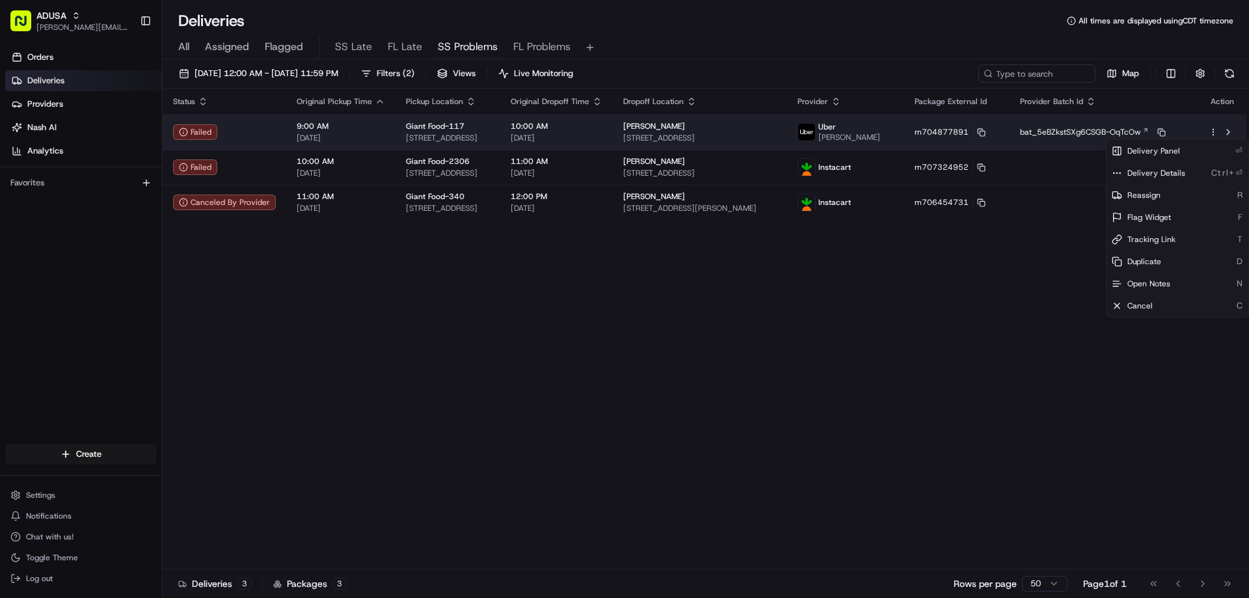
click at [1212, 132] on html "ADUSA [EMAIL_ADDRESS][PERSON_NAME][DOMAIN_NAME] Toggle Sidebar Orders Deliverie…" at bounding box center [624, 299] width 1249 height 598
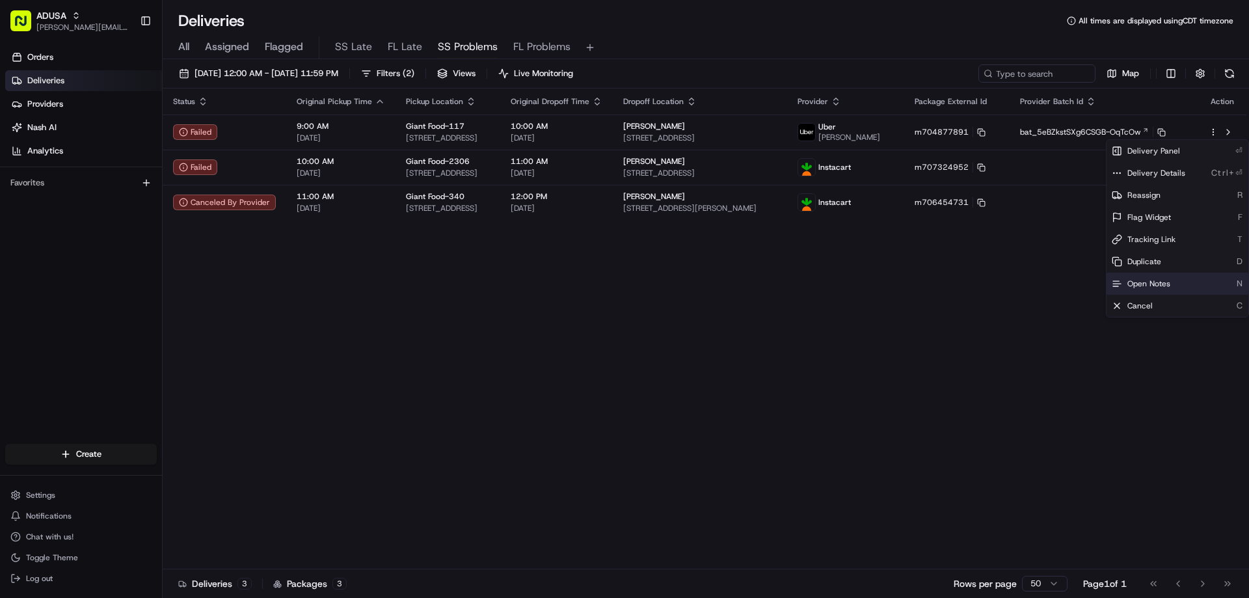
click at [1138, 279] on span "Open Notes" at bounding box center [1148, 283] width 43 height 10
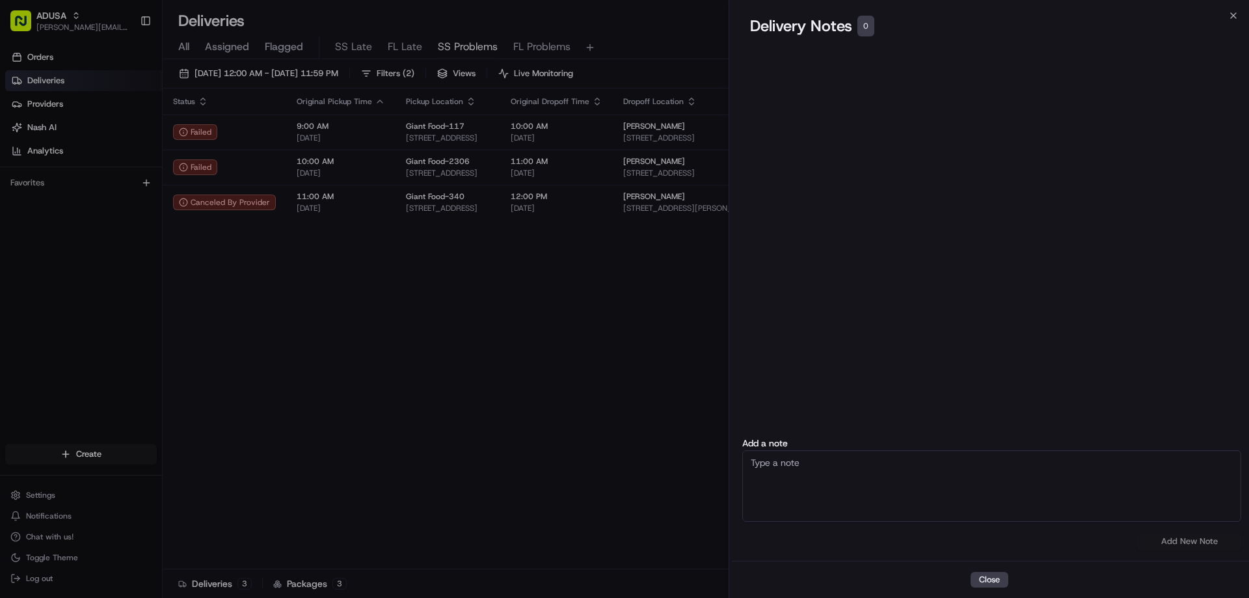
click at [769, 468] on textarea at bounding box center [991, 486] width 499 height 72
paste textarea "According to Uber support dvr got some tech issues when finalizing the delivery…"
type textarea "According to Uber support dvr got some tech issues when finalizing the delivery…"
click at [1178, 539] on button "Add New Note" at bounding box center [1189, 541] width 104 height 18
click at [1179, 539] on div "Add a note According to Uber support dvr got some tech issues when finalizing t…" at bounding box center [992, 494] width 520 height 112
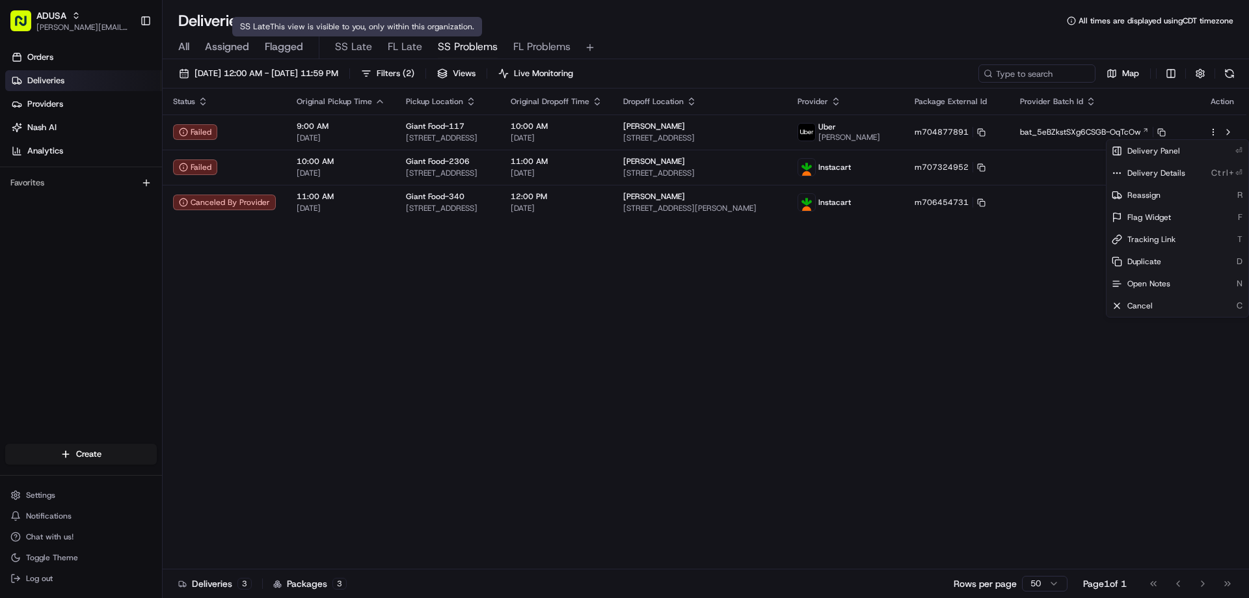
click at [347, 40] on span "SS Late" at bounding box center [353, 47] width 37 height 16
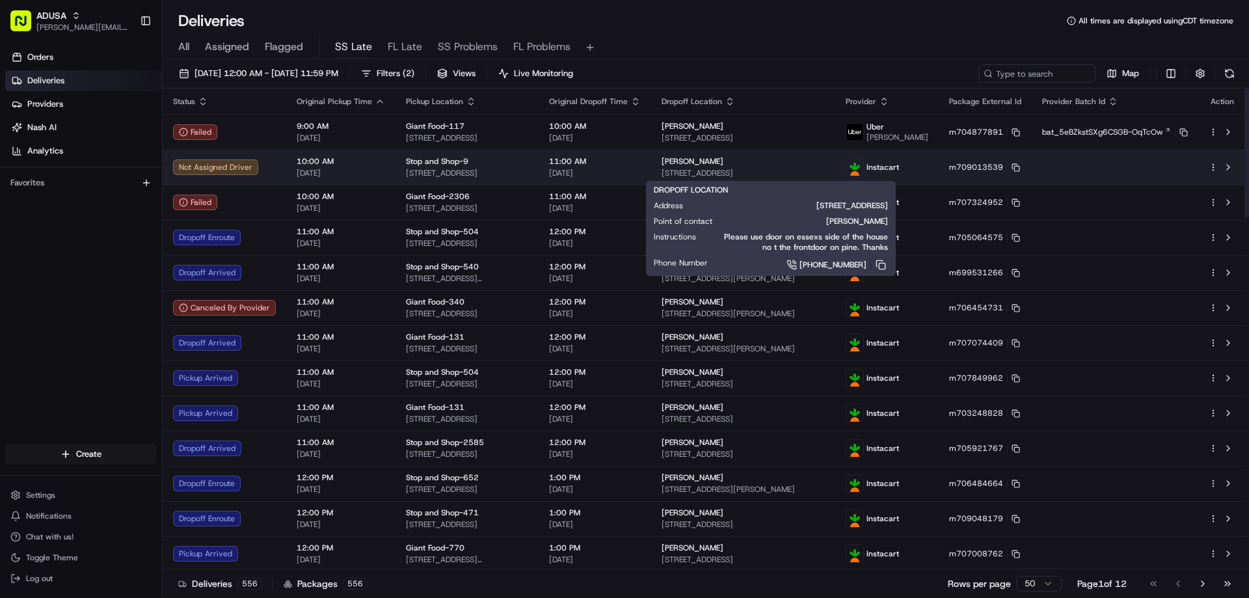
click at [723, 167] on div "[PERSON_NAME] [STREET_ADDRESS]" at bounding box center [742, 167] width 163 height 22
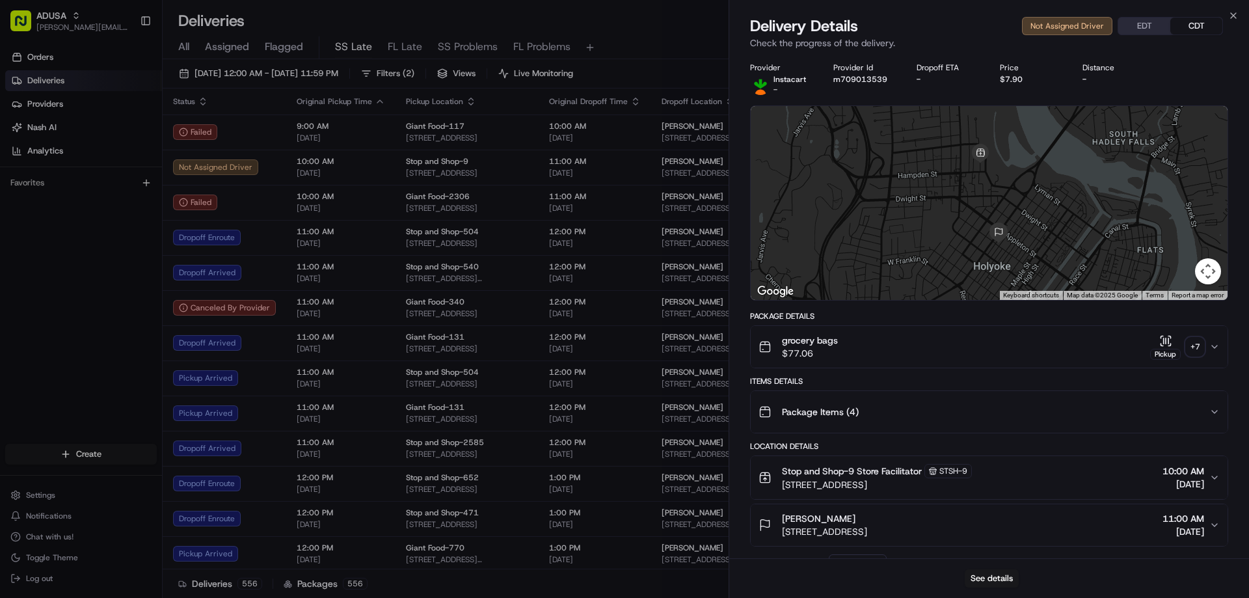
click at [550, 14] on div "Deliveries All times are displayed using CDT timezone" at bounding box center [706, 20] width 1086 height 21
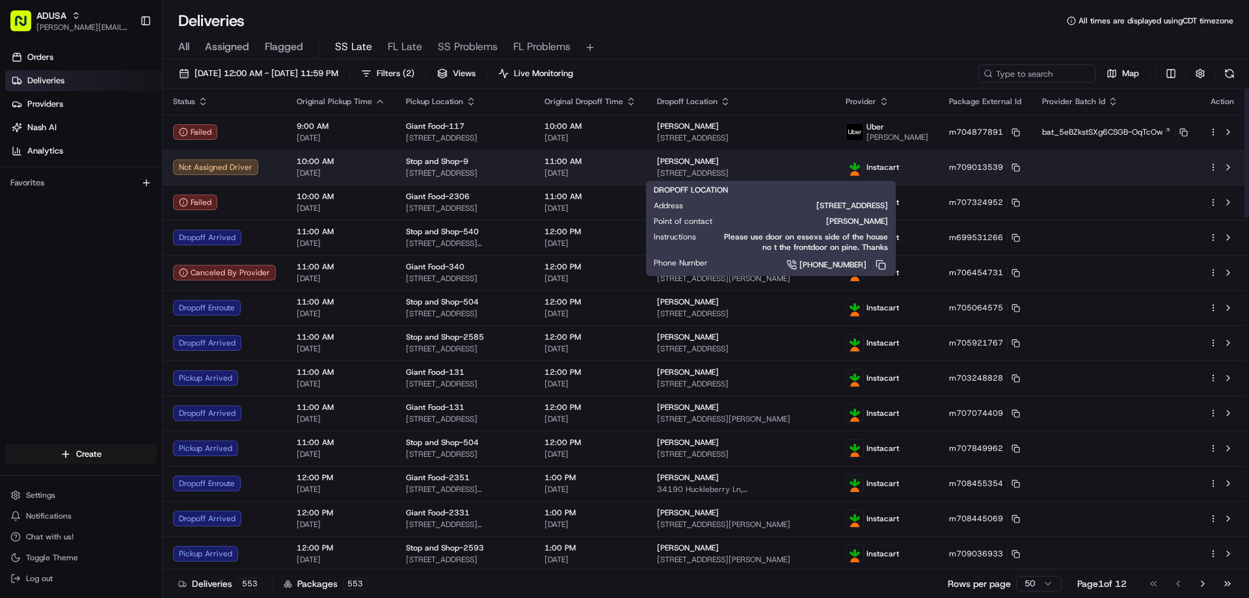
click at [790, 167] on div "[PERSON_NAME] [STREET_ADDRESS]" at bounding box center [741, 167] width 168 height 22
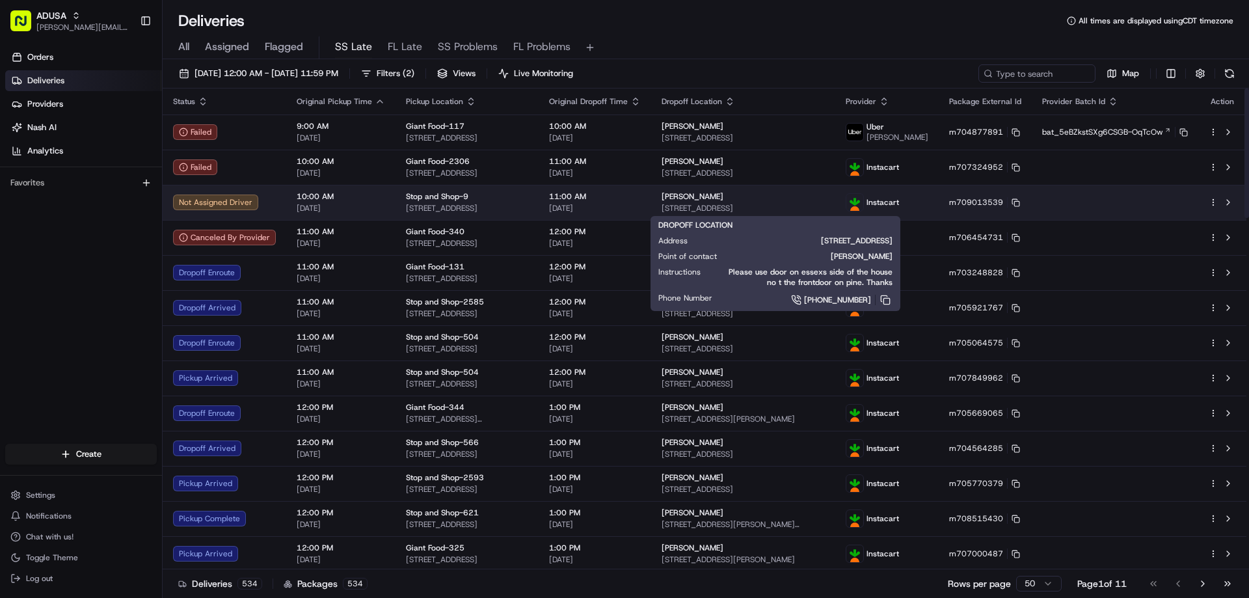
click at [741, 198] on div "[PERSON_NAME]" at bounding box center [742, 196] width 163 height 10
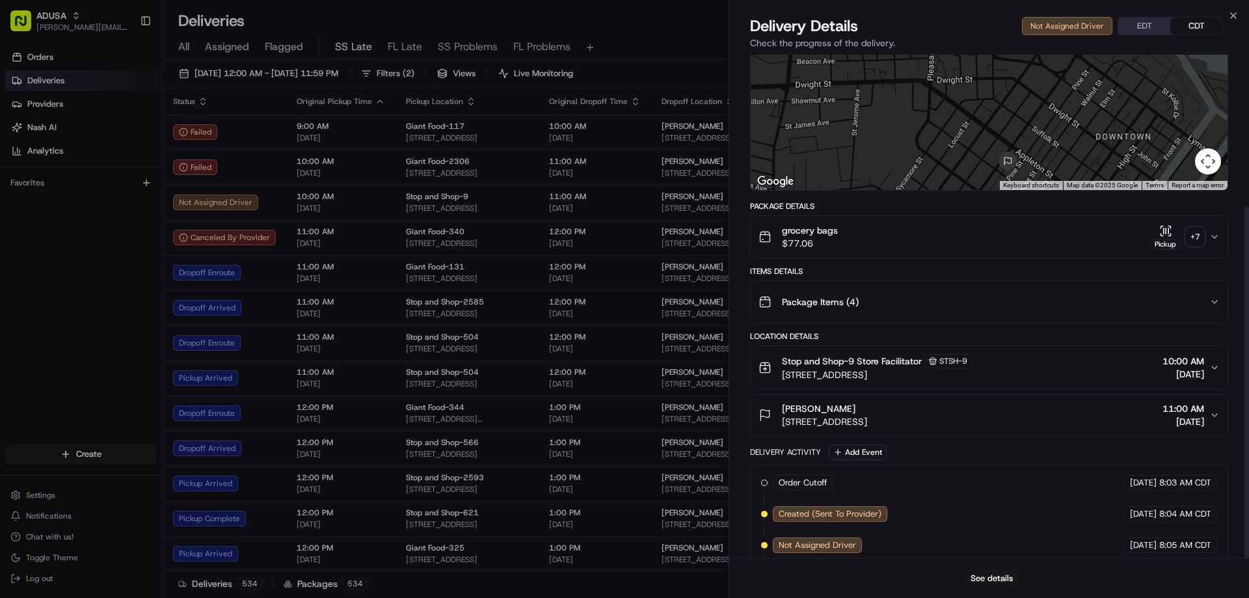
scroll to position [217, 0]
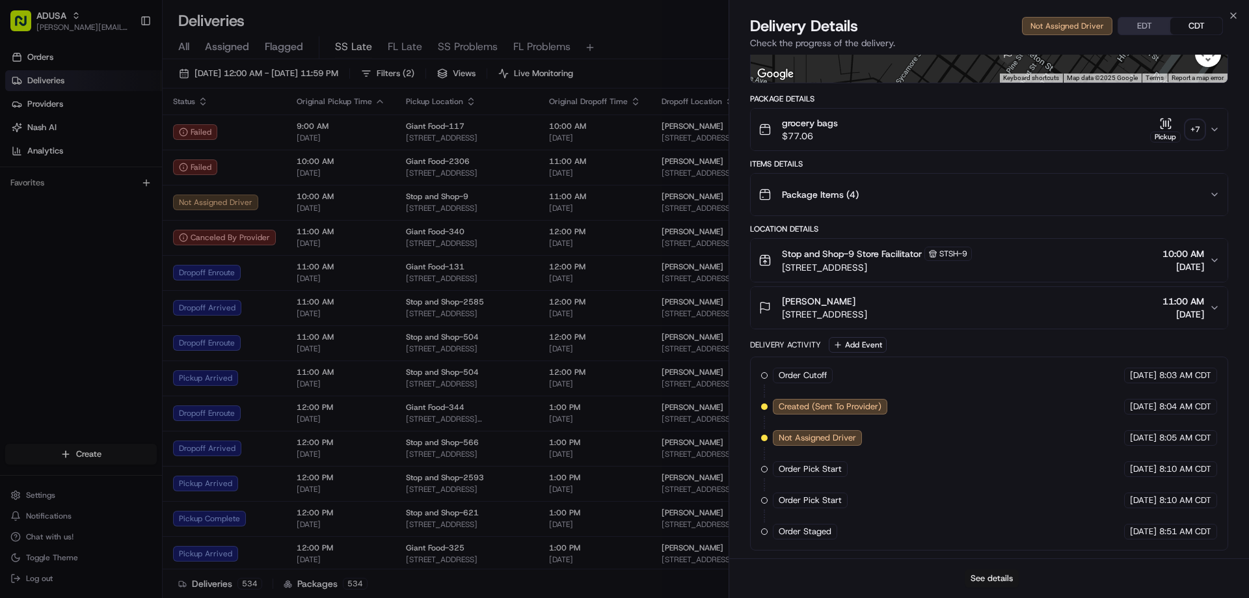
click at [980, 582] on button "See details" at bounding box center [992, 578] width 54 height 18
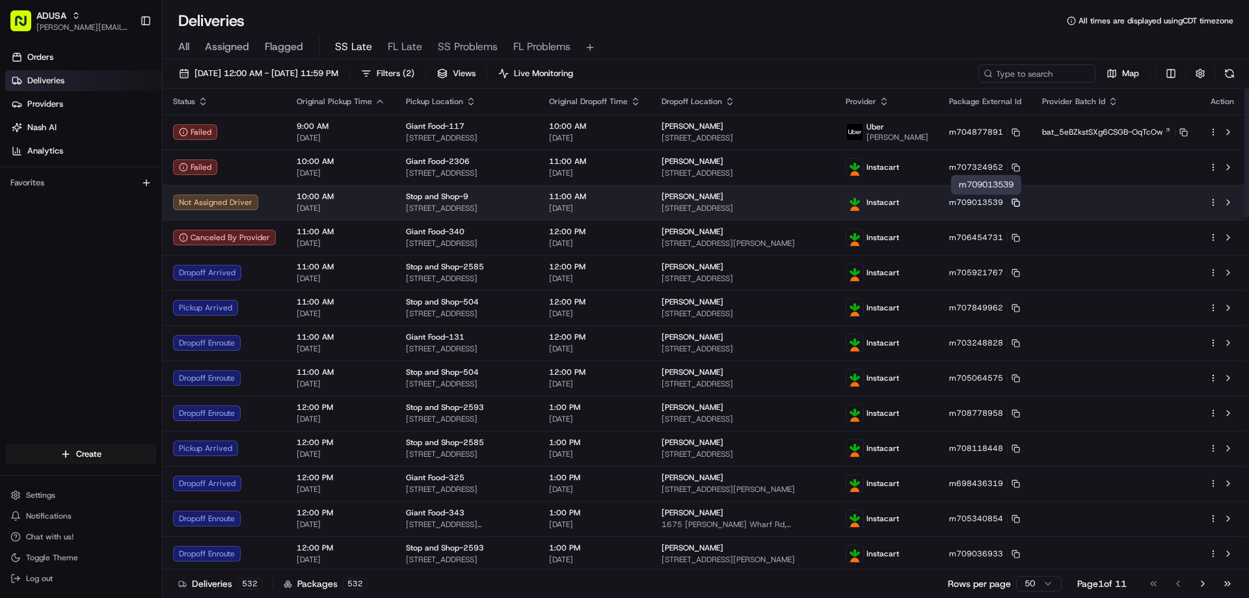
click at [1017, 199] on icon at bounding box center [1014, 201] width 5 height 5
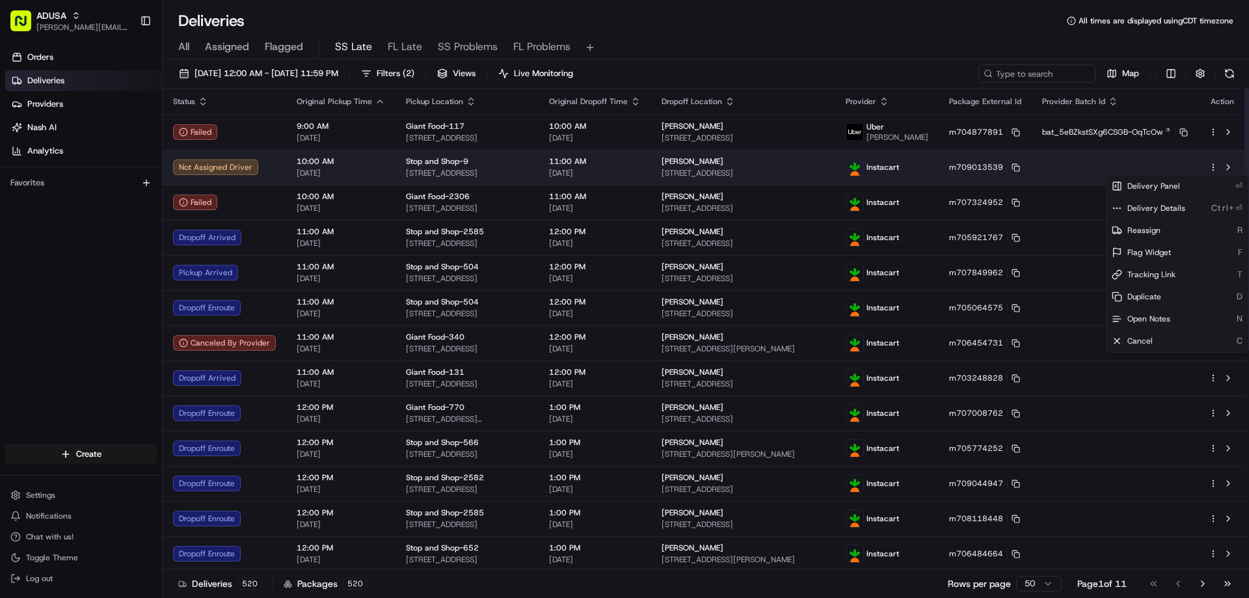
click at [1215, 166] on html "ADUSA [EMAIL_ADDRESS][PERSON_NAME][DOMAIN_NAME] Toggle Sidebar Orders Deliverie…" at bounding box center [624, 299] width 1249 height 598
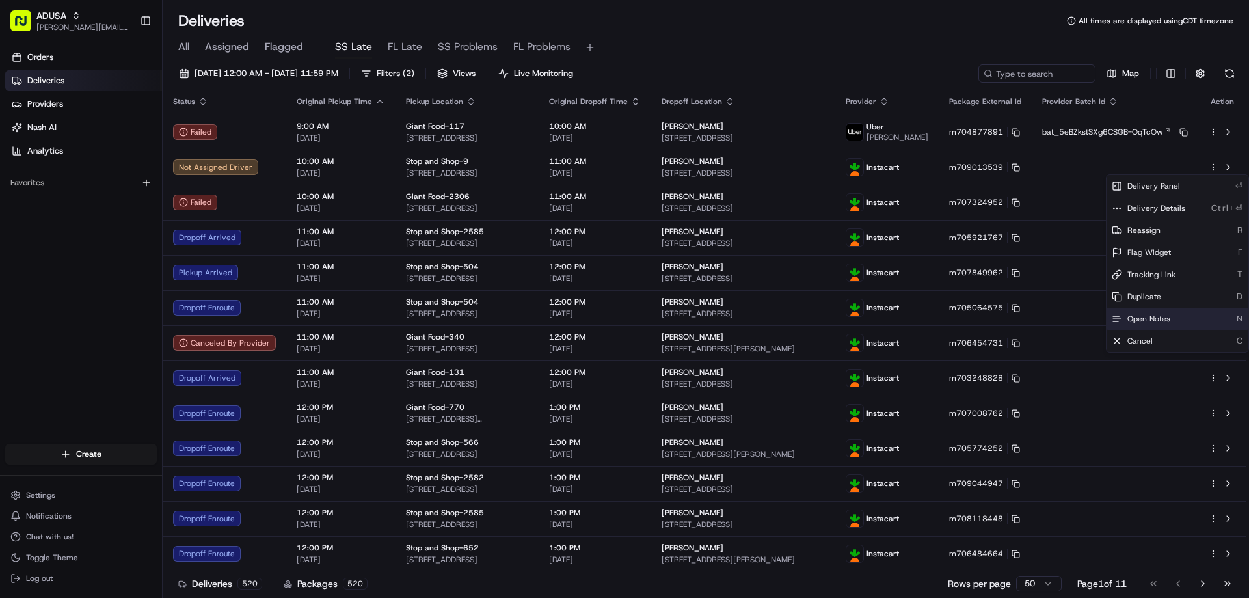
click at [1134, 319] on span "Open Notes" at bounding box center [1148, 319] width 43 height 10
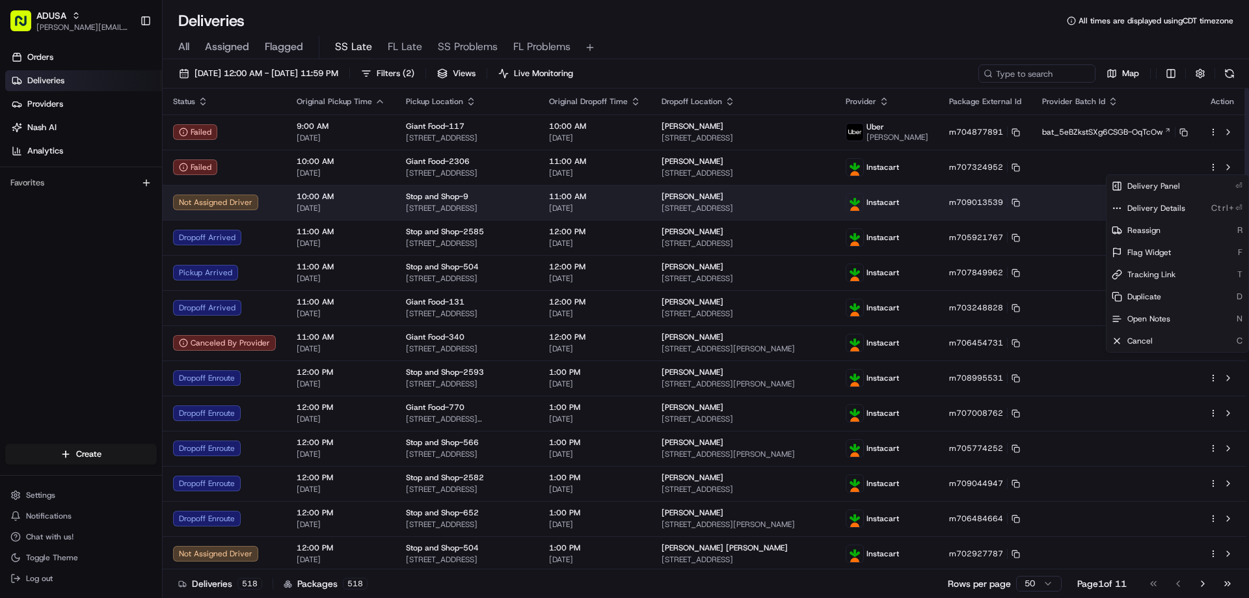
click at [1056, 202] on td at bounding box center [1115, 202] width 167 height 35
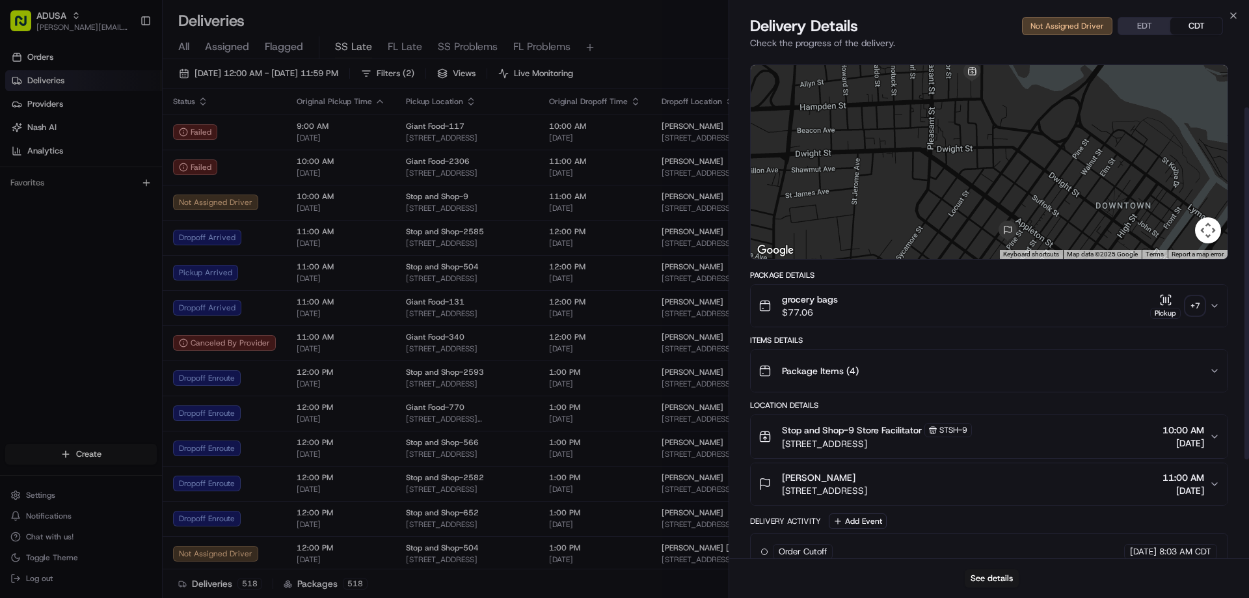
scroll to position [0, 0]
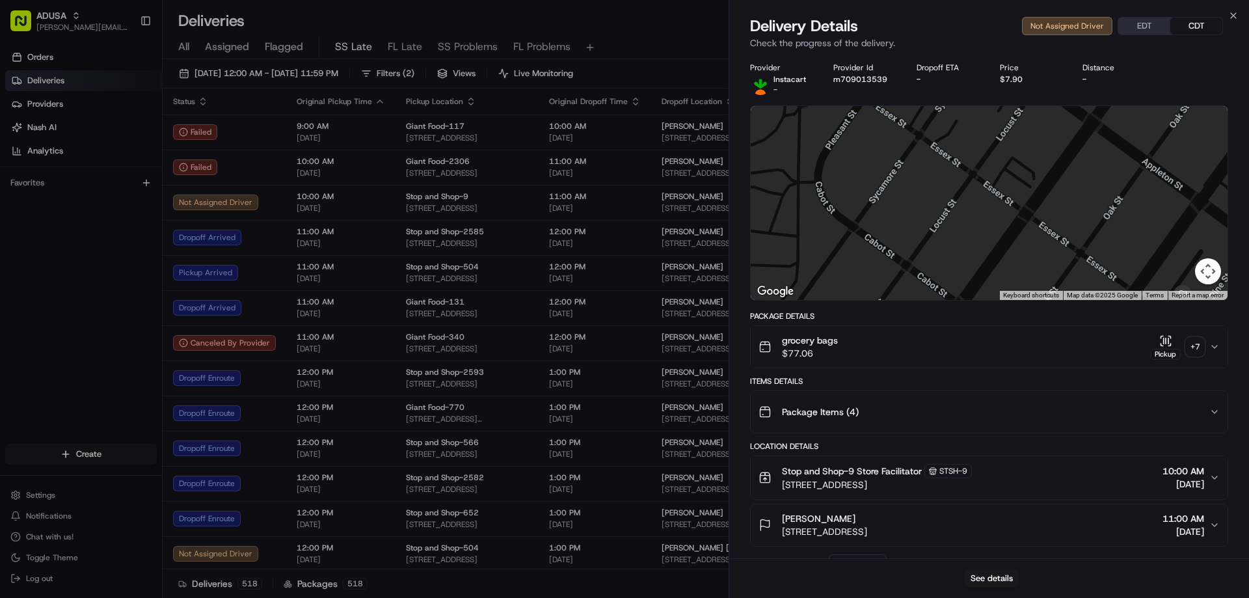
click at [427, 196] on span "Stop and Shop-9" at bounding box center [437, 196] width 62 height 10
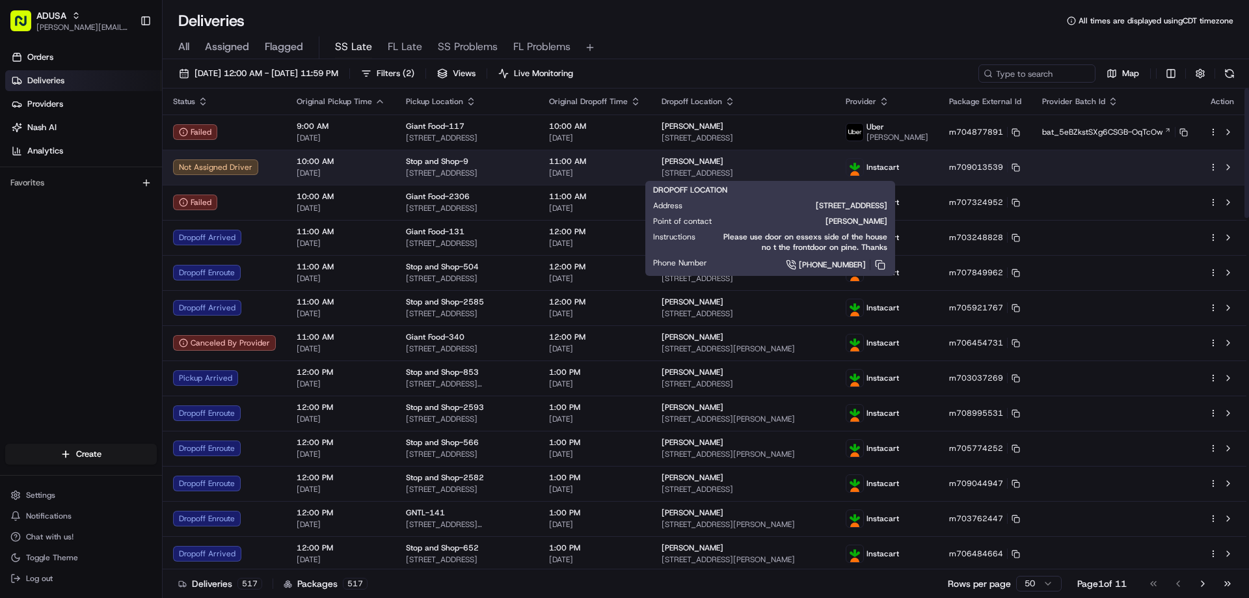
click at [699, 172] on span "[STREET_ADDRESS]" at bounding box center [742, 173] width 163 height 10
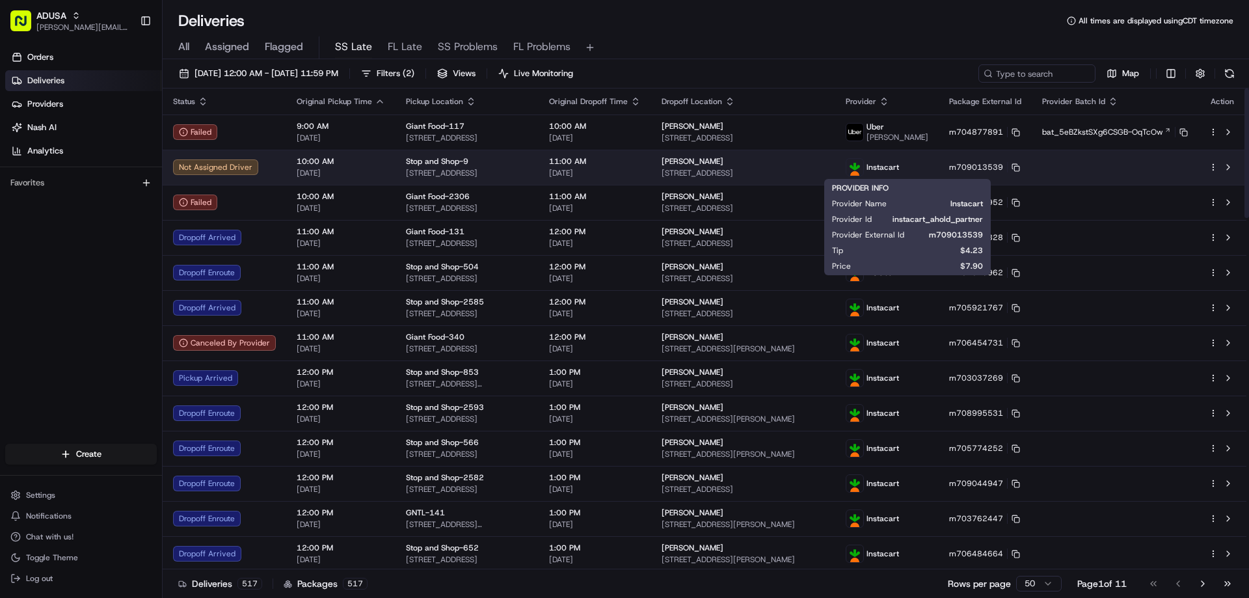
click at [899, 169] on span "Instacart" at bounding box center [882, 167] width 33 height 10
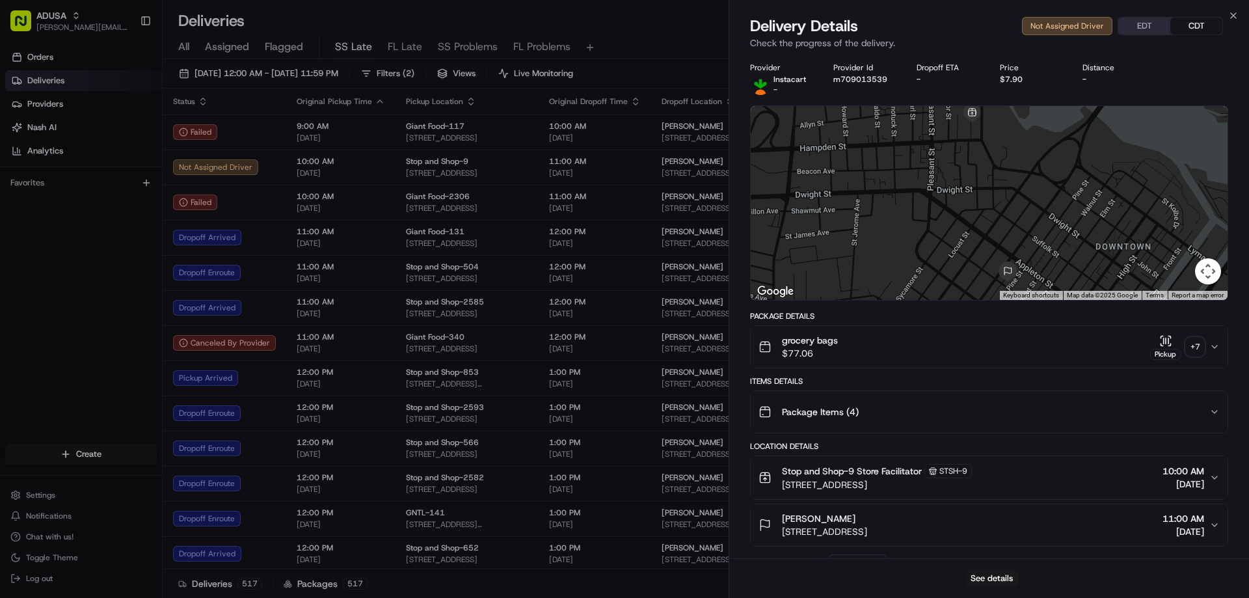
click at [771, 85] on div "Instacart -" at bounding box center [778, 84] width 56 height 21
click at [788, 81] on span "Instacart" at bounding box center [789, 79] width 33 height 10
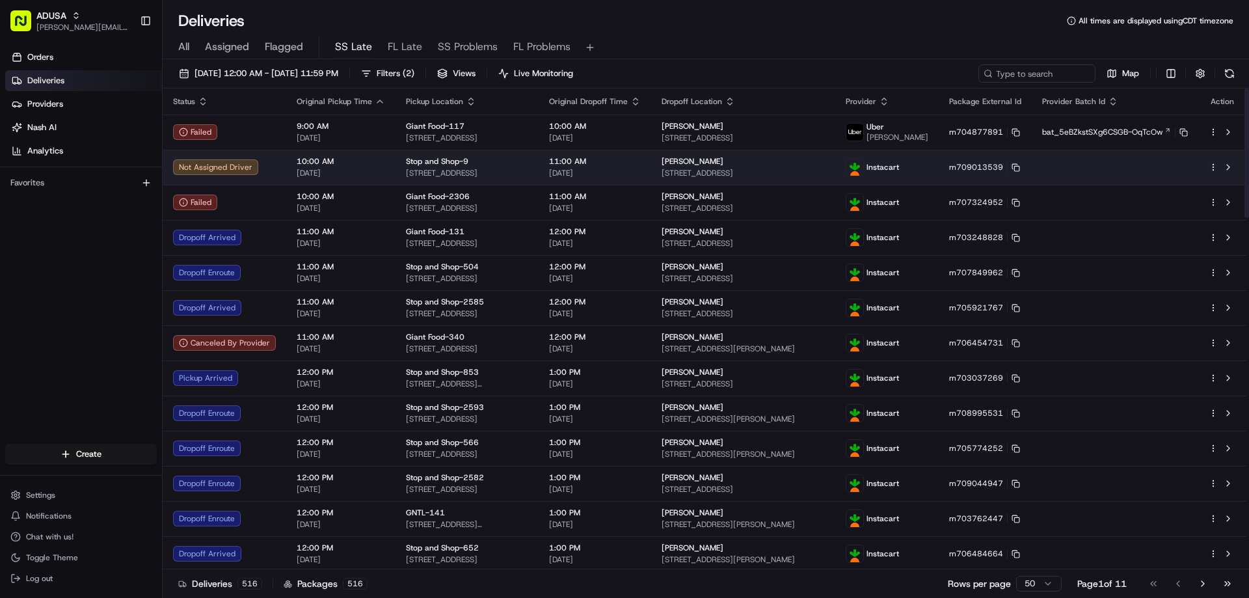
click at [1213, 165] on html "ADUSA [EMAIL_ADDRESS][PERSON_NAME][DOMAIN_NAME] Toggle Sidebar Orders Deliverie…" at bounding box center [624, 299] width 1249 height 598
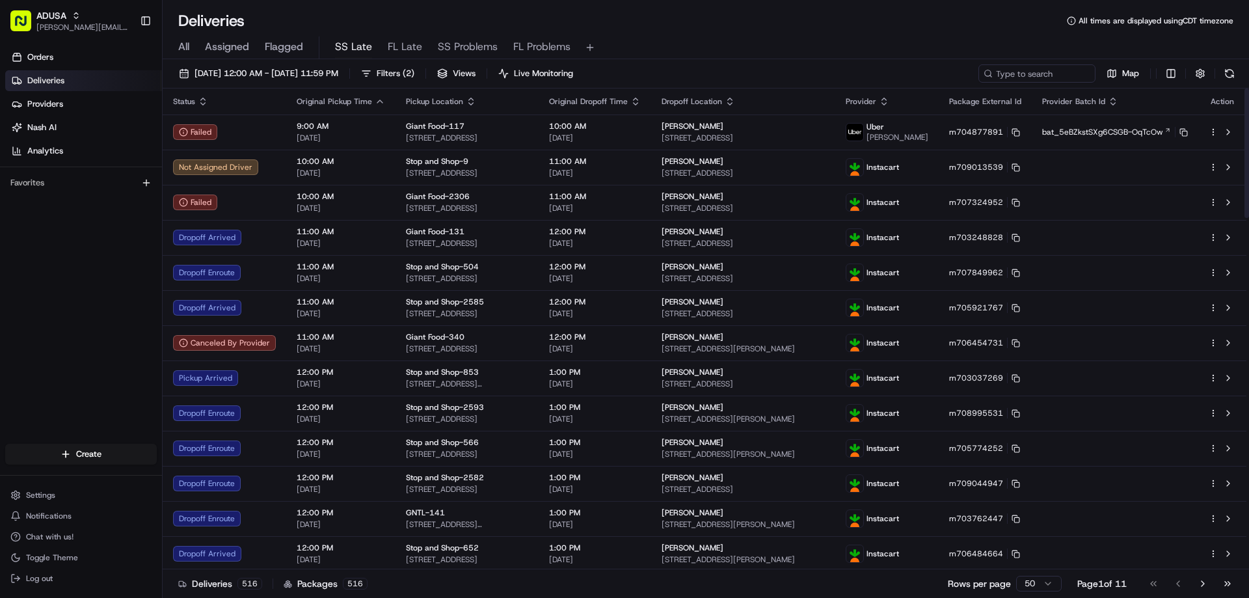
click at [1213, 165] on html "ADUSA [EMAIL_ADDRESS][PERSON_NAME][DOMAIN_NAME] Toggle Sidebar Orders Deliverie…" at bounding box center [624, 299] width 1249 height 598
click at [1213, 165] on circle "button" at bounding box center [1212, 164] width 1 height 1
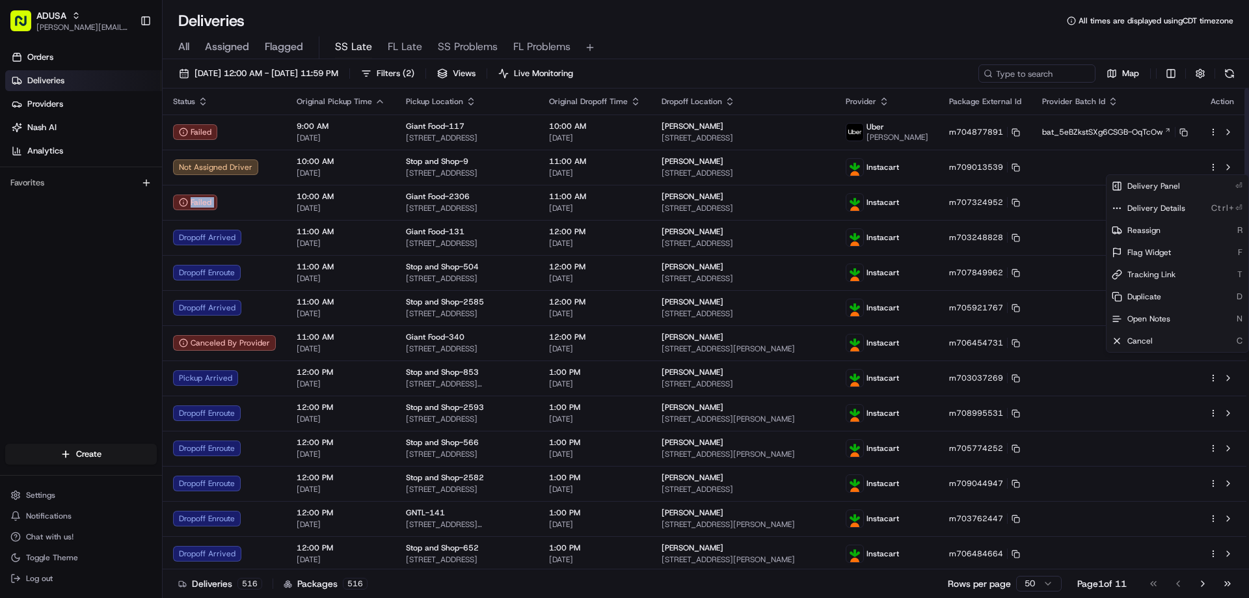
click at [1213, 165] on html "ADUSA [EMAIL_ADDRESS][PERSON_NAME][DOMAIN_NAME] Toggle Sidebar Orders Deliverie…" at bounding box center [624, 299] width 1249 height 598
click at [1142, 233] on span "Reassign" at bounding box center [1143, 230] width 33 height 10
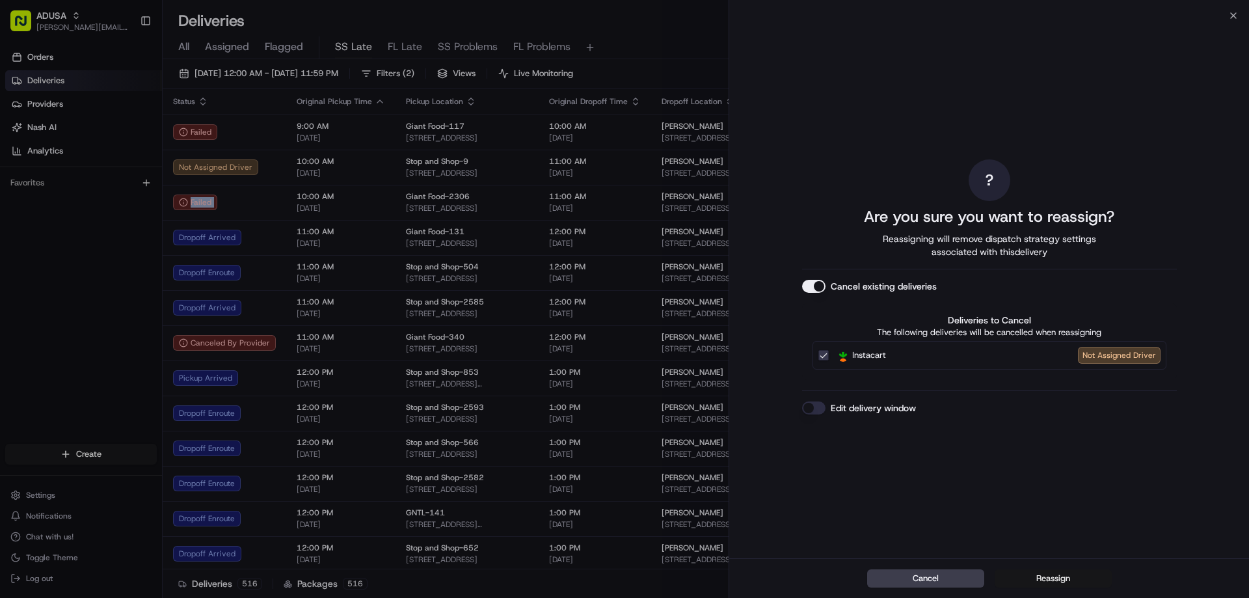
click at [1035, 581] on button "Reassign" at bounding box center [1052, 578] width 117 height 18
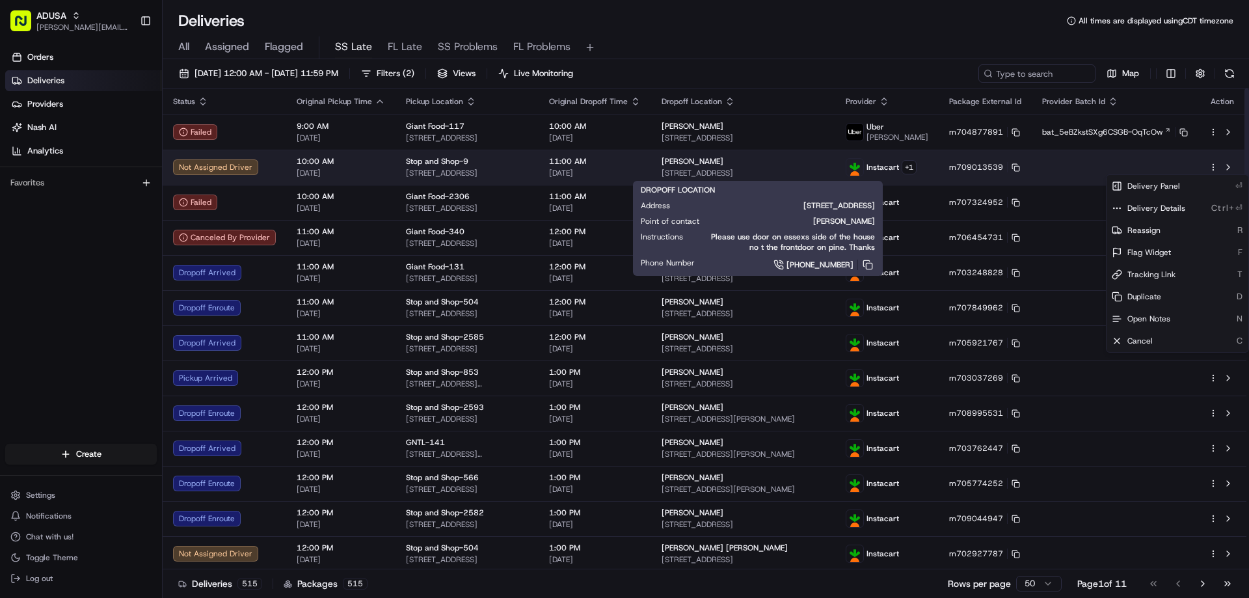
click at [699, 170] on span "[STREET_ADDRESS]" at bounding box center [742, 173] width 163 height 10
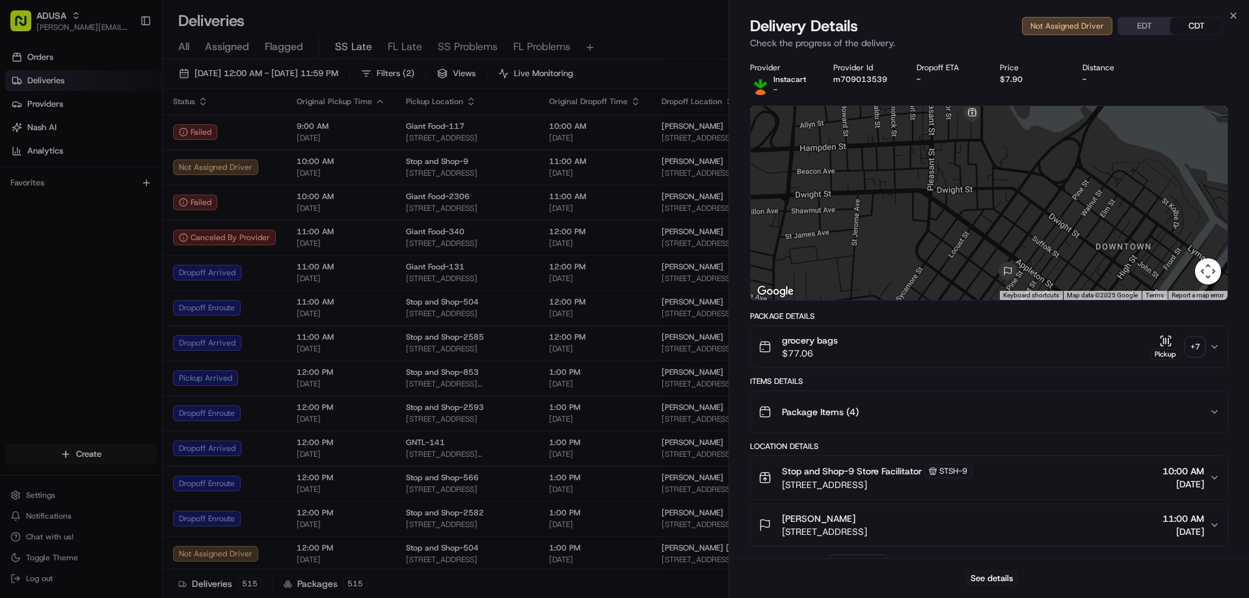
click at [1087, 17] on div "Not Assigned Driver EDT CDT" at bounding box center [1122, 26] width 201 height 18
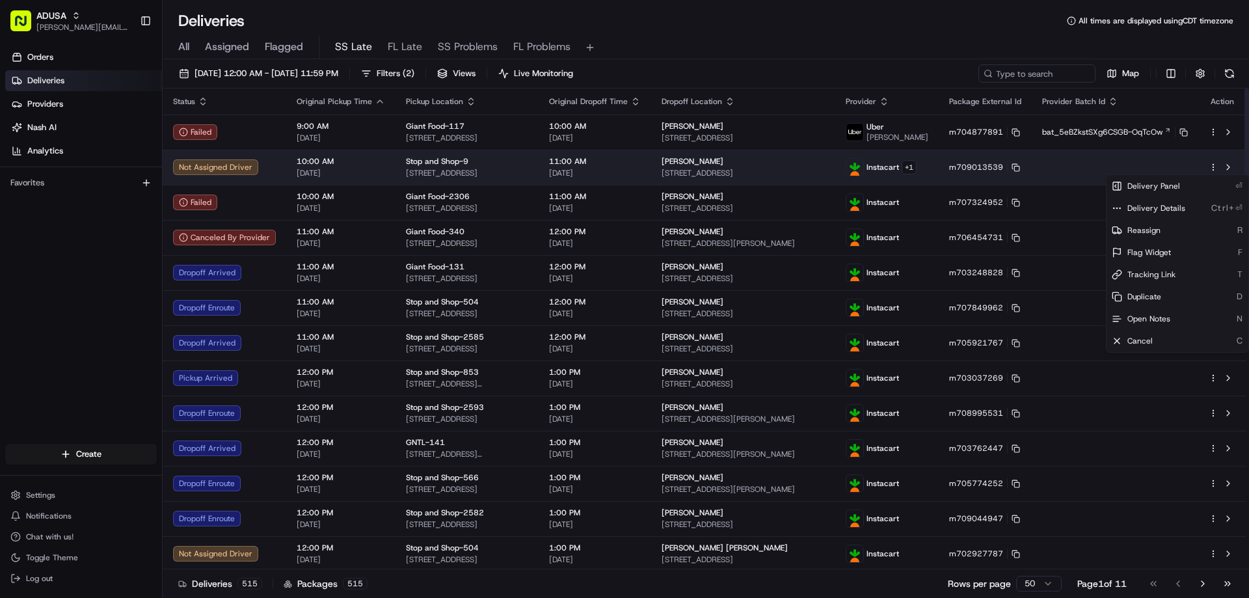
click at [1214, 168] on html "ADUSA [EMAIL_ADDRESS][PERSON_NAME][DOMAIN_NAME] Toggle Sidebar Orders Deliverie…" at bounding box center [624, 299] width 1249 height 598
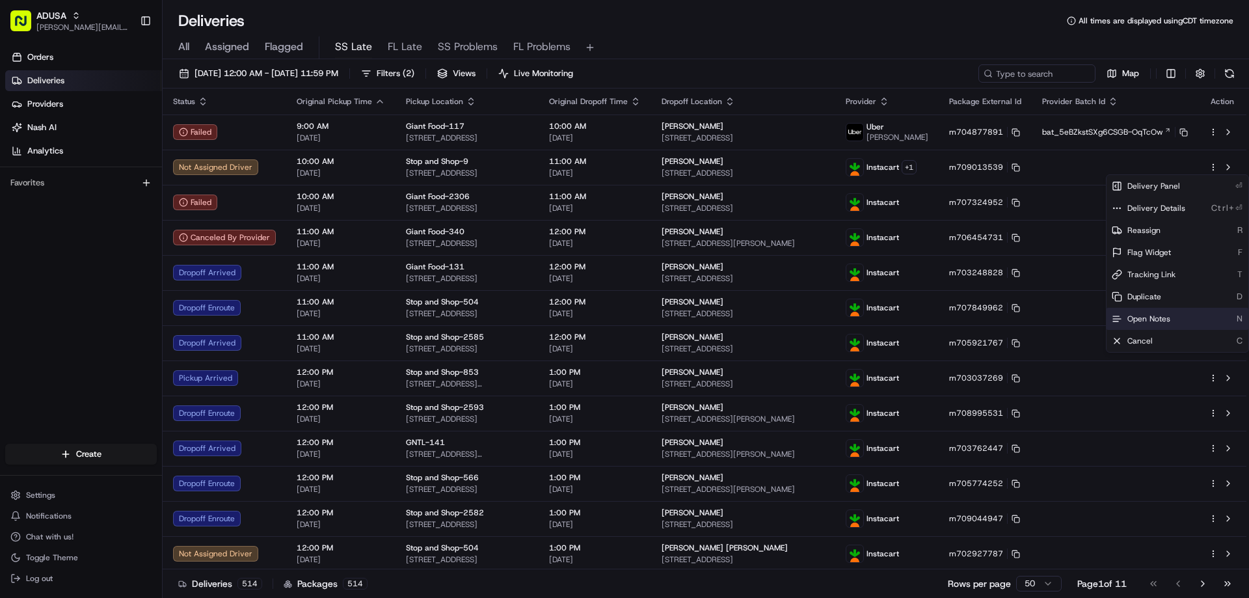
click at [1130, 320] on span "Open Notes" at bounding box center [1148, 319] width 43 height 10
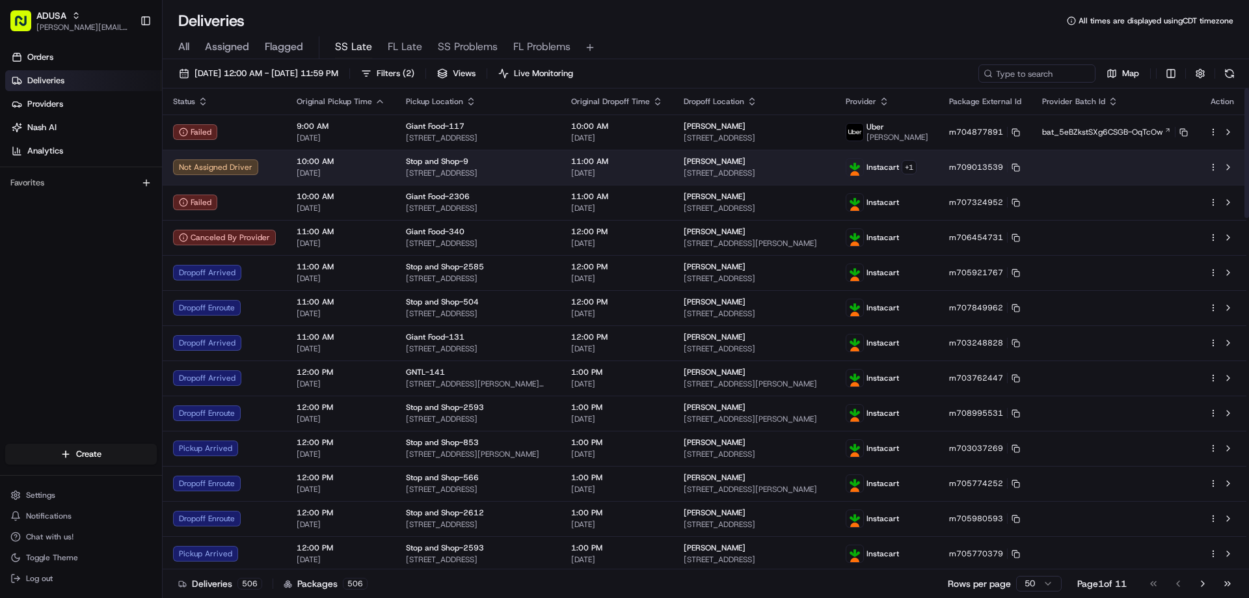
click at [210, 163] on div "Not Assigned Driver" at bounding box center [224, 167] width 103 height 16
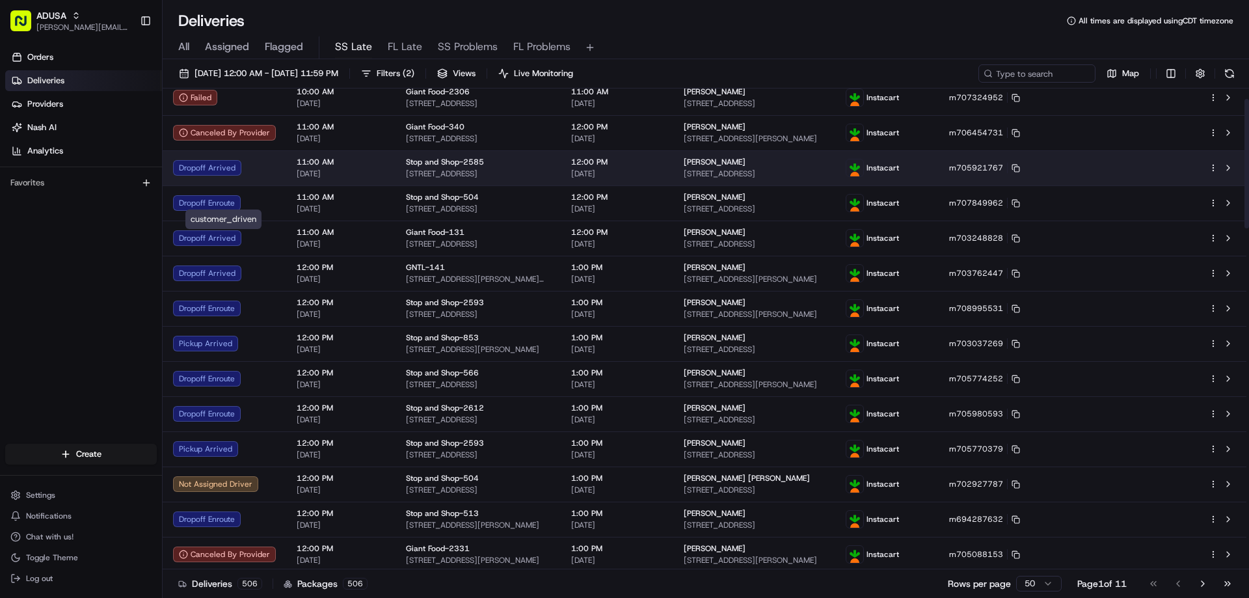
scroll to position [195, 0]
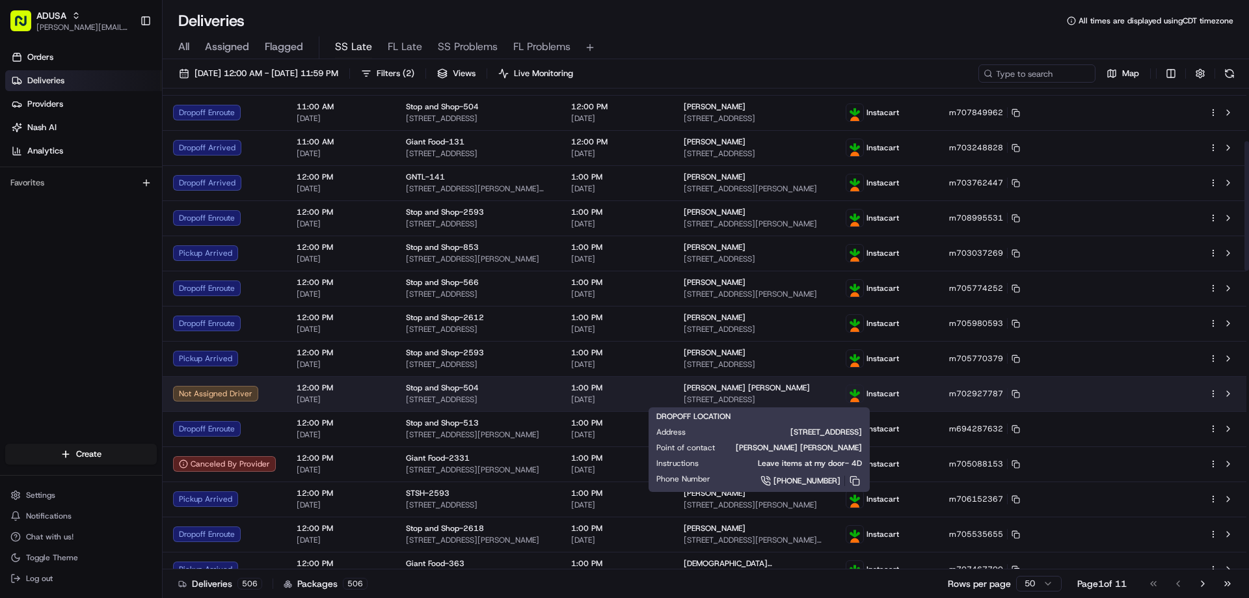
click at [716, 388] on span "[PERSON_NAME] [PERSON_NAME]" at bounding box center [747, 387] width 126 height 10
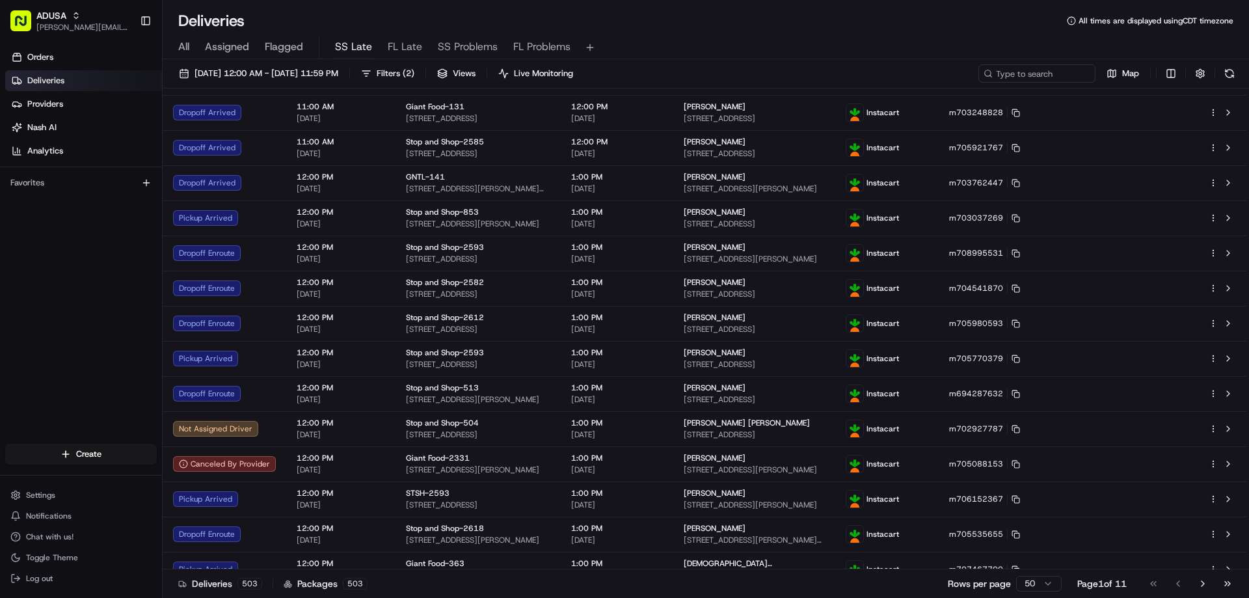
click at [456, 42] on span "SS Problems" at bounding box center [468, 47] width 60 height 16
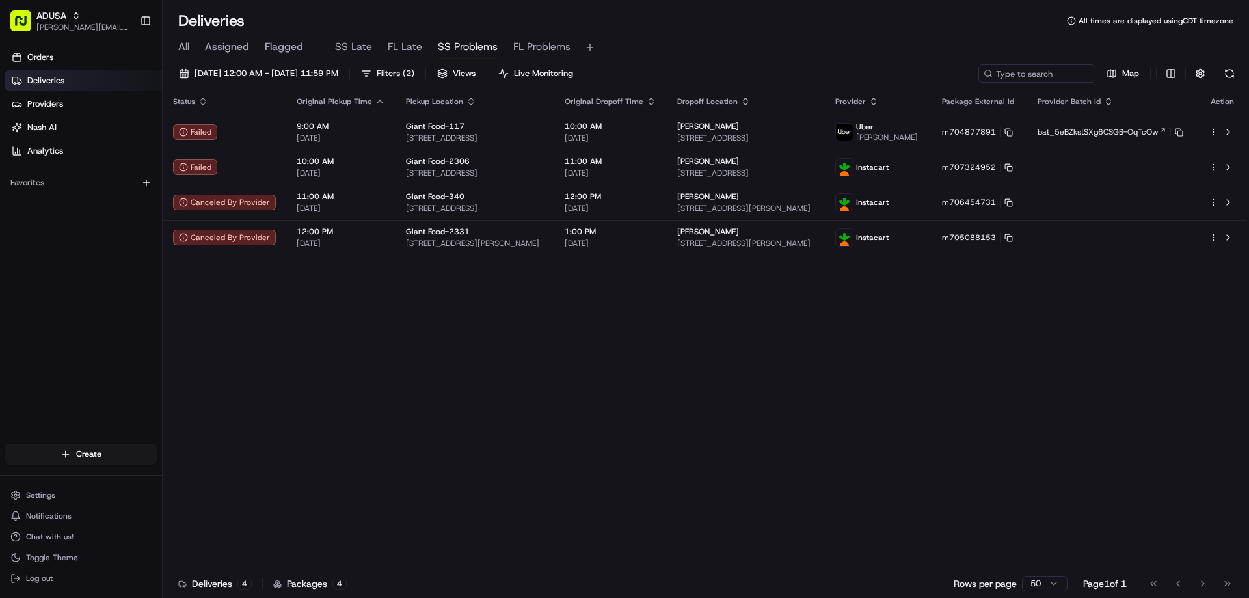
click at [805, 462] on div "Status Original Pickup Time Pickup Location Original Dropoff Time Dropoff Locat…" at bounding box center [705, 328] width 1084 height 481
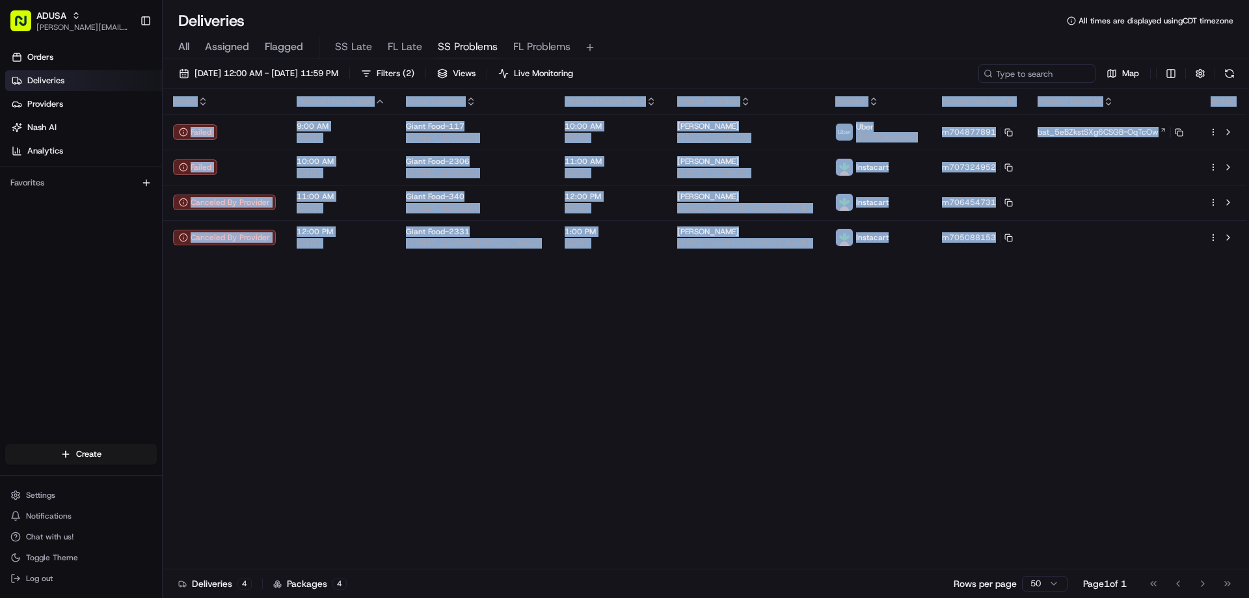
click at [805, 462] on div "Status Original Pickup Time Pickup Location Original Dropoff Time Dropoff Locat…" at bounding box center [705, 328] width 1084 height 481
click at [715, 504] on div "Status Original Pickup Time Pickup Location Original Dropoff Time Dropoff Locat…" at bounding box center [705, 328] width 1084 height 481
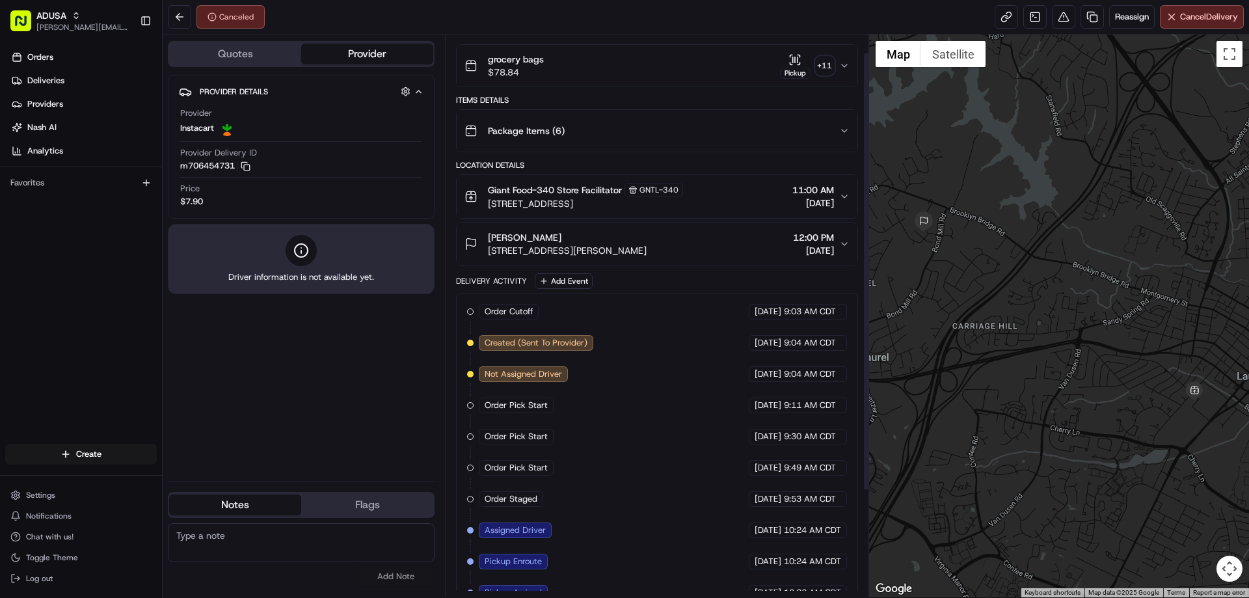
scroll to position [159, 0]
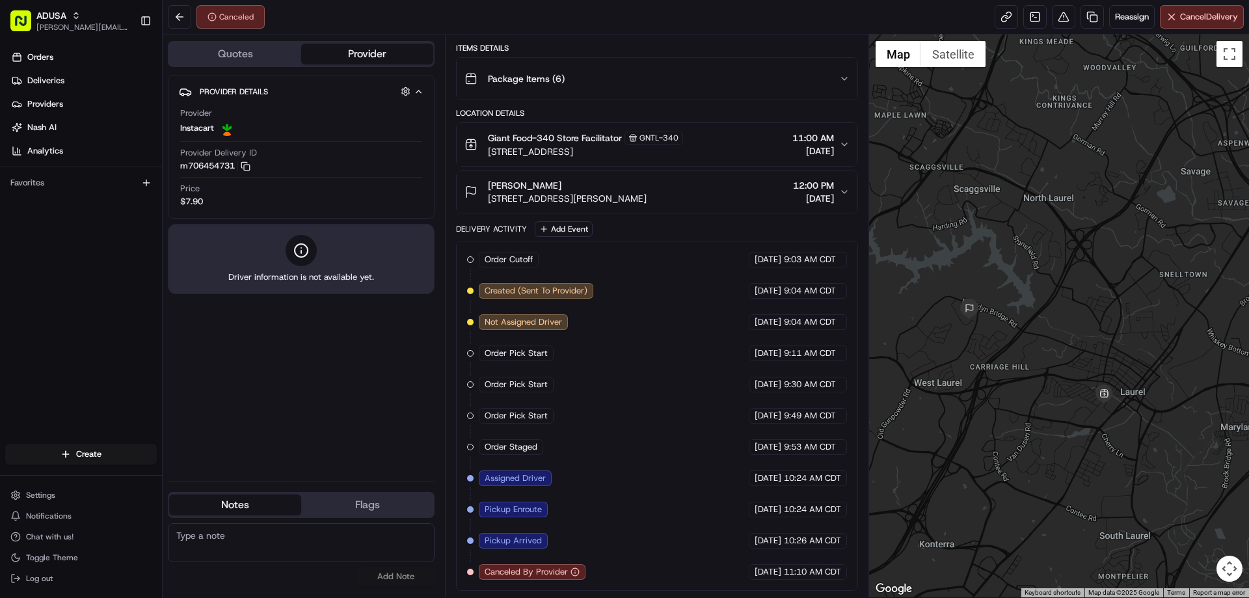
click at [256, 92] on span "Provider Details" at bounding box center [234, 92] width 68 height 10
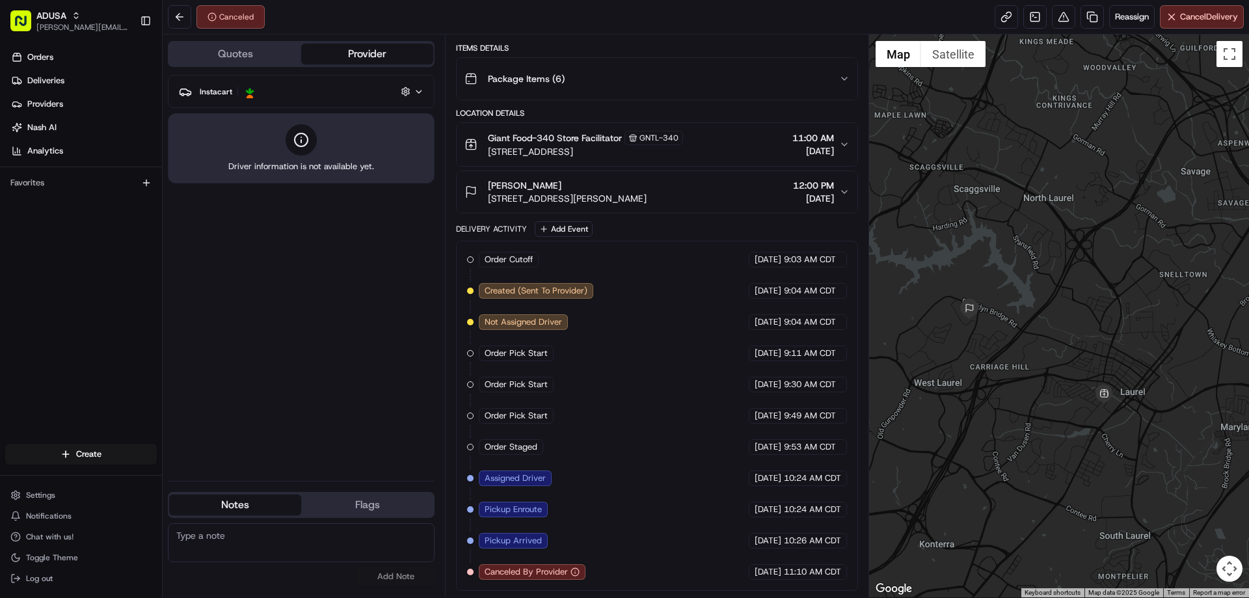
click at [256, 92] on span "Instacart" at bounding box center [229, 91] width 59 height 13
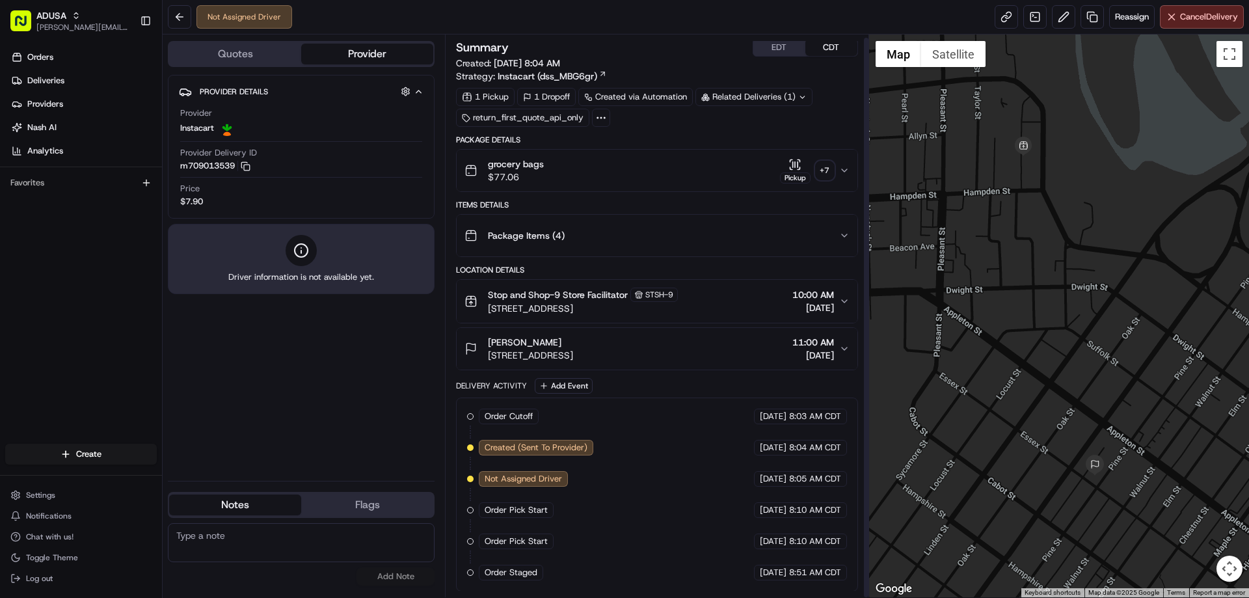
scroll to position [3, 0]
click at [539, 451] on span "Created (Sent To Provider)" at bounding box center [536, 447] width 103 height 12
click at [533, 482] on span "Not Assigned Driver" at bounding box center [523, 478] width 77 height 12
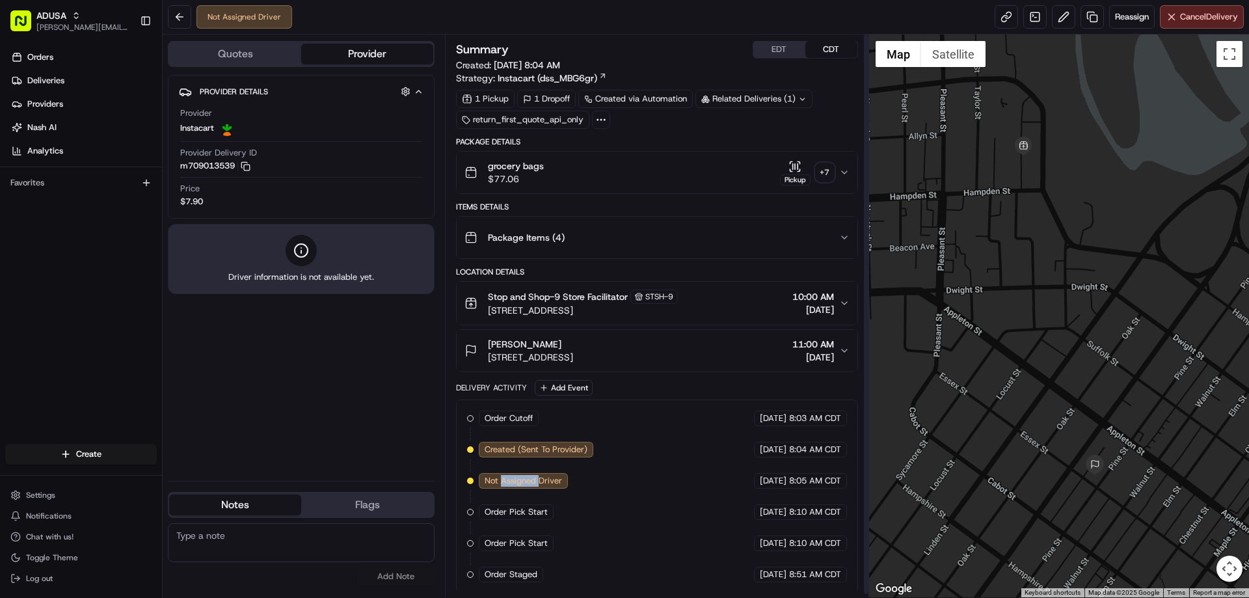
scroll to position [0, 0]
click at [379, 432] on div "Provider Details Hidden ( 4 ) Provider Instacart Provider Delivery ID m70901353…" at bounding box center [301, 272] width 267 height 395
